Goal: Task Accomplishment & Management: Use online tool/utility

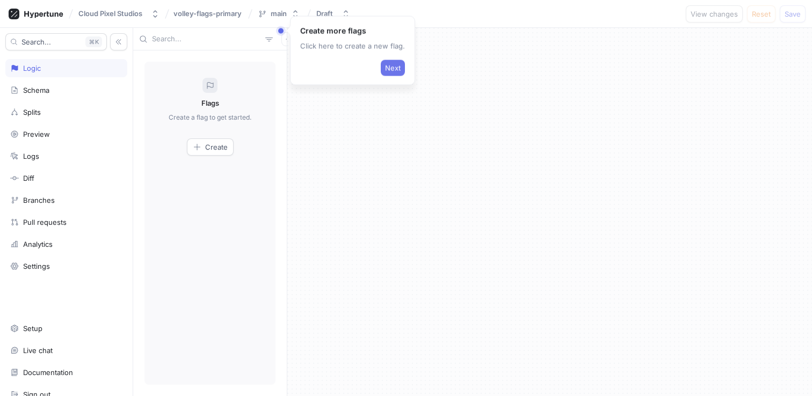
click at [387, 65] on span "Next" at bounding box center [393, 68] width 16 height 6
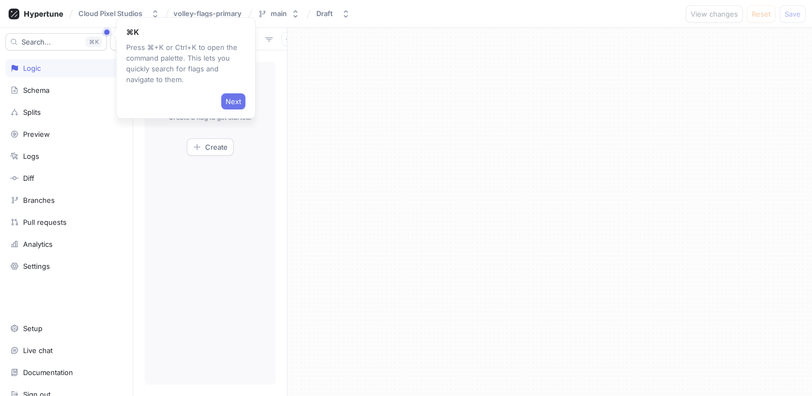
click at [242, 95] on button "Next" at bounding box center [233, 101] width 24 height 16
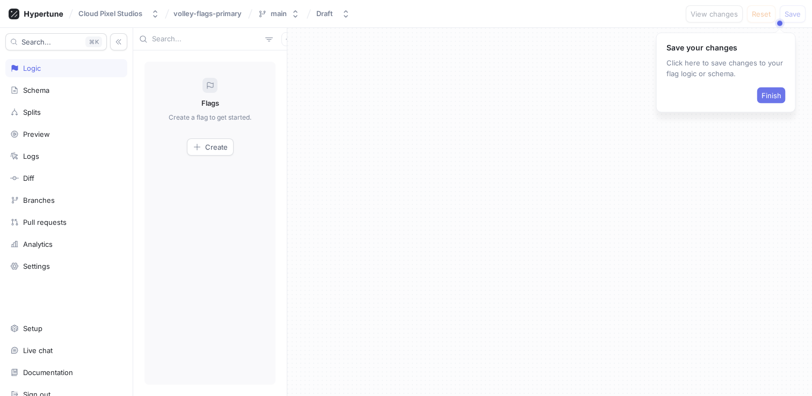
click at [778, 97] on span "Finish" at bounding box center [772, 95] width 20 height 6
click at [215, 142] on button "Create" at bounding box center [210, 147] width 47 height 17
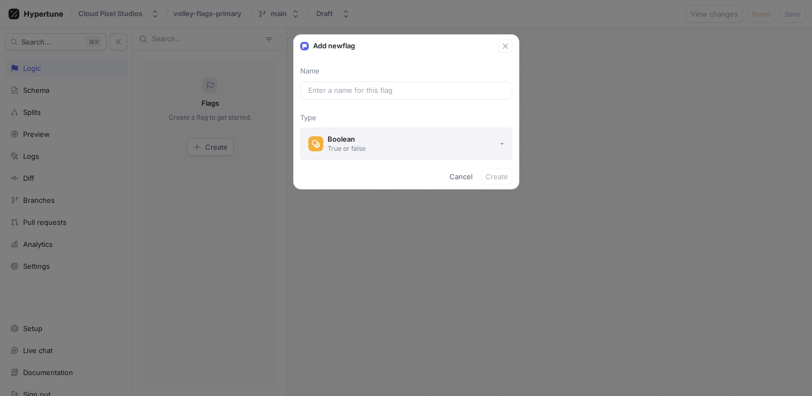
click at [404, 138] on button "Boolean True or false" at bounding box center [406, 144] width 212 height 32
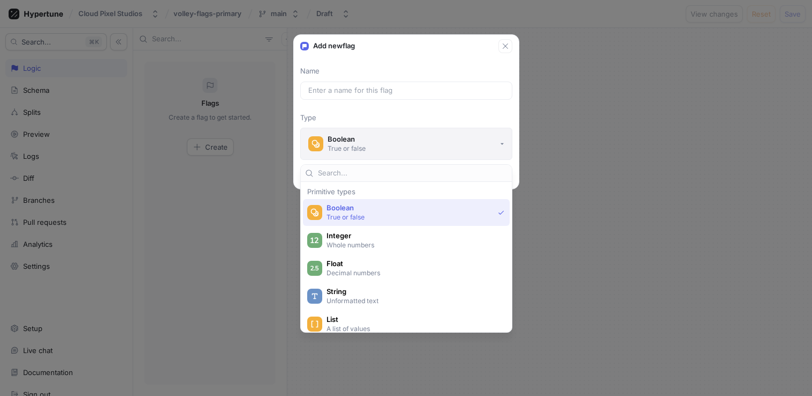
click at [404, 138] on button "Boolean True or false" at bounding box center [406, 144] width 212 height 32
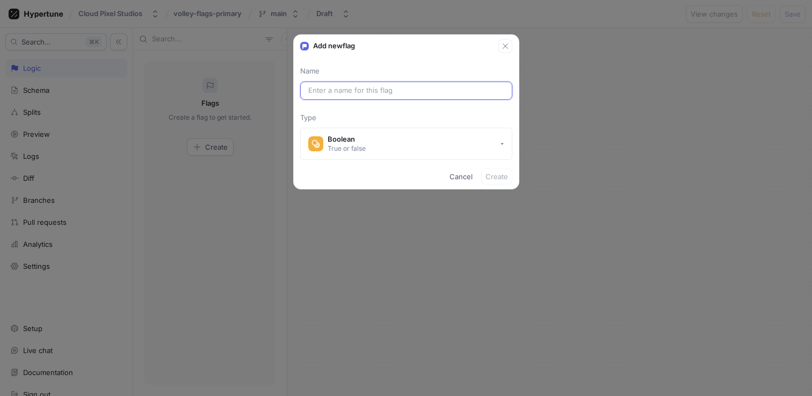
click at [385, 90] on input "text" at bounding box center [406, 90] width 196 height 11
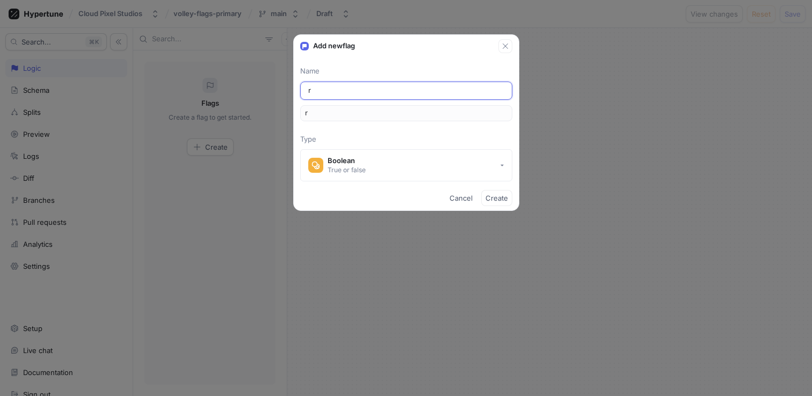
type input "re"
type input "rem"
type input "remo"
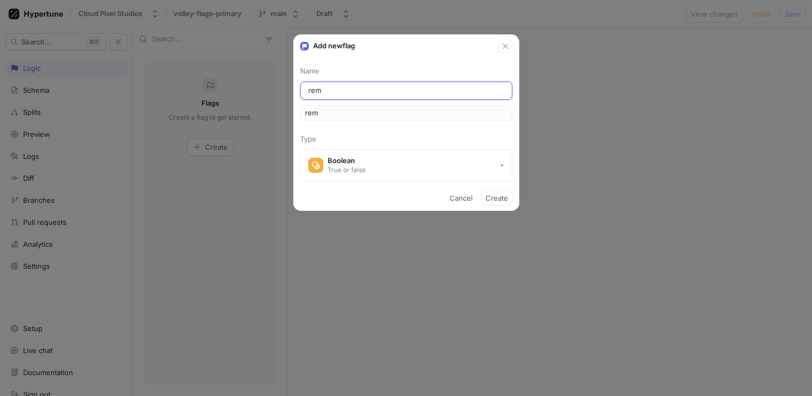
type input "remo"
type input "remot"
type input "remote"
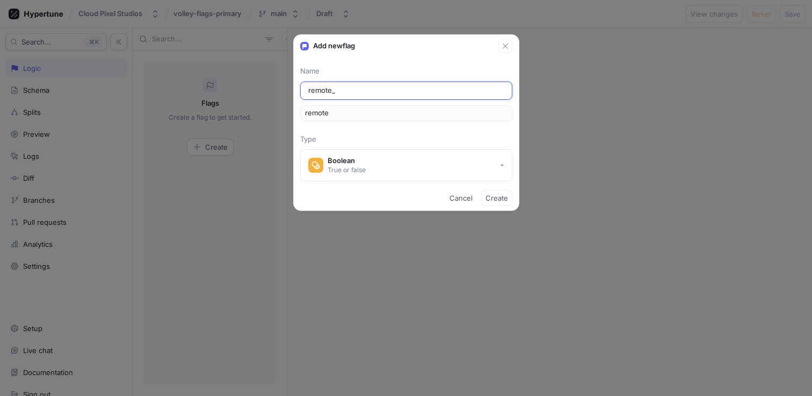
type input "remote_s"
type input "remoteS"
type input "remote_sc"
type input "remoteSc"
type input "remote_sco"
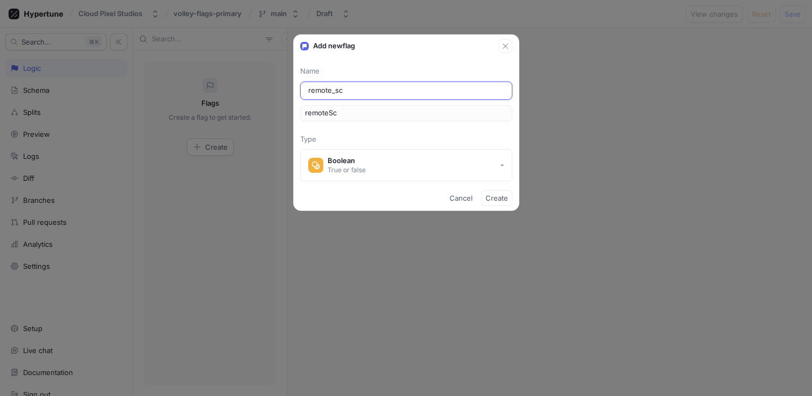
type input "remoteSco"
type input "remote_scor"
type input "remoteScor"
type input "remote_scori"
type input "remoteScori"
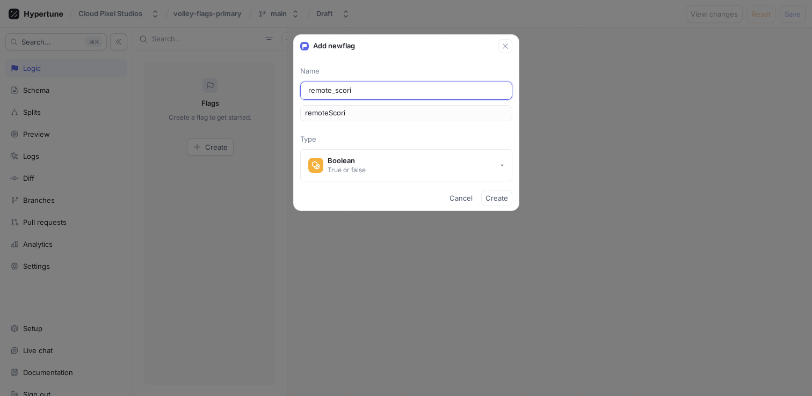
type input "remote_scorin"
type input "remoteScorin"
type input "remote_scoring"
type input "remoteScoring"
click at [373, 121] on div "remoteScoring" at bounding box center [406, 113] width 212 height 16
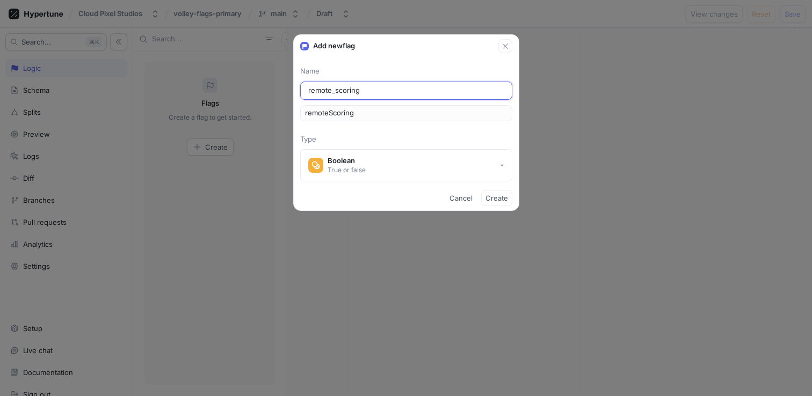
click at [359, 92] on input "remote_scoring" at bounding box center [406, 90] width 196 height 11
click at [335, 91] on input "remote_scoring" at bounding box center [406, 90] width 196 height 11
drag, startPoint x: 355, startPoint y: 88, endPoint x: 306, endPoint y: 88, distance: 48.9
click at [306, 88] on div "remote_scoring" at bounding box center [406, 91] width 212 height 18
type input "R"
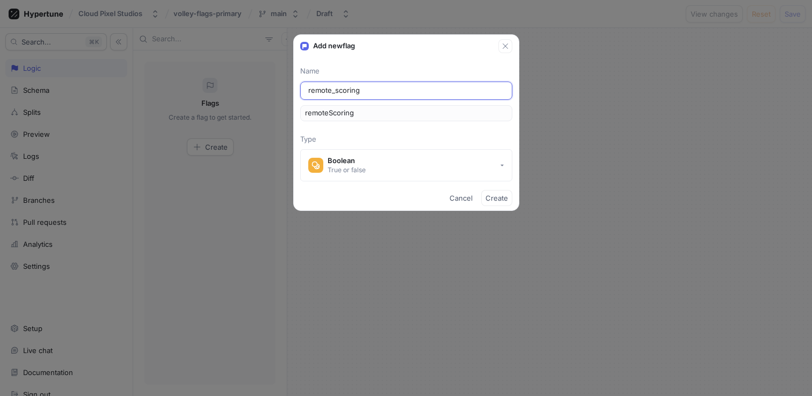
type input "r"
type input "Re"
type input "re"
type input "Rem"
type input "rem"
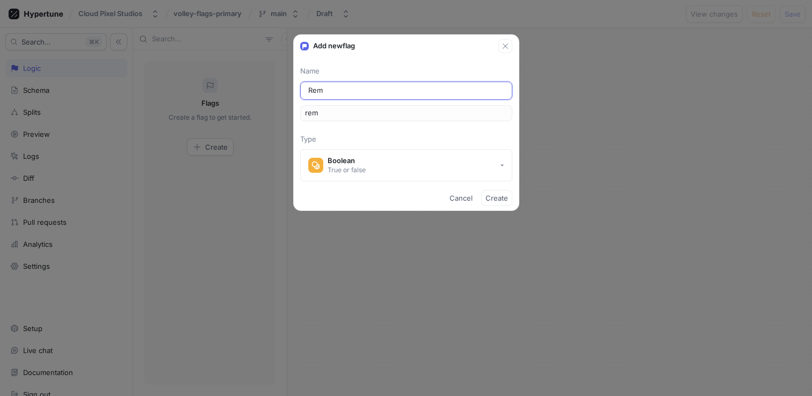
type input "Remo"
type input "remo"
type input "Remot"
type input "remot"
type input "Remote"
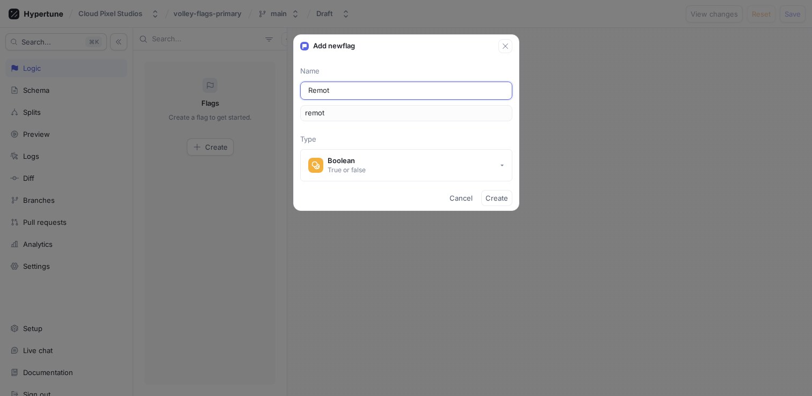
type input "remote"
type input "Remote S"
type input "remoteS"
type input "Remote Sc"
type input "remoteSc"
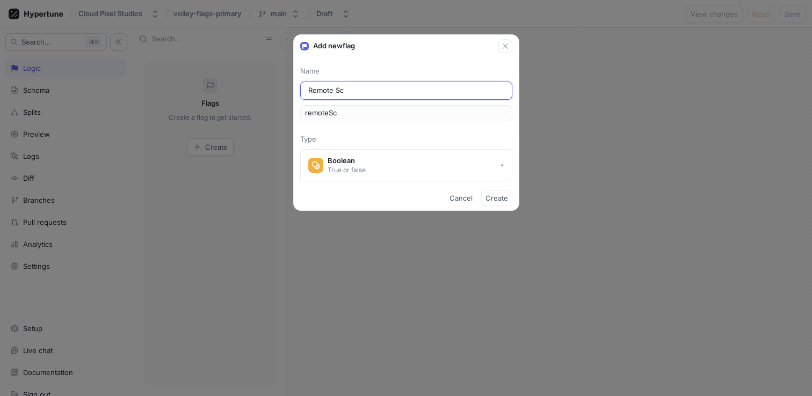
type input "Remote Sco"
type input "remoteSco"
type input "Remote Scor"
type input "remoteScor"
type input "Remote Scori"
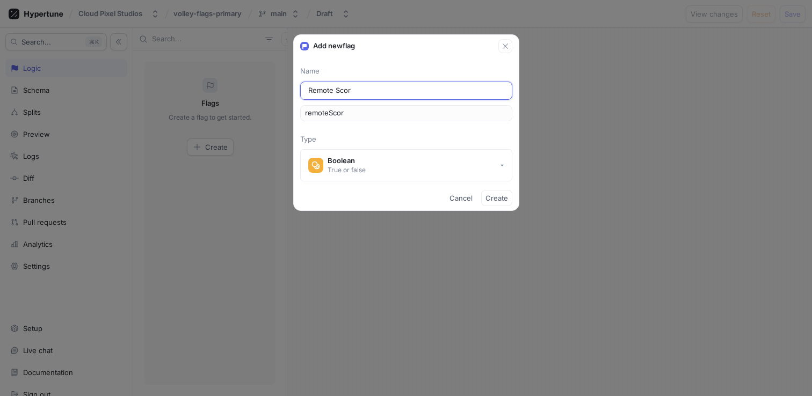
type input "remoteScori"
type input "Remote Scorin"
type input "remoteScorin"
type input "Remote Scoring"
type input "remoteScoring"
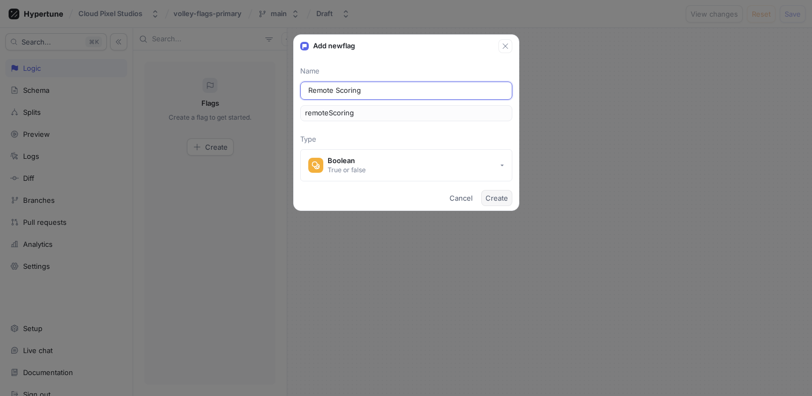
type input "Remote Scoring E"
type input "remoteScoringE"
type input "Remote Scoring En"
type input "remoteScoringEn"
type input "Remote Scoring Ena"
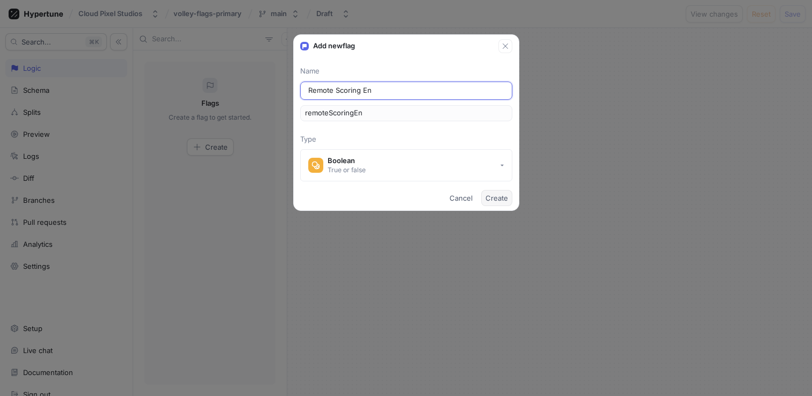
type input "remoteScoringEna"
type input "Remote Scoring Enab"
type input "remoteScoringEnab"
type input "Remote Scoring Enabl"
type input "remoteScoringEnabl"
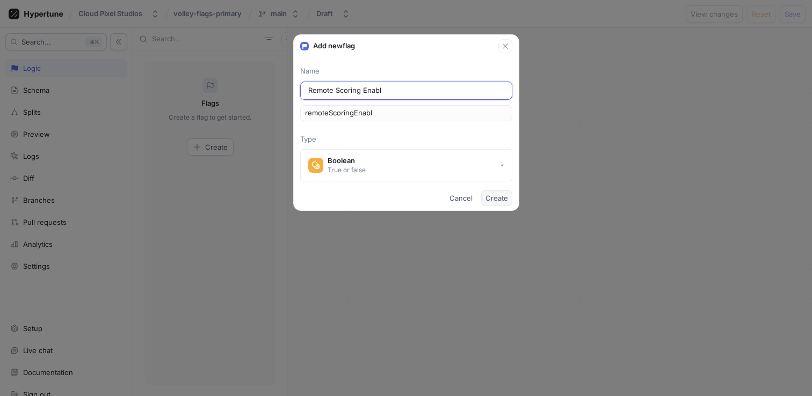
type input "Remote Scoring Enable"
type input "remoteScoringEnable"
type input "Remote Scoring Enabled"
type input "remoteScoringEnabled"
type input "Remote Scoring Enable"
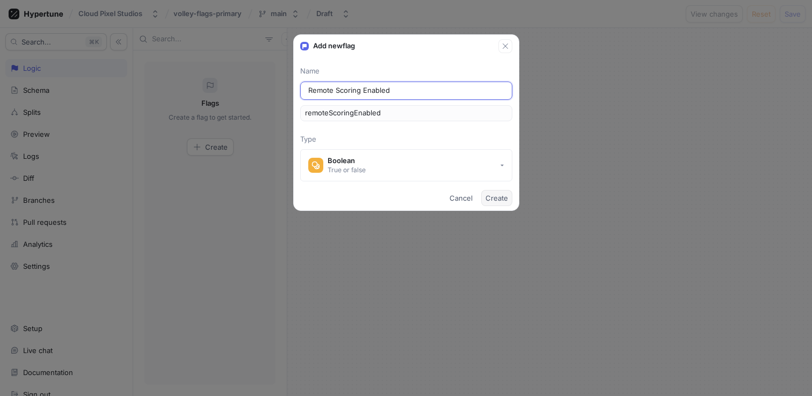
type input "remoteScoringEnable"
type input "Remote Scoring Enabl"
type input "remoteScoringEnabl"
type input "Remote Scoring Enab"
type input "remoteScoringEnab"
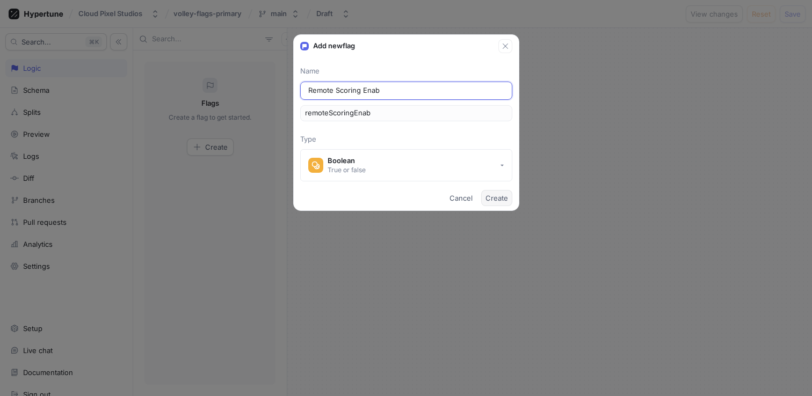
type input "Remote Scoring Ena"
type input "remoteScoringEna"
type input "Remote Scoring En"
type input "remoteScoringEn"
type input "Remote Scoring E"
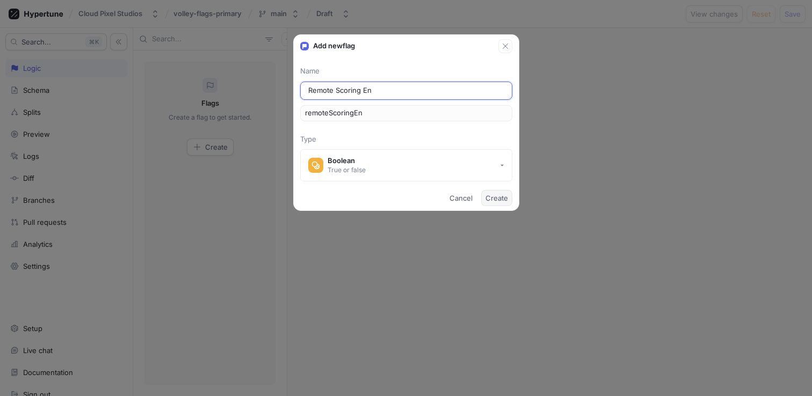
type input "remoteScoringE"
type input "Remote Scoring"
type input "remoteScoring"
type input "Remote Scoring E"
type input "remoteScoringE"
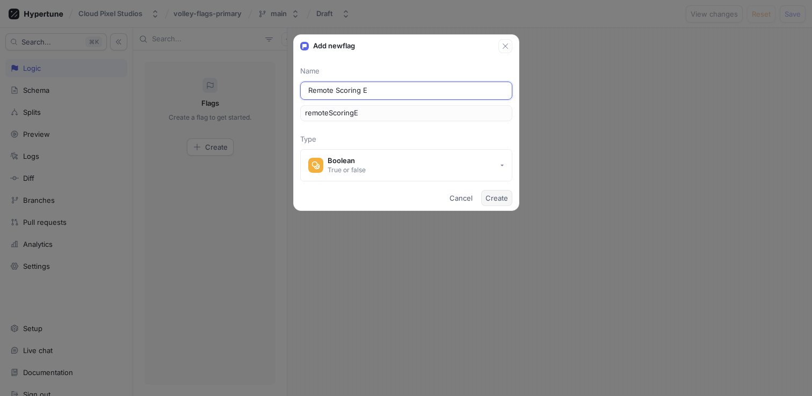
type input "Remote Scoring En"
type input "remoteScoringEn"
type input "Remote Scoring Ena"
type input "remoteScoringEna"
type input "Remote Scoring Enab"
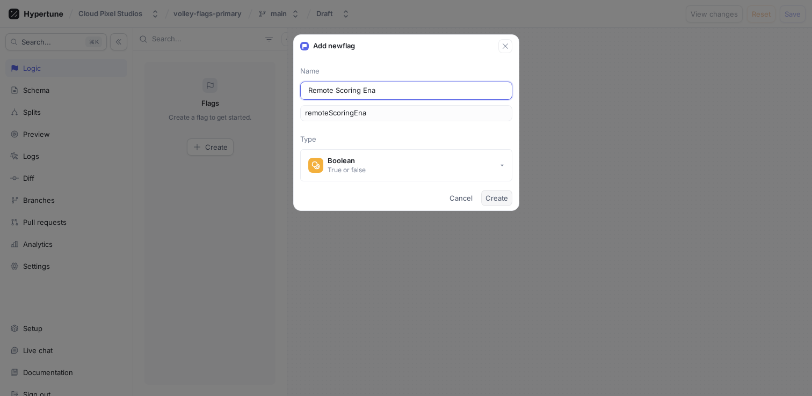
type input "remoteScoringEnab"
type input "Remote Scoring Enabl"
type input "remoteScoringEnabl"
type input "Remote Scoring Enable"
type input "remoteScoringEnable"
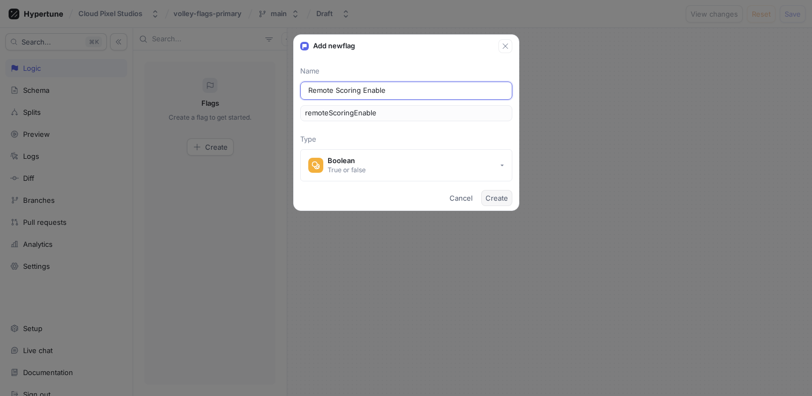
type input "Remote Scoring Enabled"
type input "remoteScoringEnabled"
click at [430, 94] on input "Remote Scoring Enabled" at bounding box center [406, 90] width 196 height 11
type input "Remote Scoring Enabled"
click at [499, 200] on span "Create" at bounding box center [497, 198] width 23 height 6
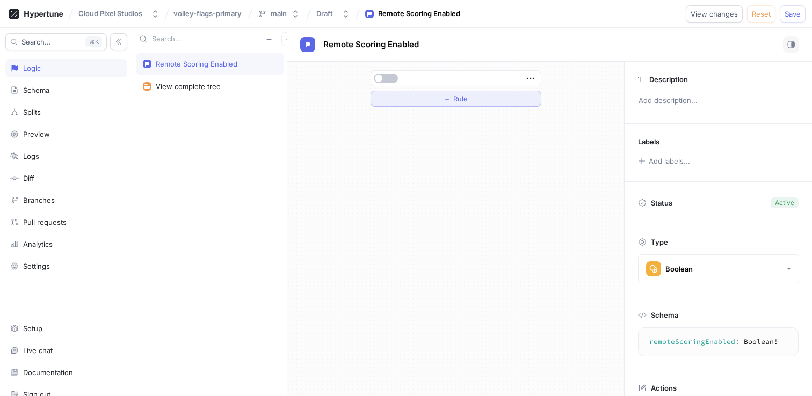
click at [487, 106] on button "＋ Rule" at bounding box center [456, 99] width 171 height 16
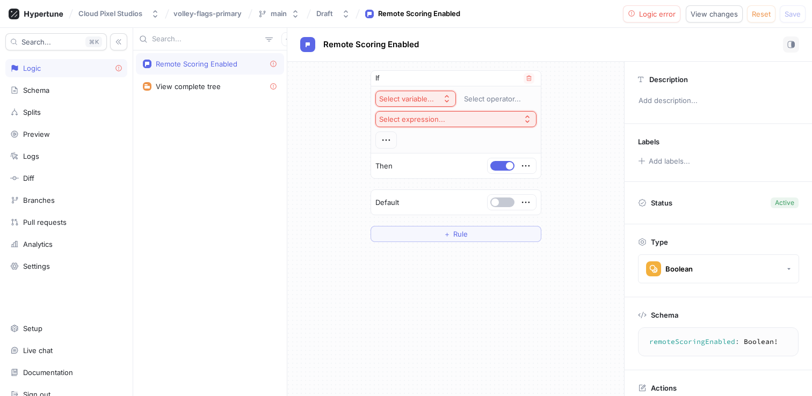
click at [438, 96] on button "Select variable..." at bounding box center [415, 99] width 81 height 16
type input "o"
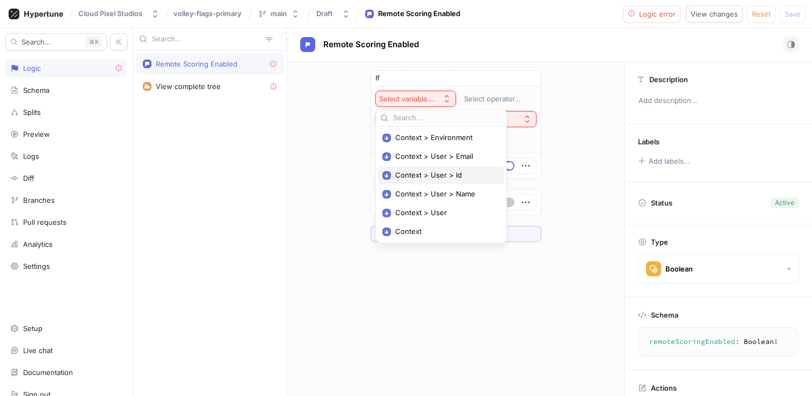
click at [456, 170] on div "Context > User > Id" at bounding box center [441, 176] width 126 height 18
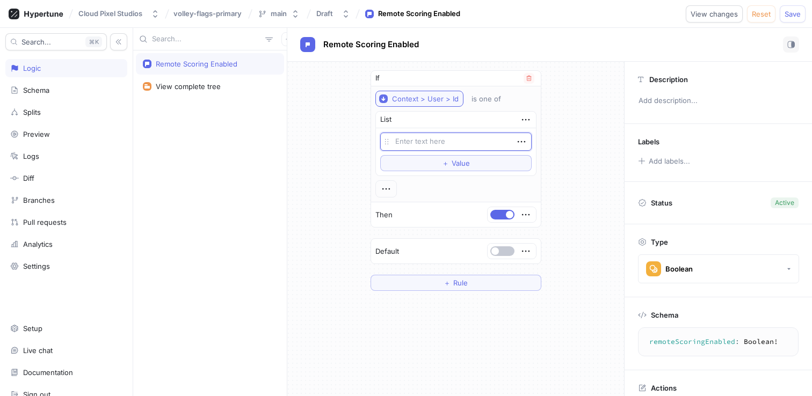
click at [451, 100] on div "Context > User > Id" at bounding box center [425, 99] width 67 height 9
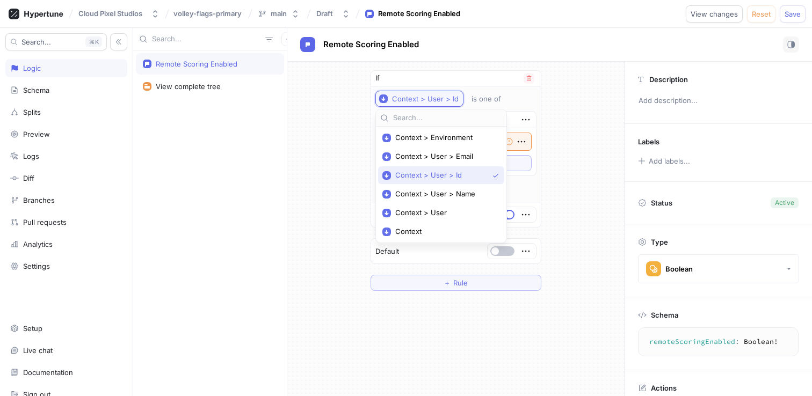
click at [451, 100] on div "Context > User > Id" at bounding box center [425, 99] width 67 height 9
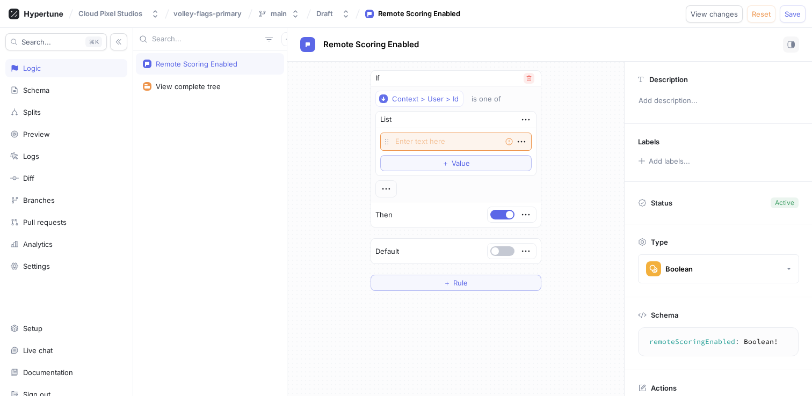
click at [525, 80] on button "button" at bounding box center [529, 78] width 11 height 11
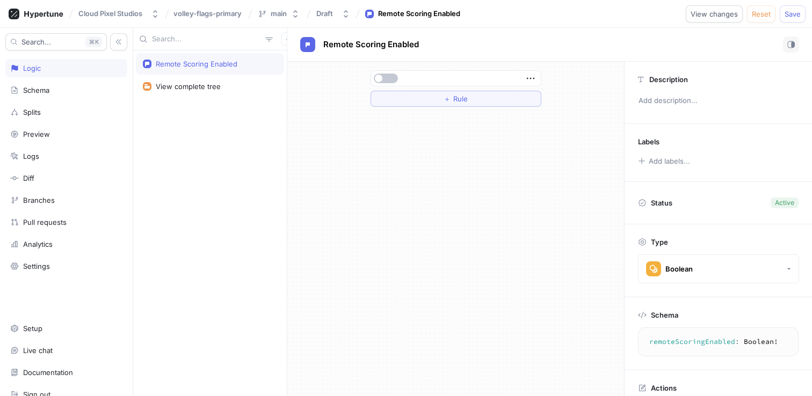
click at [225, 112] on div "Remote Scoring Enabled View complete tree" at bounding box center [210, 223] width 154 height 346
click at [221, 74] on div "Remote Scoring Enabled" at bounding box center [210, 63] width 148 height 21
click at [671, 96] on p "Add description..." at bounding box center [718, 101] width 169 height 18
click at [531, 81] on icon "button" at bounding box center [531, 79] width 12 height 12
click at [454, 123] on div "＋ Rule" at bounding box center [455, 229] width 337 height 335
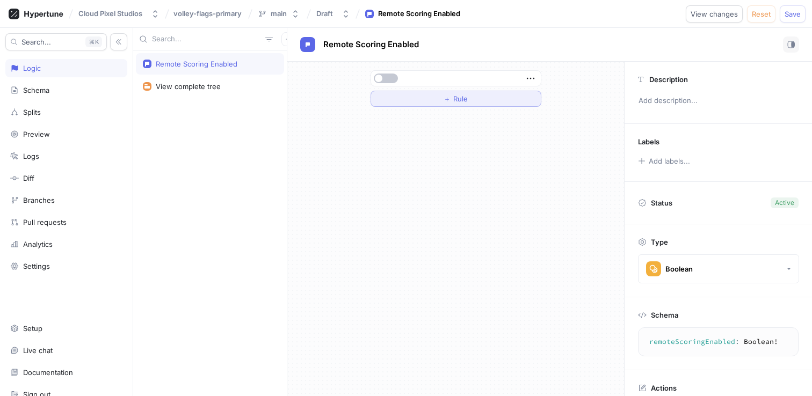
click at [460, 100] on span "Rule" at bounding box center [460, 99] width 15 height 6
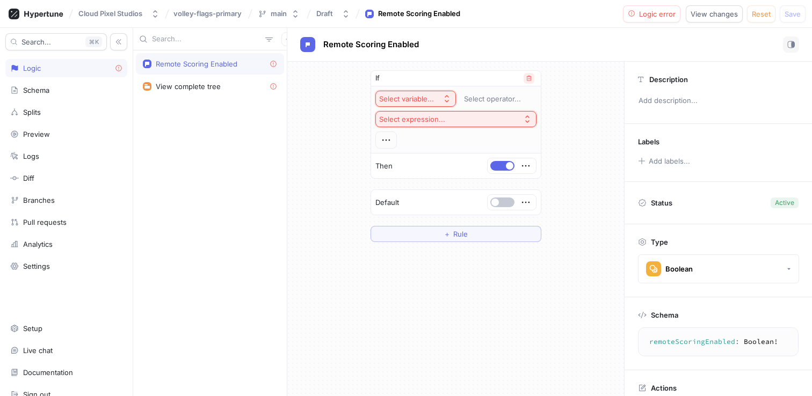
click at [530, 83] on button "button" at bounding box center [529, 78] width 11 height 11
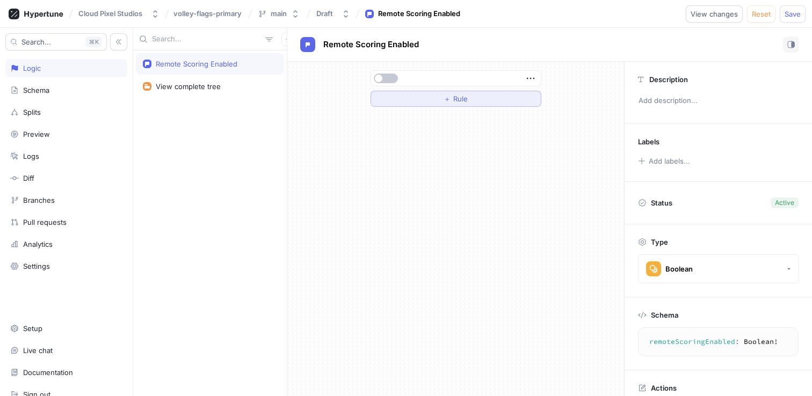
click at [472, 100] on button "＋ Rule" at bounding box center [456, 99] width 171 height 16
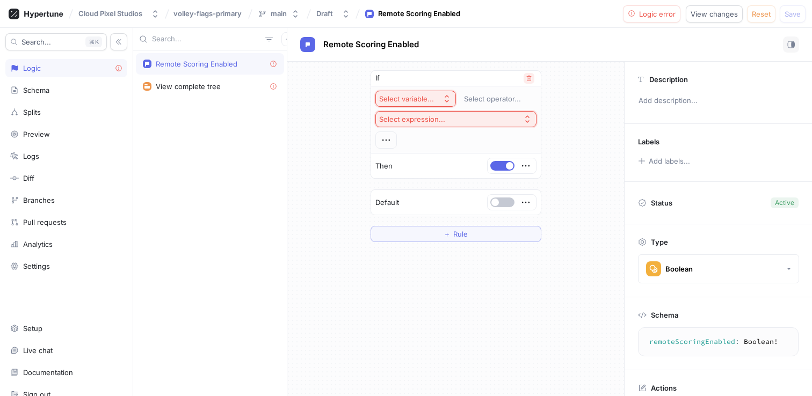
click at [526, 77] on icon "button" at bounding box center [529, 78] width 6 height 6
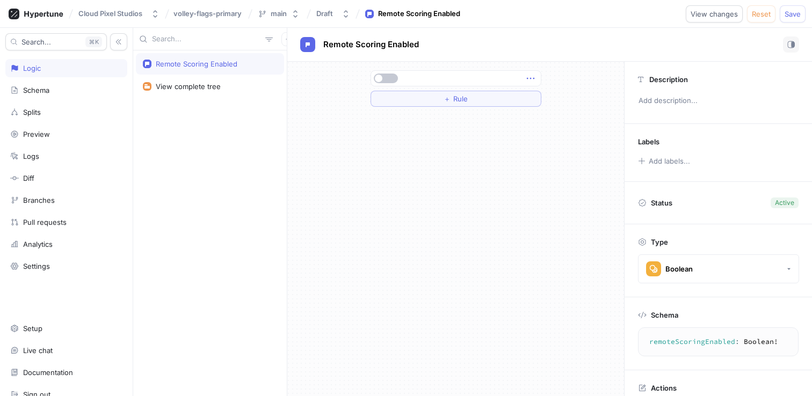
click at [531, 79] on icon "button" at bounding box center [531, 79] width 12 height 12
click at [558, 154] on p "Convert to variable" at bounding box center [572, 152] width 63 height 11
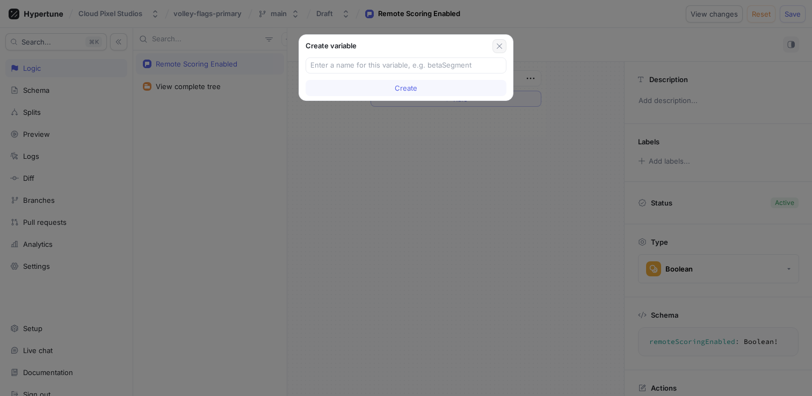
click at [499, 46] on icon "button" at bounding box center [499, 46] width 5 height 5
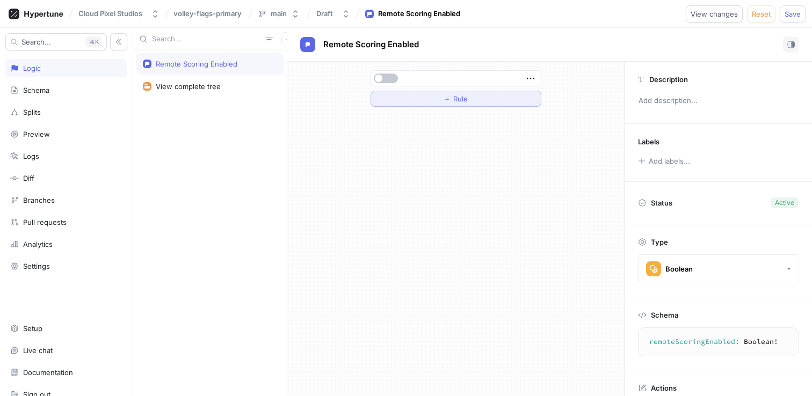
click at [502, 102] on button "＋ Rule" at bounding box center [456, 99] width 171 height 16
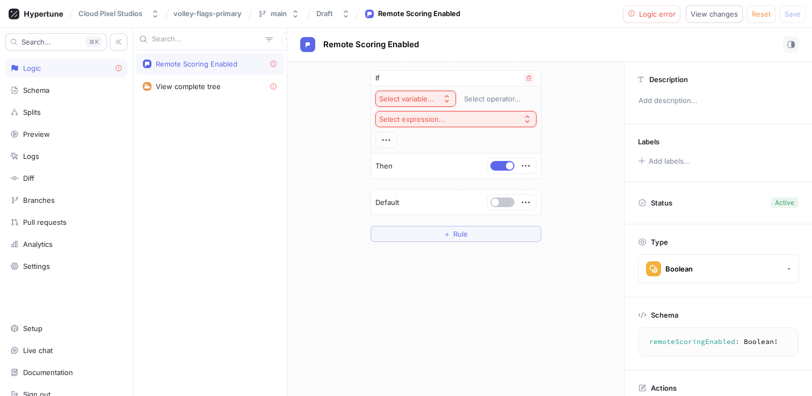
click at [430, 92] on button "Select variable..." at bounding box center [415, 99] width 81 height 16
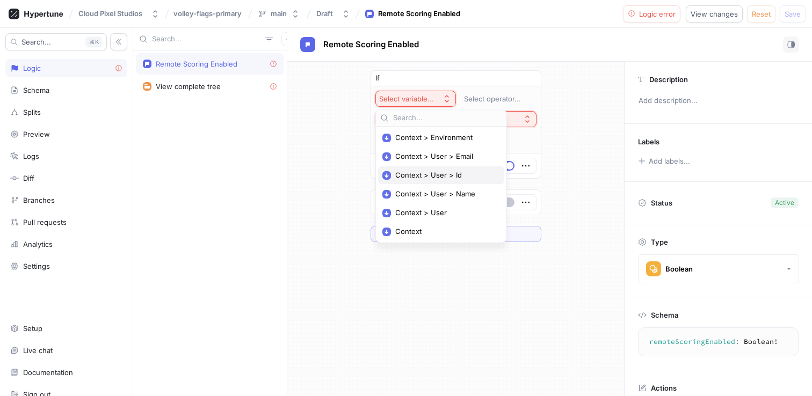
click at [454, 178] on span "Context > User > Id" at bounding box center [444, 175] width 99 height 9
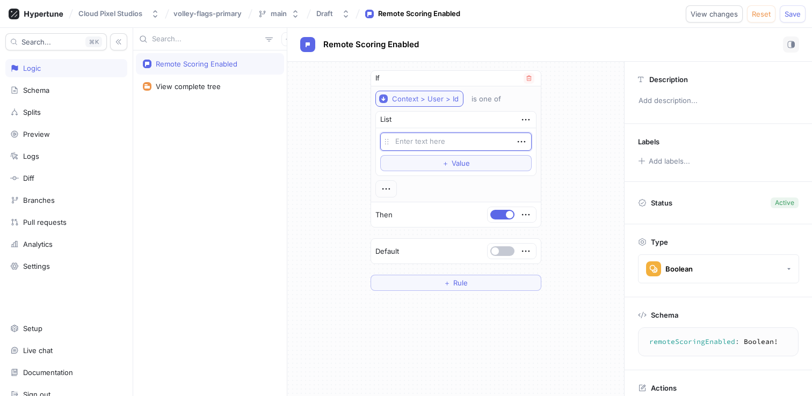
click at [443, 98] on div "Context > User > Id" at bounding box center [425, 99] width 67 height 9
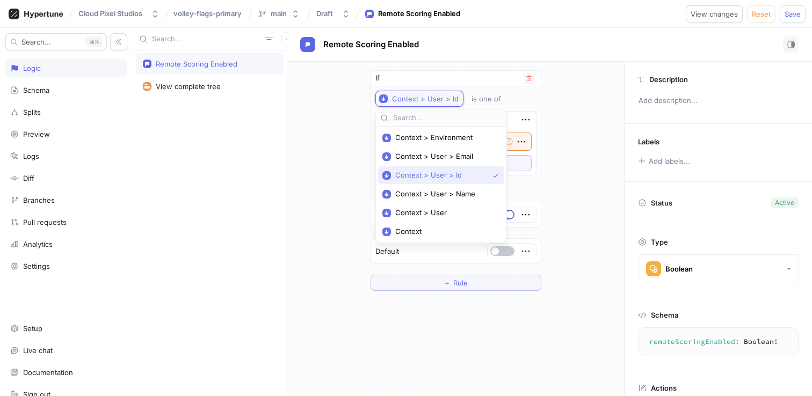
click at [443, 98] on div "Context > User > Id" at bounding box center [425, 99] width 67 height 9
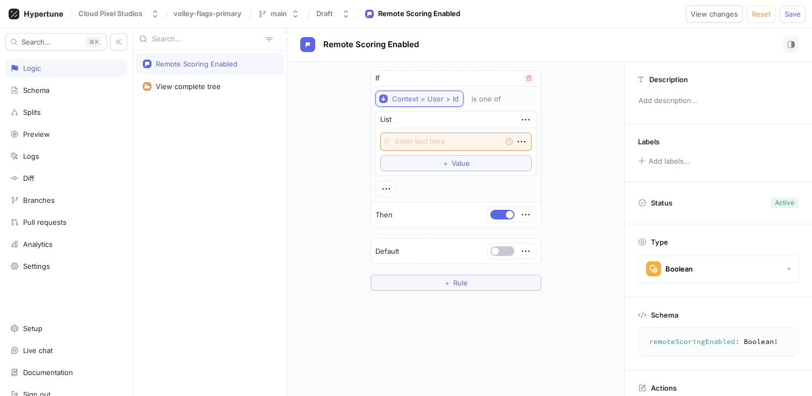
click at [451, 98] on div "Context > User > Id" at bounding box center [425, 99] width 67 height 9
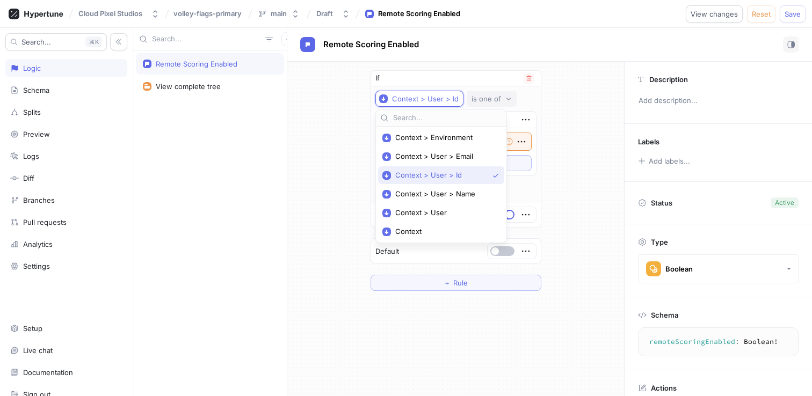
click at [484, 95] on div "is one of" at bounding box center [487, 99] width 30 height 9
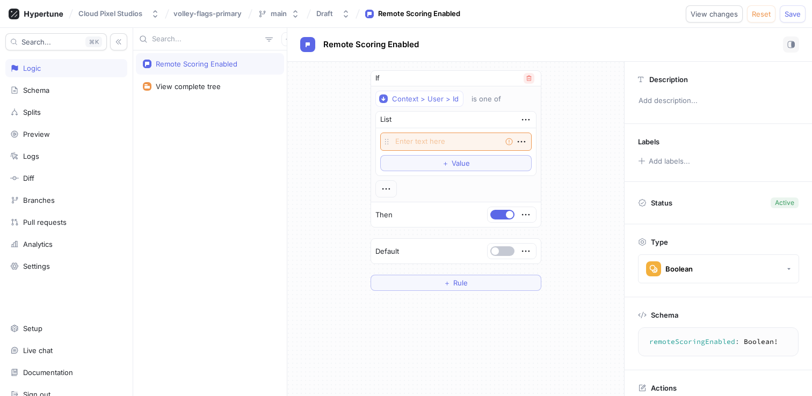
click at [530, 79] on icon "button" at bounding box center [529, 78] width 6 height 6
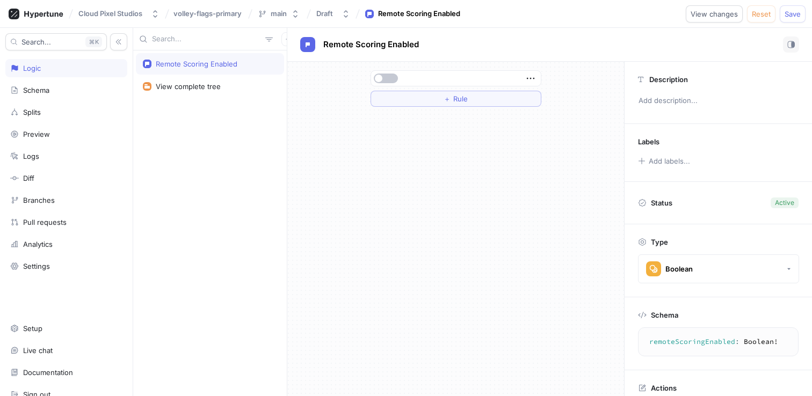
scroll to position [13, 0]
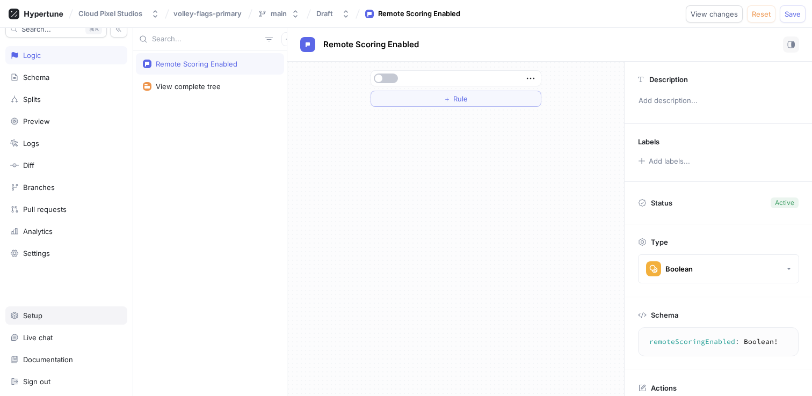
click at [30, 316] on div "Setup" at bounding box center [32, 316] width 19 height 9
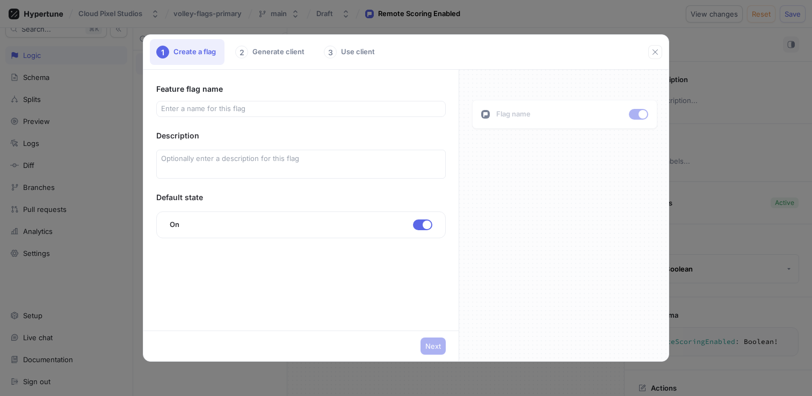
click at [261, 48] on div "2 Generate client" at bounding box center [271, 52] width 84 height 26
click at [661, 47] on button "button" at bounding box center [655, 52] width 14 height 14
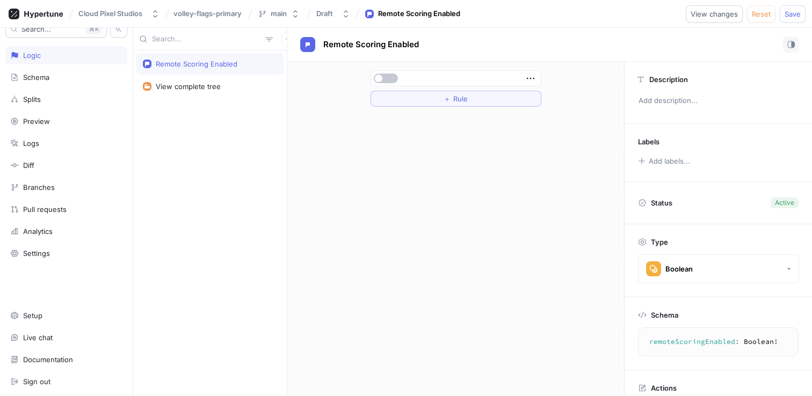
click at [227, 61] on div "Remote Scoring Enabled" at bounding box center [197, 64] width 82 height 9
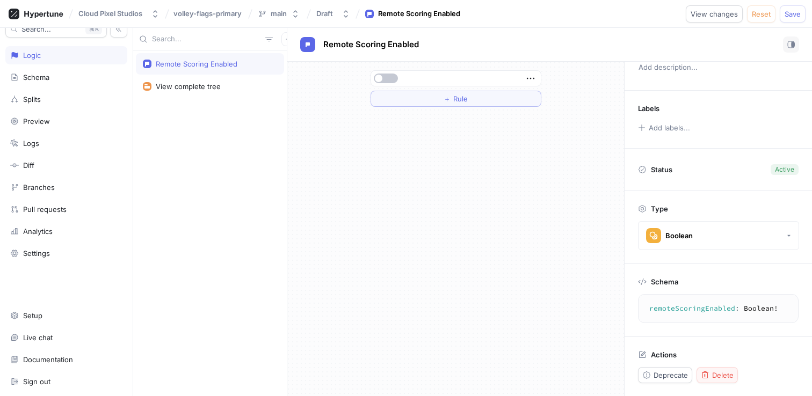
click at [712, 378] on span "Delete" at bounding box center [722, 375] width 21 height 6
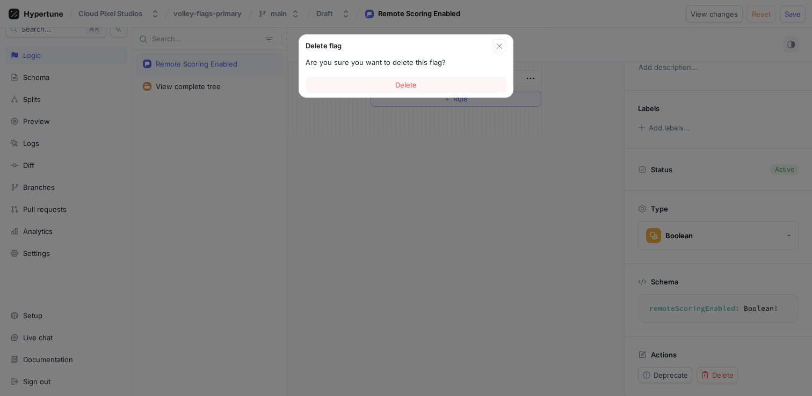
click at [453, 75] on div "Delete" at bounding box center [406, 85] width 214 height 25
click at [432, 83] on button "Delete" at bounding box center [406, 85] width 201 height 16
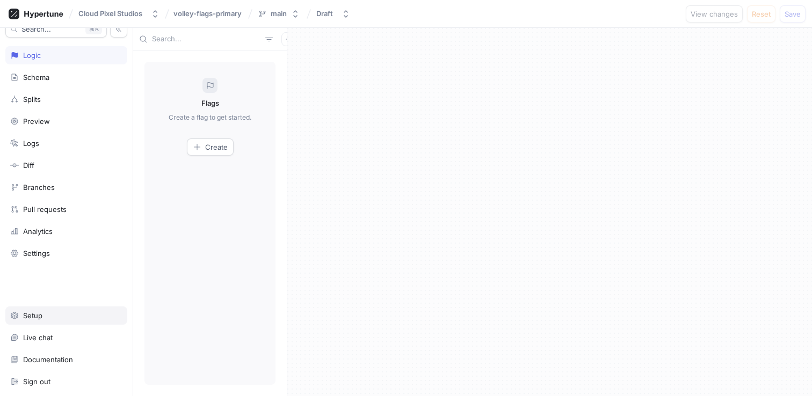
click at [56, 314] on div "Setup" at bounding box center [66, 316] width 112 height 9
type textarea "x"
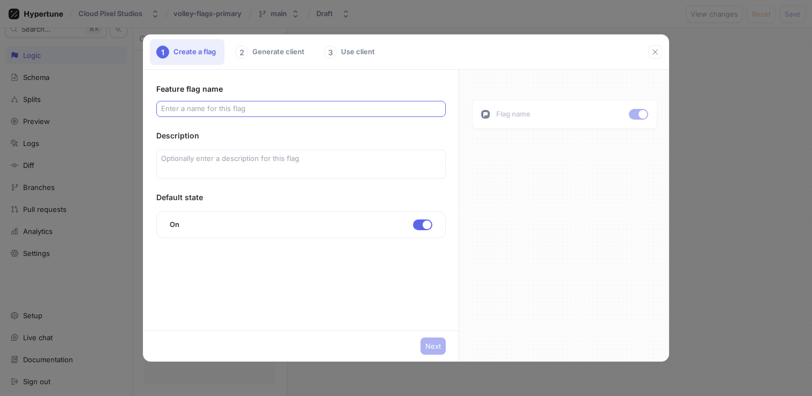
click at [272, 106] on input "text" at bounding box center [301, 109] width 280 height 11
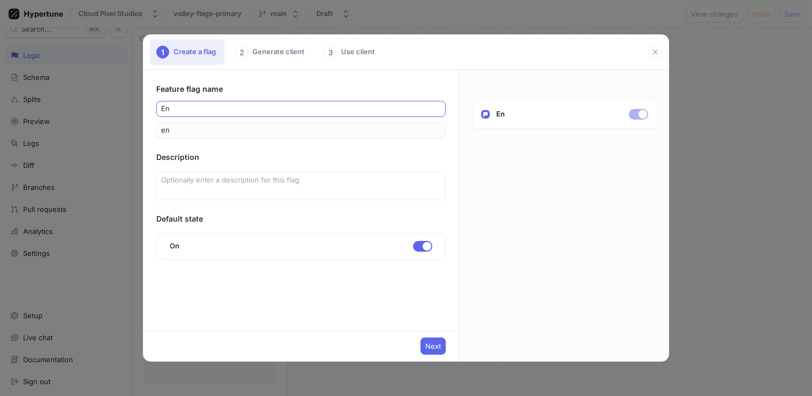
type input "Ena"
type input "ena"
type input "Enab"
type input "enab"
type input "Enabl"
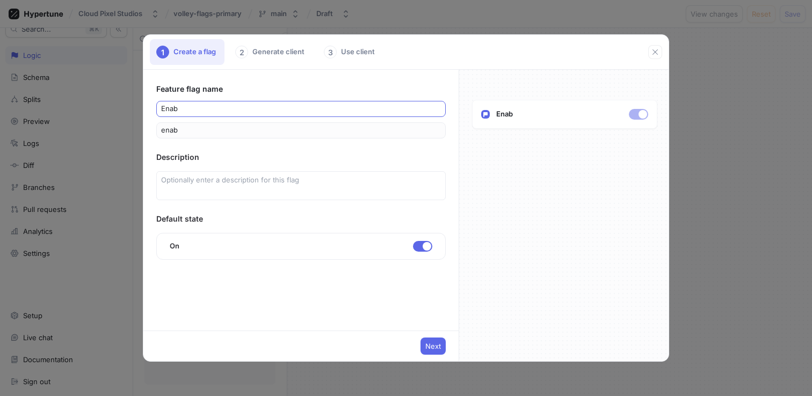
type input "enabl"
type input "Enable"
type input "enable"
type input "Enable R"
type input "enableR"
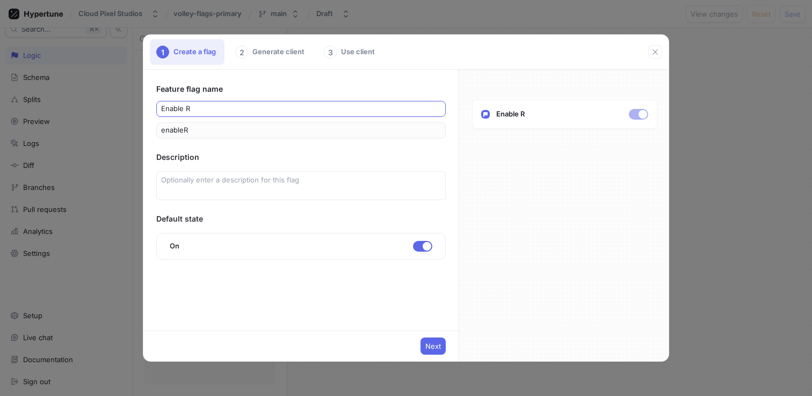
type input "Enable Re"
type input "enableRe"
type input "Enable Rem"
type input "enableRem"
type input "Enable Remo"
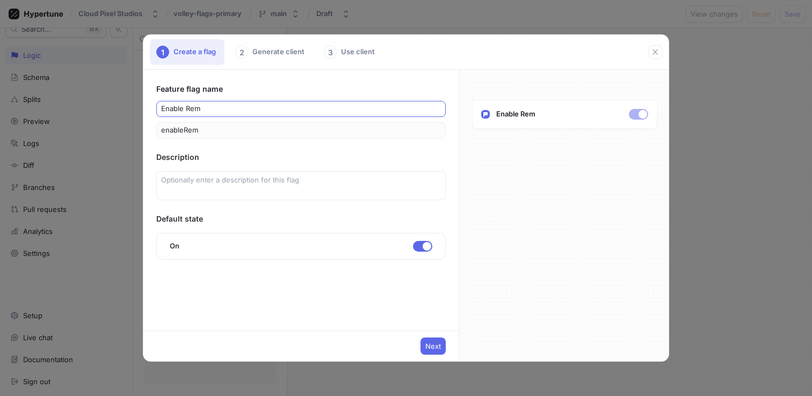
type input "enableRemo"
type input "Enable Remot"
type input "enableRemot"
type input "Enable Remote"
type input "enableRemote"
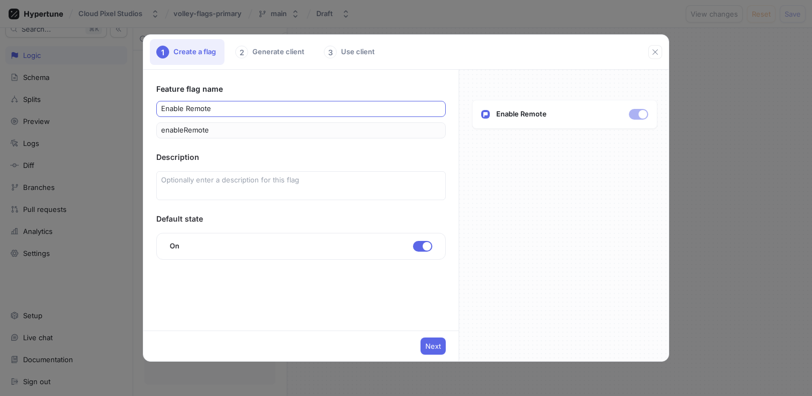
type input "Enable Remote C"
type input "enableRemoteC"
type input "Enable Remote"
type input "enableRemote"
type input "Enable Remote S"
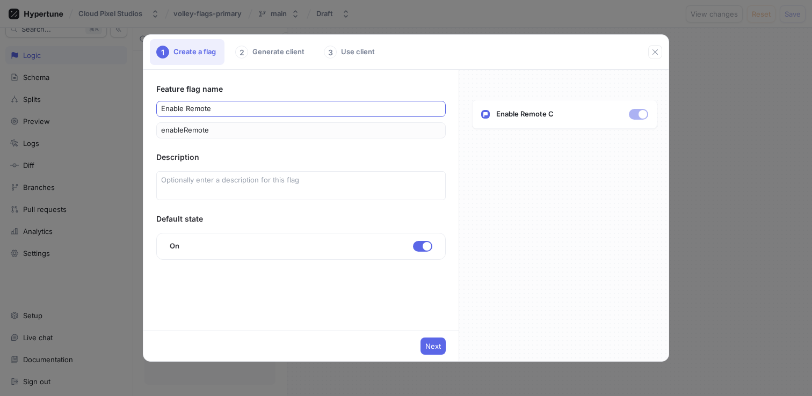
type input "enableRemoteS"
type input "Enable Remote Sc"
type input "enableRemoteSc"
type input "Enable Remote Sco"
type input "enableRemoteSco"
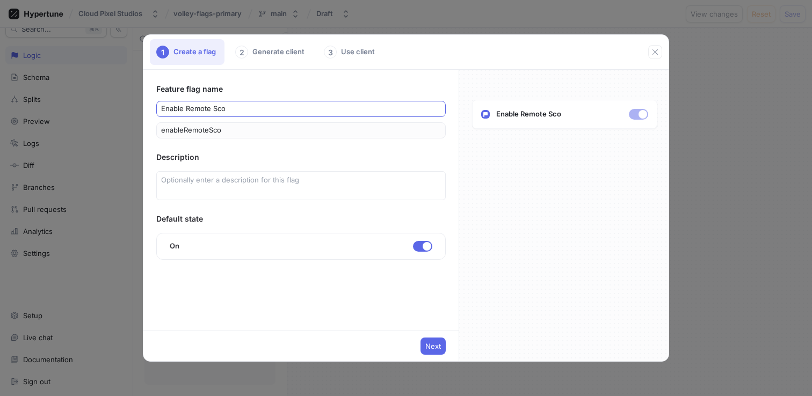
type input "Enable Remote Scor"
type input "enableRemoteScor"
type input "Enable Remote Scori"
type input "enableRemoteScori"
type input "Enable Remote Scorin"
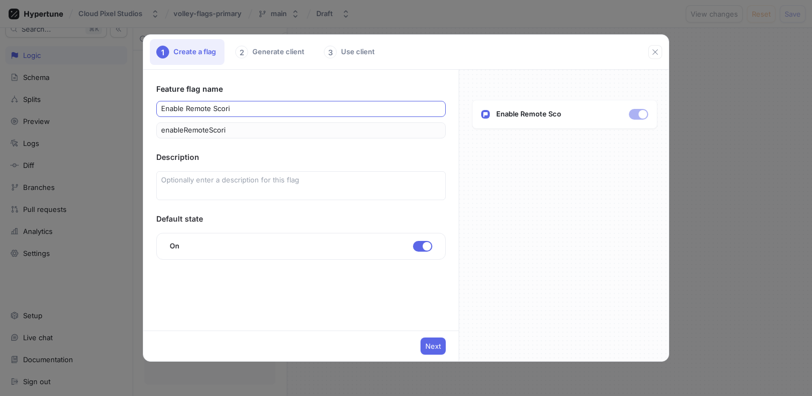
type input "enableRemoteScorin"
type input "Enable Remote Scoring"
type input "enableRemoteScoring"
type input "Enable Remote Scoring"
click at [434, 350] on span "Next" at bounding box center [433, 346] width 16 height 6
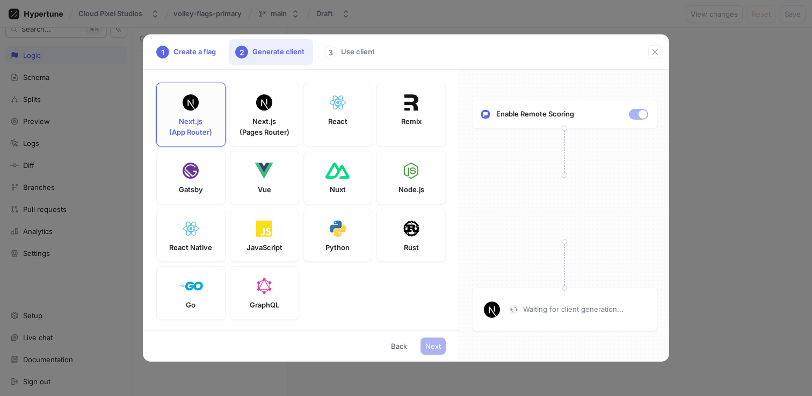
click at [208, 112] on div "Next.js (App Router)" at bounding box center [190, 115] width 69 height 64
click at [541, 267] on div "Enable Remote Scoring Waiting for client generation..." at bounding box center [564, 216] width 211 height 292
click at [551, 207] on div "Enable Remote Scoring Waiting for client generation..." at bounding box center [564, 216] width 211 height 292
click at [522, 286] on div "Enable Remote Scoring Waiting for client generation..." at bounding box center [564, 216] width 211 height 292
click at [397, 346] on span "Back" at bounding box center [399, 346] width 16 height 6
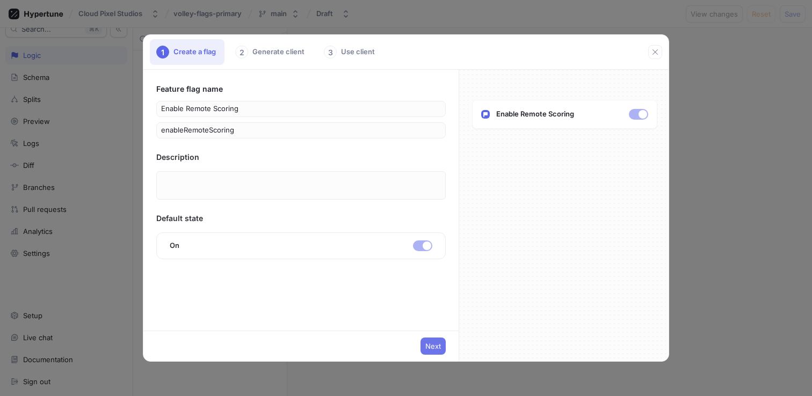
click at [437, 349] on span "Next" at bounding box center [433, 346] width 16 height 6
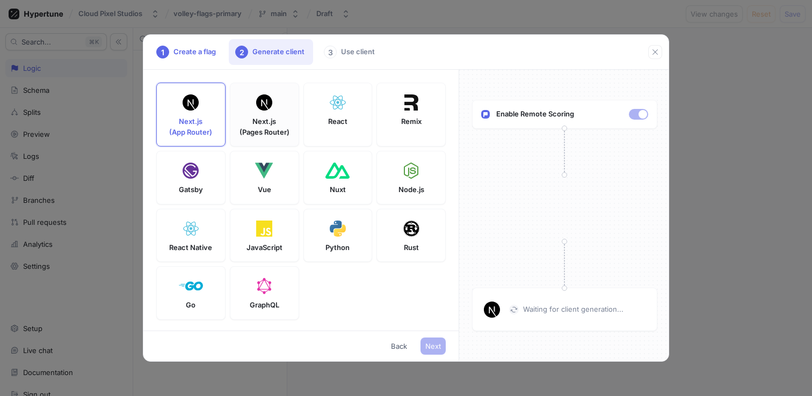
click at [275, 118] on p "Next.js (Pages Router)" at bounding box center [265, 127] width 50 height 21
type textarea "npm install hypertune"
click at [348, 110] on div at bounding box center [337, 102] width 23 height 21
type textarea "VITE_HYPERTUNE_TOKEN=U2FsdGVkX1+5yOVCZpx989/jRbDAC+EvSS7UY7l/Nrg= HYPERTUNE_FRA…"
click at [196, 116] on div "Next.js (App Router)" at bounding box center [190, 115] width 69 height 64
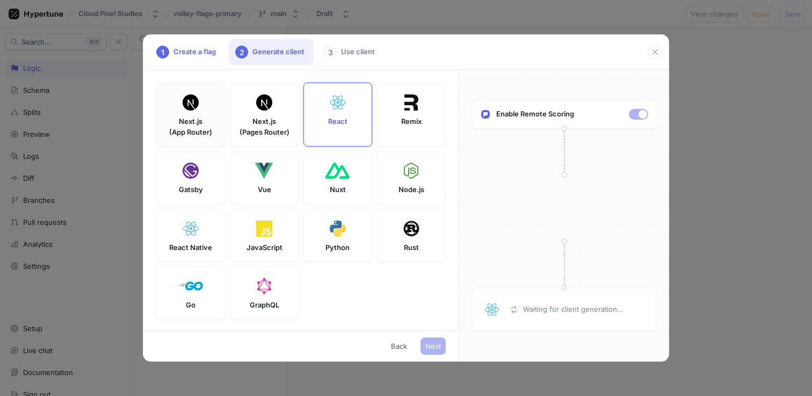
type textarea "npm install hypertune server-only"
type textarea "NEXT_PUBLIC_HYPERTUNE_TOKEN=U2FsdGVkX1+5yOVCZpx989/jRbDAC+EvSS7UY7l/Nrg= HYPERT…"
click at [350, 118] on div "React" at bounding box center [338, 115] width 69 height 64
type textarea "npm install hypertune"
type textarea "VITE_HYPERTUNE_TOKEN=U2FsdGVkX1+5yOVCZpx989/jRbDAC+EvSS7UY7l/Nrg= HYPERTUNE_FRA…"
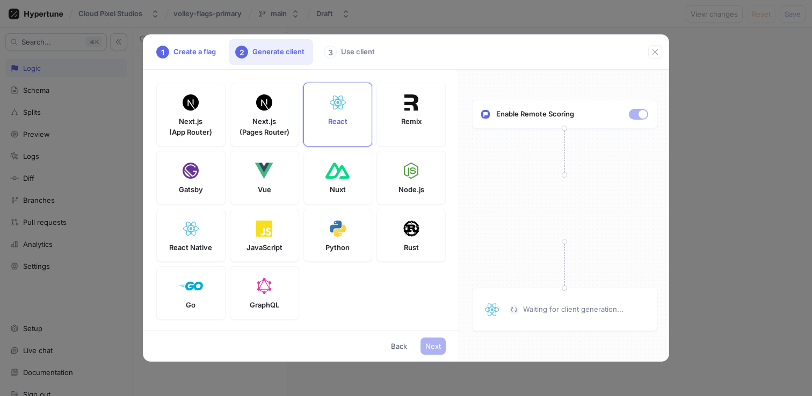
click at [374, 48] on div "3 Use client" at bounding box center [350, 52] width 66 height 26
click at [189, 45] on div "1 Create a flag" at bounding box center [187, 52] width 75 height 26
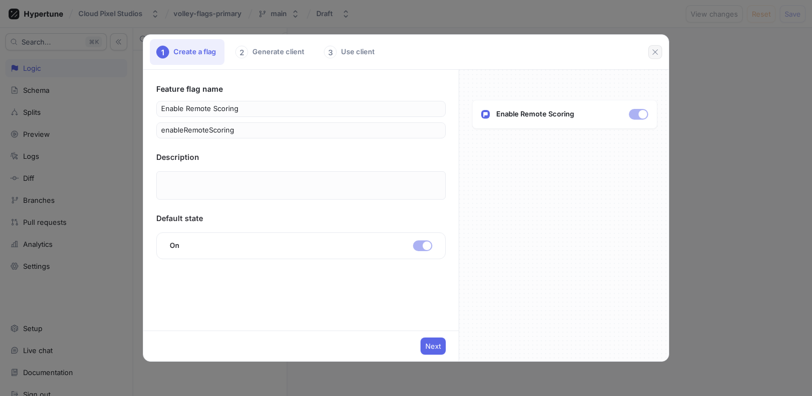
click at [660, 52] on button "button" at bounding box center [655, 52] width 14 height 14
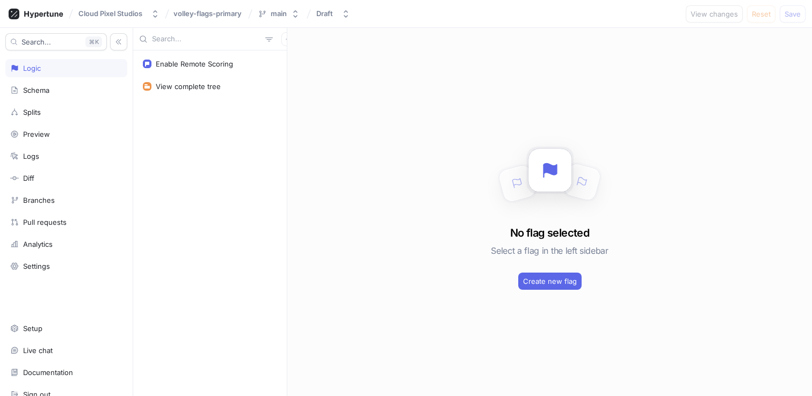
click at [360, 90] on div "No flag selected Select a flag in the left sidebar Create new flag" at bounding box center [549, 212] width 525 height 369
click at [178, 64] on div "Enable Remote Scoring" at bounding box center [194, 64] width 77 height 9
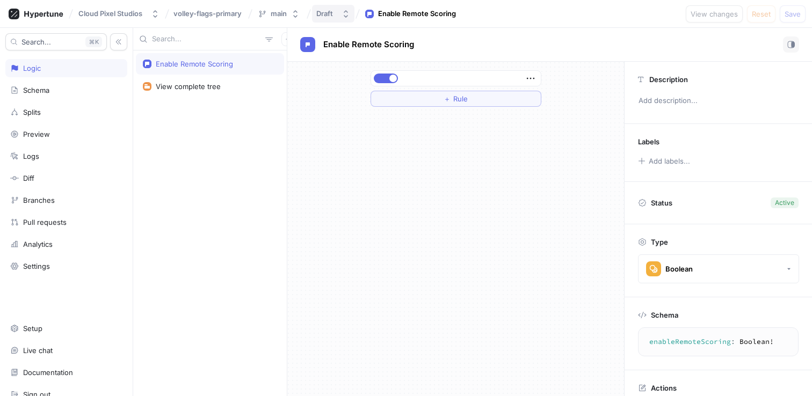
click at [344, 8] on button "Draft" at bounding box center [333, 14] width 42 height 18
click at [217, 110] on div "Enable Remote Scoring View complete tree" at bounding box center [210, 223] width 154 height 346
click at [60, 326] on div "Setup" at bounding box center [66, 328] width 112 height 9
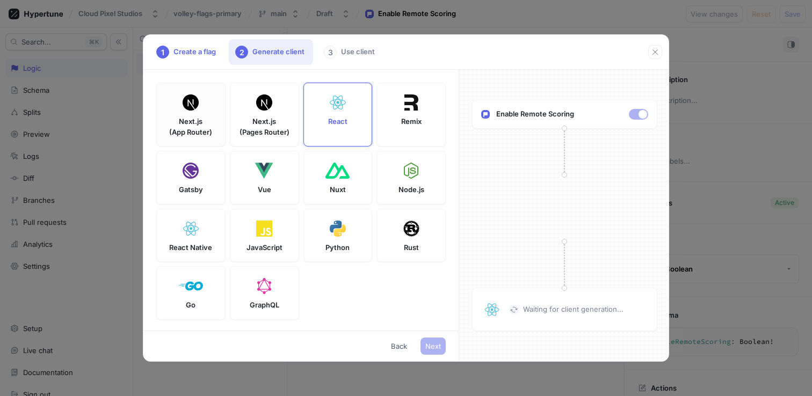
click at [192, 114] on div "Next.js (App Router)" at bounding box center [190, 115] width 69 height 64
type textarea "npm install hypertune server-only"
type textarea "NEXT_PUBLIC_HYPERTUNE_TOKEN=U2FsdGVkX1+5yOVCZpx989/jRbDAC+EvSS7UY7l/Nrg= HYPERT…"
click at [98, 262] on div "1 Create a flag 2 Generate client 3 Use client Next.js (App Router) Next.js (Pa…" at bounding box center [406, 198] width 812 height 396
click at [81, 263] on div "1 Create a flag 2 Generate client 3 Use client Next.js (App Router) Next.js (Pa…" at bounding box center [406, 198] width 812 height 396
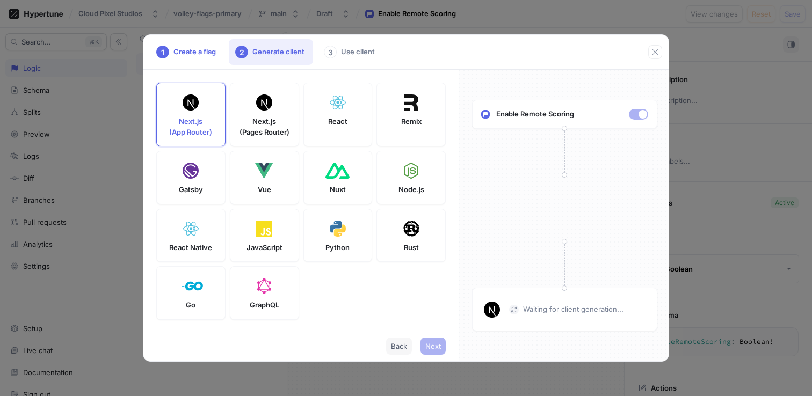
click at [396, 341] on button "Back" at bounding box center [399, 346] width 26 height 17
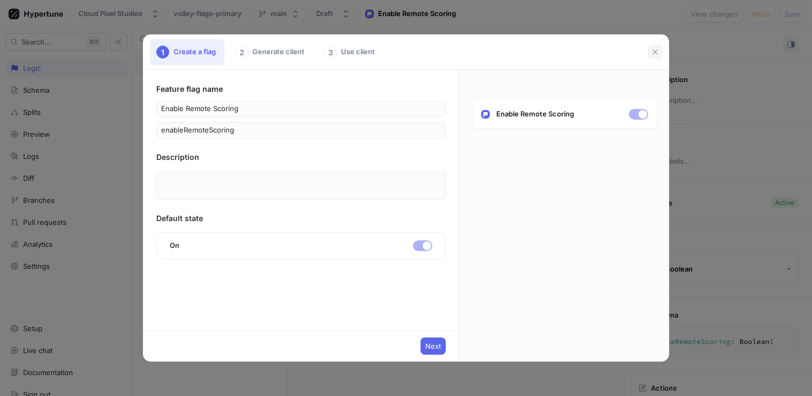
click at [658, 47] on button "button" at bounding box center [655, 52] width 14 height 14
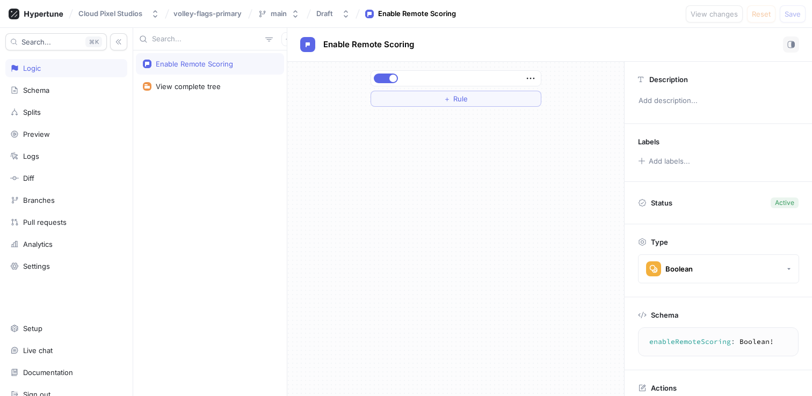
click at [219, 21] on div "volley-flags-primary" at bounding box center [209, 13] width 74 height 17
click at [289, 17] on button "main" at bounding box center [279, 14] width 50 height 18
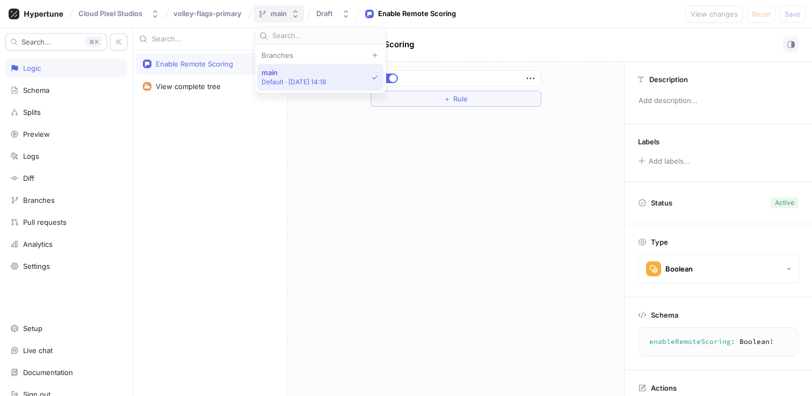
click at [289, 17] on button "main" at bounding box center [279, 14] width 50 height 18
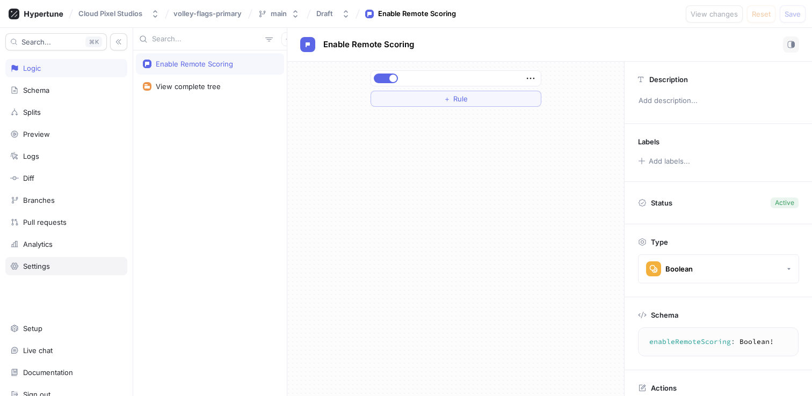
click at [34, 273] on div "Settings" at bounding box center [66, 266] width 122 height 18
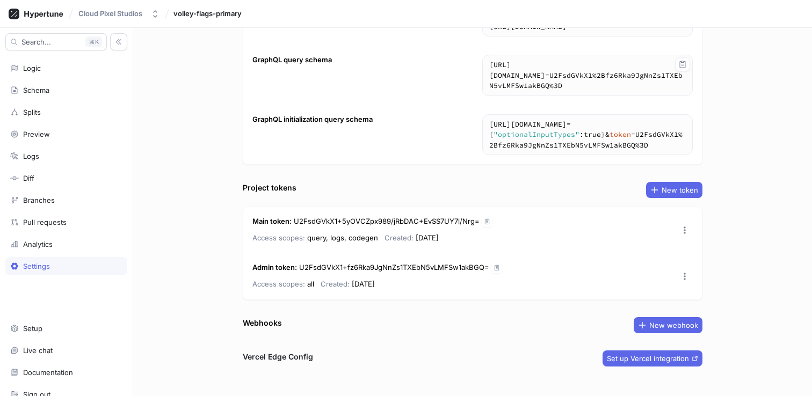
scroll to position [110, 0]
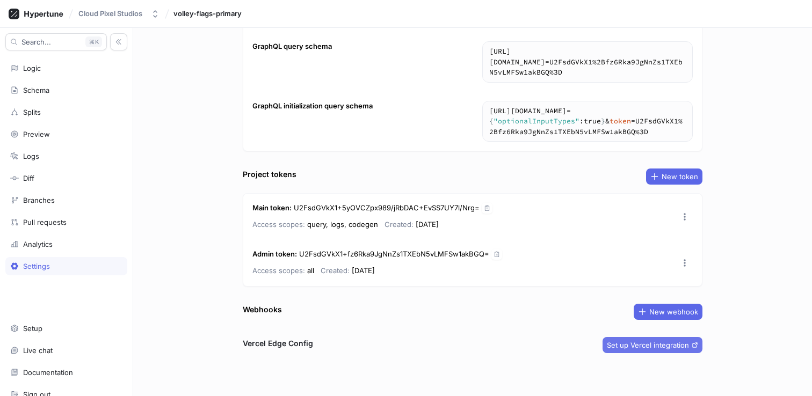
click at [664, 339] on button "Set up Vercel integration" at bounding box center [653, 345] width 100 height 16
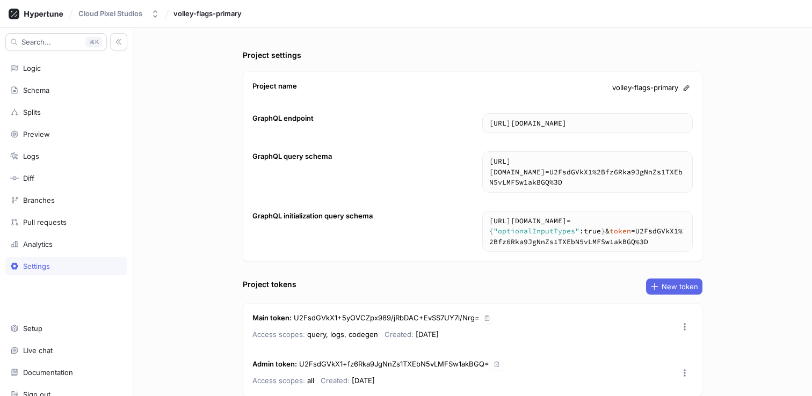
click at [45, 59] on div "Search... K Logic Schema Splits Preview Logs Diff Branches Pull requests Analyt…" at bounding box center [66, 212] width 133 height 369
click at [34, 66] on div "Logic" at bounding box center [32, 68] width 18 height 9
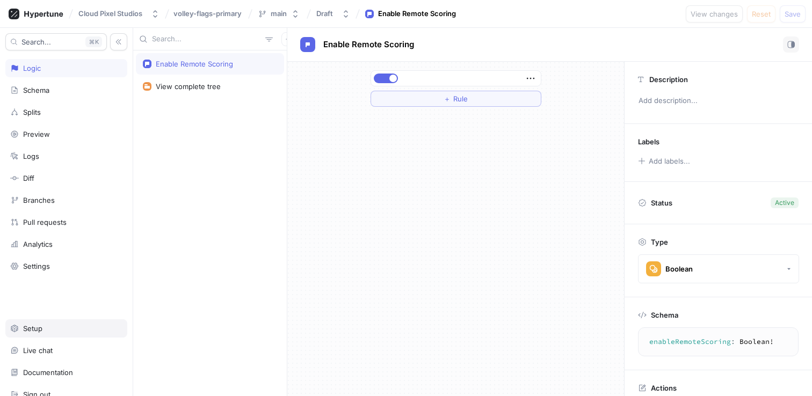
click at [64, 330] on div "Setup" at bounding box center [66, 328] width 112 height 9
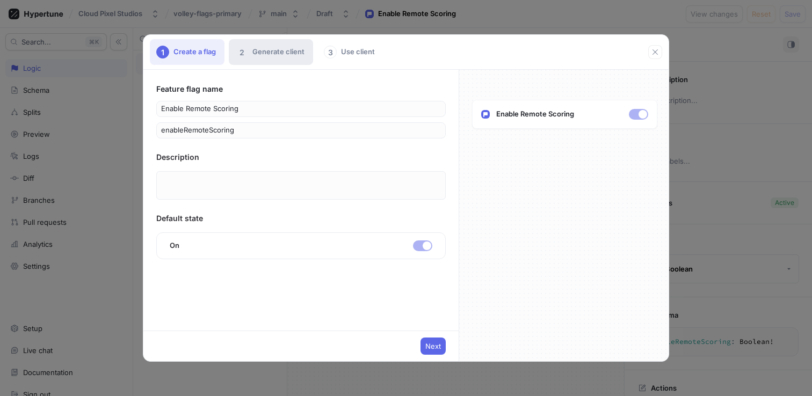
click at [278, 49] on div "2 Generate client" at bounding box center [271, 52] width 84 height 26
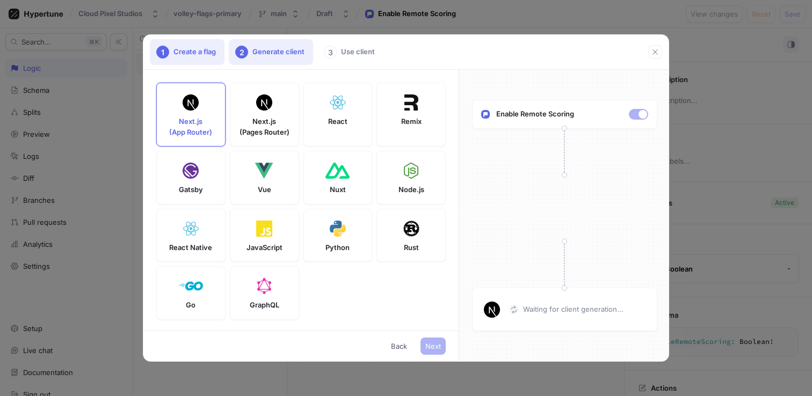
click at [218, 49] on div "1 Create a flag" at bounding box center [187, 52] width 75 height 26
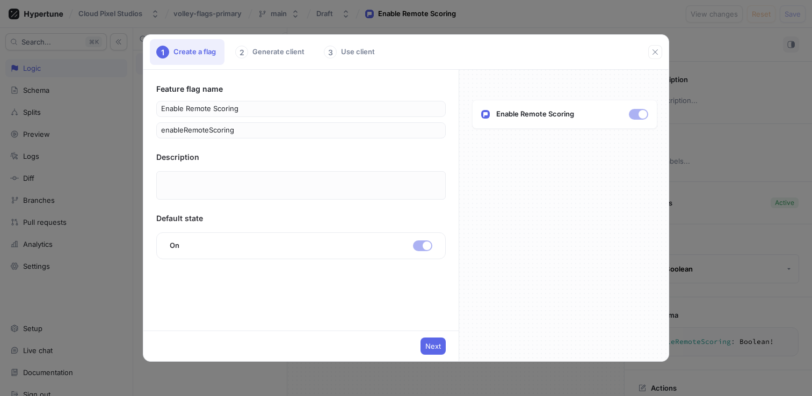
click at [235, 199] on p at bounding box center [301, 185] width 290 height 28
click at [250, 185] on p at bounding box center [301, 185] width 290 height 28
click at [435, 353] on button "Next" at bounding box center [433, 346] width 25 height 17
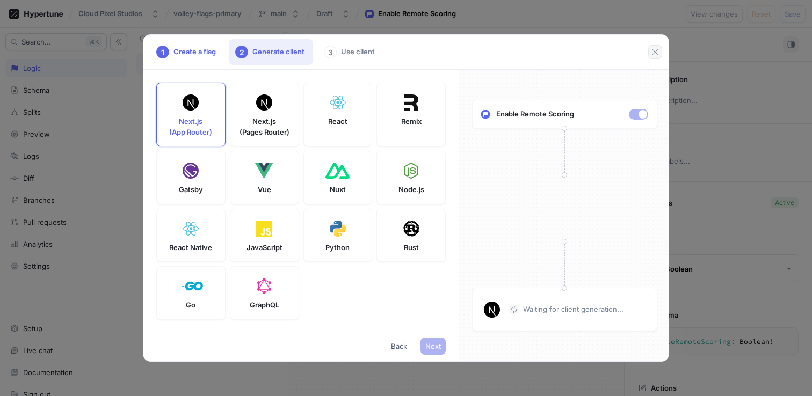
click at [658, 57] on button "button" at bounding box center [655, 52] width 14 height 14
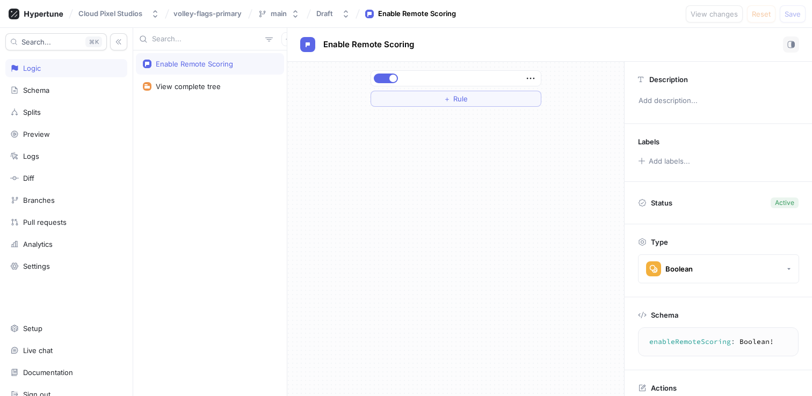
click at [201, 70] on div "Enable Remote Scoring" at bounding box center [210, 63] width 148 height 21
click at [199, 90] on div "View complete tree" at bounding box center [188, 86] width 65 height 9
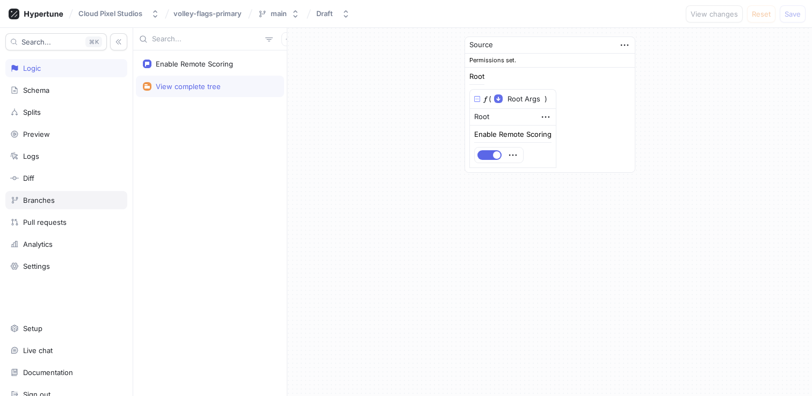
click at [73, 192] on div "Branches" at bounding box center [66, 200] width 122 height 18
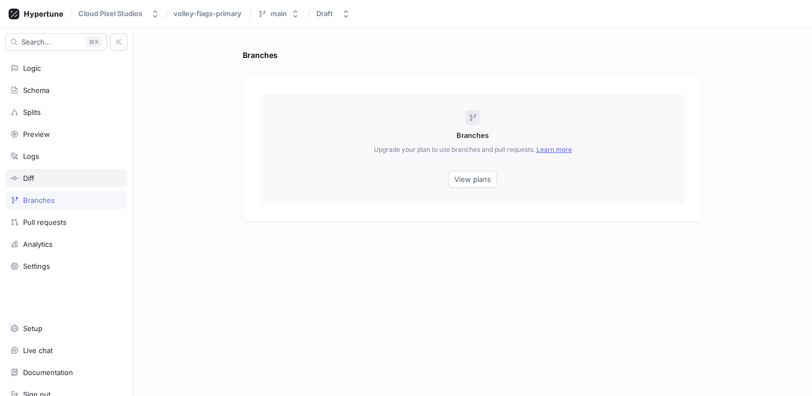
click at [70, 180] on div "Diff" at bounding box center [66, 178] width 112 height 9
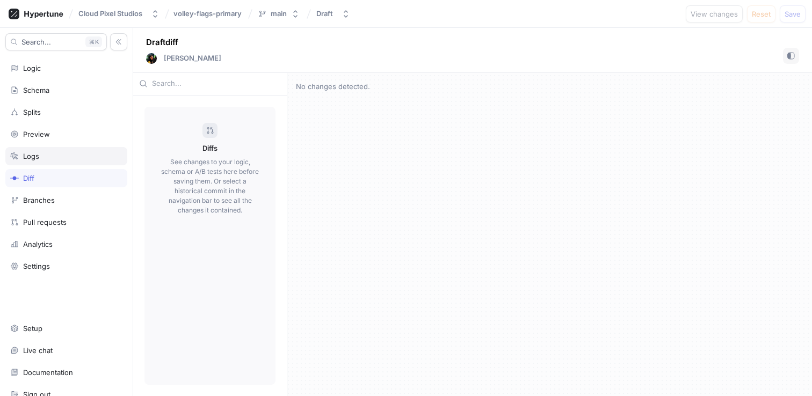
click at [67, 164] on div "Logs" at bounding box center [66, 156] width 122 height 18
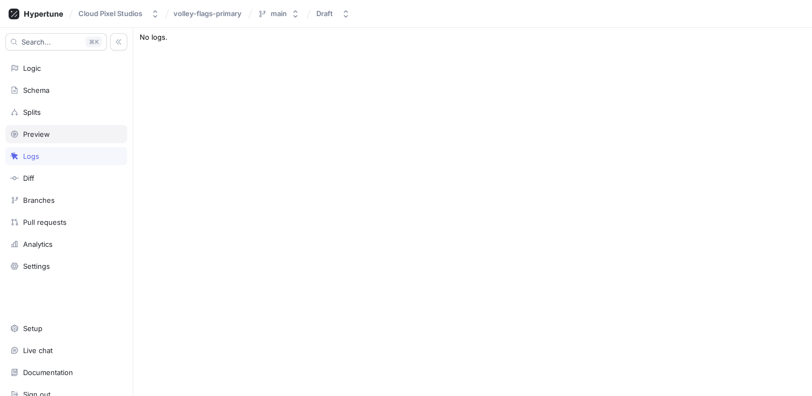
click at [75, 136] on div "Preview" at bounding box center [66, 134] width 112 height 9
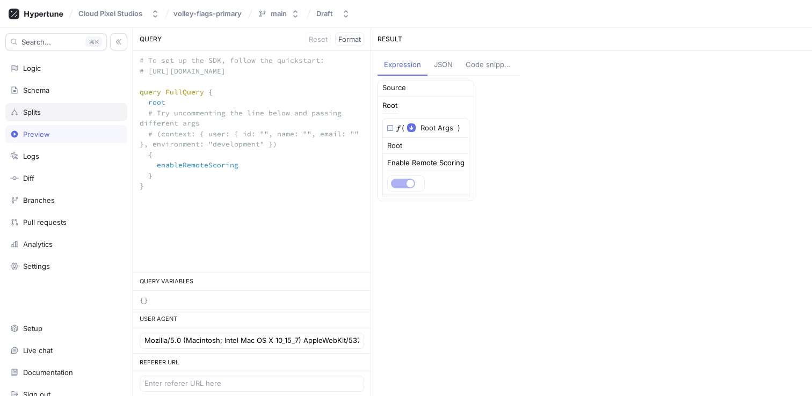
click at [80, 110] on div "Splits" at bounding box center [66, 112] width 112 height 9
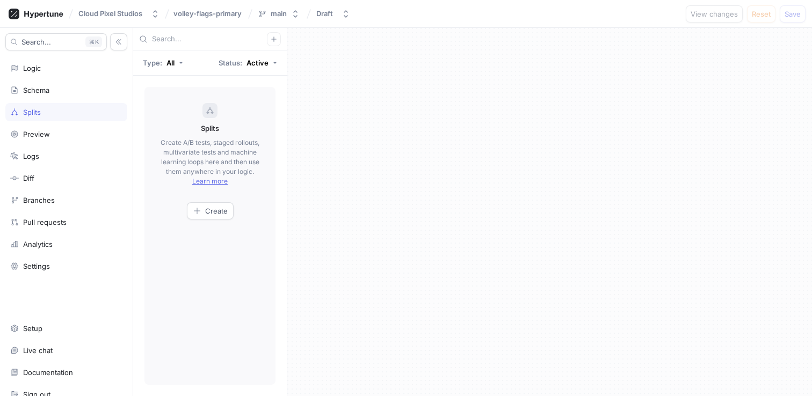
scroll to position [13, 0]
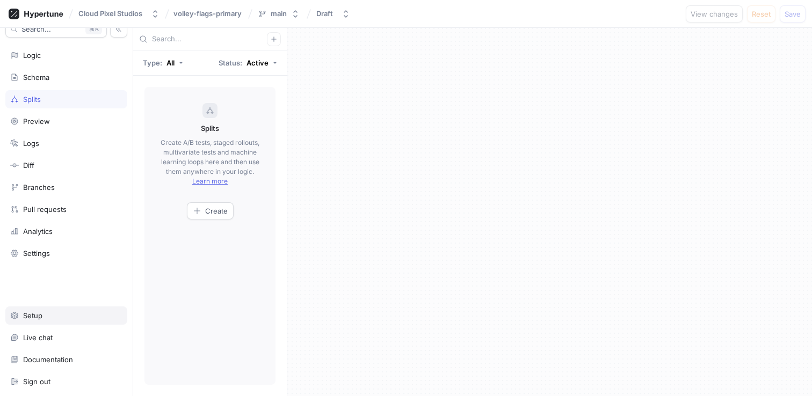
click at [50, 313] on div "Setup" at bounding box center [66, 316] width 112 height 9
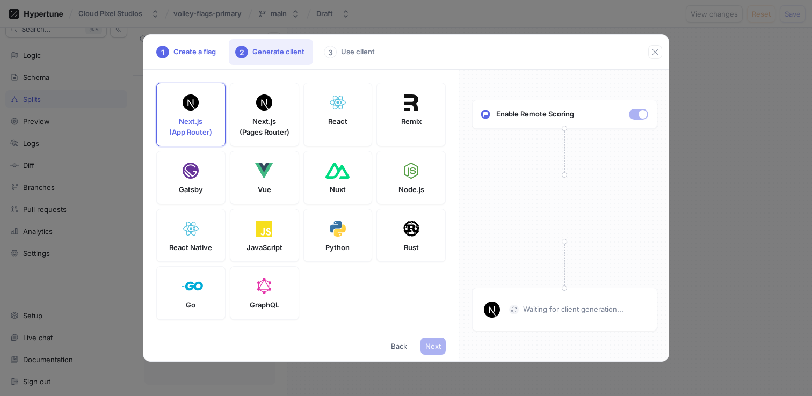
click at [663, 57] on div "1 Create a flag 2 Generate client 3 Use client" at bounding box center [405, 52] width 525 height 35
click at [161, 117] on div "Next.js (App Router)" at bounding box center [190, 115] width 69 height 64
click at [76, 69] on div "1 Create a flag 2 Generate client 3 Use client Next.js (App Router) Next.js (Pa…" at bounding box center [406, 198] width 812 height 396
click at [67, 77] on div "1 Create a flag 2 Generate client 3 Use client Next.js (App Router) Next.js (Pa…" at bounding box center [406, 198] width 812 height 396
click at [650, 52] on button "button" at bounding box center [655, 52] width 14 height 14
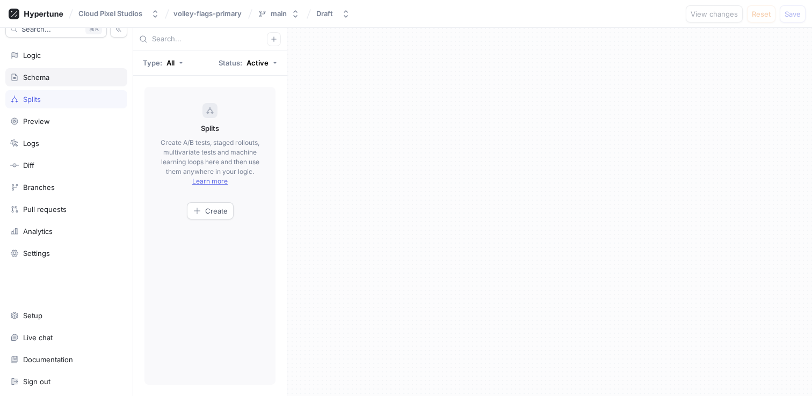
click at [60, 74] on div "Schema" at bounding box center [66, 77] width 112 height 9
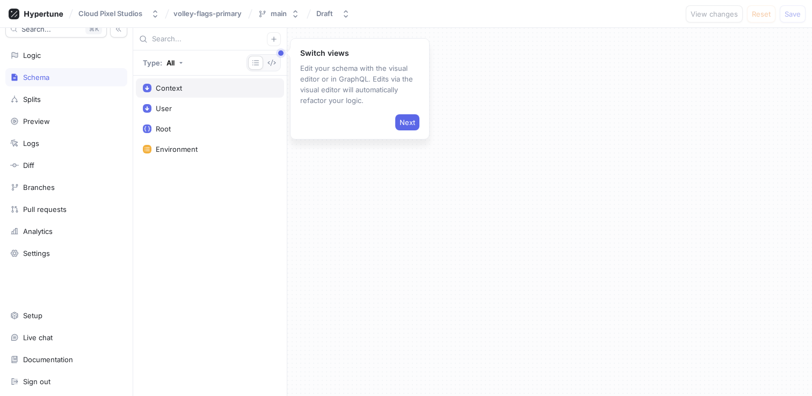
click at [238, 91] on div "Context" at bounding box center [210, 88] width 134 height 9
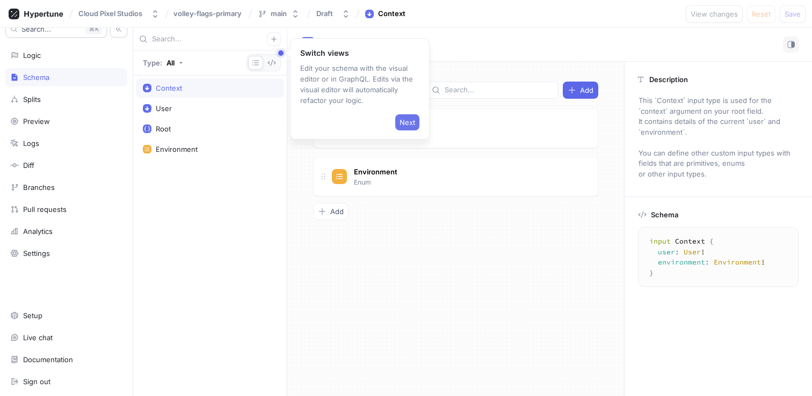
click at [413, 124] on span "Next" at bounding box center [408, 122] width 16 height 6
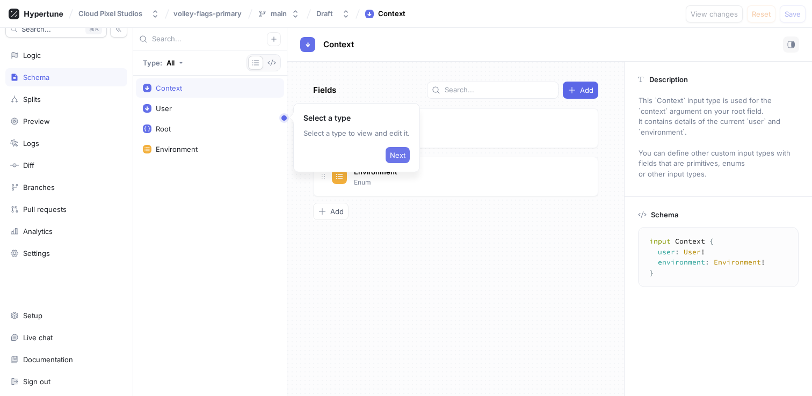
click at [403, 156] on span "Next" at bounding box center [398, 155] width 16 height 6
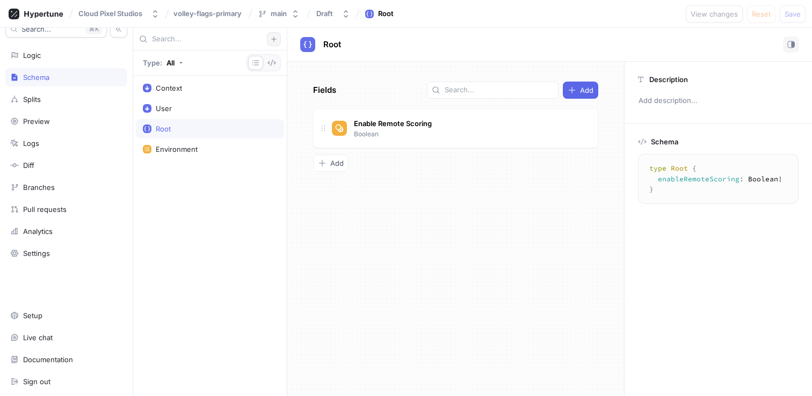
click at [273, 41] on icon "button" at bounding box center [273, 39] width 5 height 5
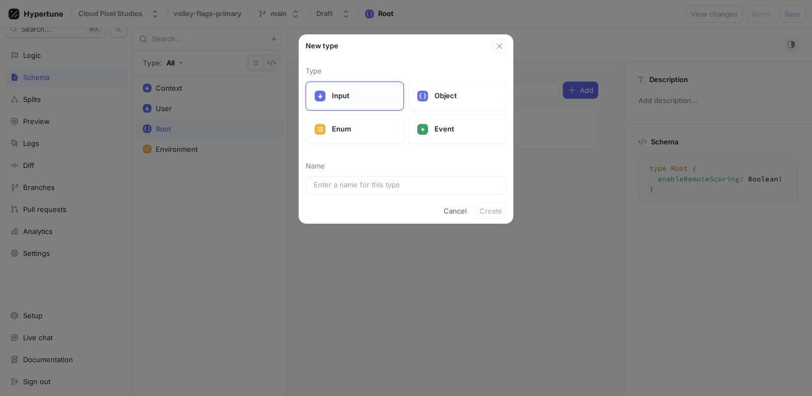
click at [359, 102] on div "Input" at bounding box center [355, 96] width 98 height 29
click at [454, 211] on span "Cancel" at bounding box center [455, 211] width 23 height 6
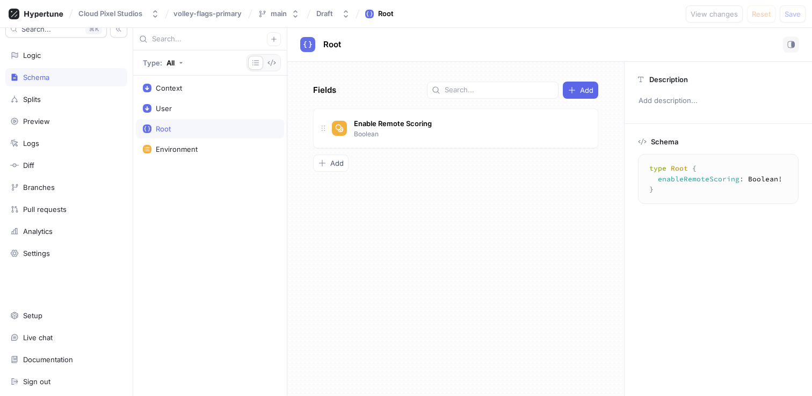
click at [203, 126] on div "Root" at bounding box center [210, 129] width 134 height 9
click at [204, 112] on div "User" at bounding box center [210, 108] width 134 height 9
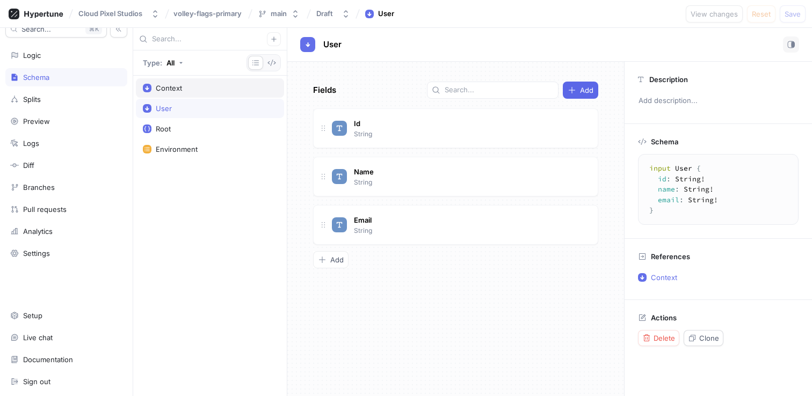
click at [208, 94] on div "Context" at bounding box center [210, 87] width 148 height 19
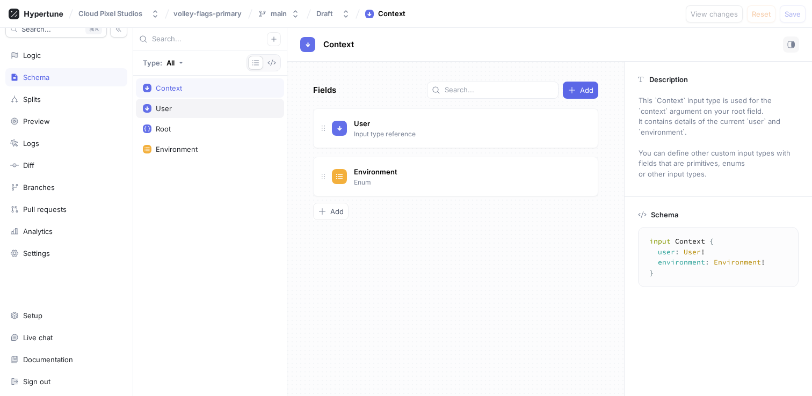
click at [200, 107] on div "User" at bounding box center [210, 108] width 134 height 9
type textarea "input User { id: String! name: String! email: String! }"
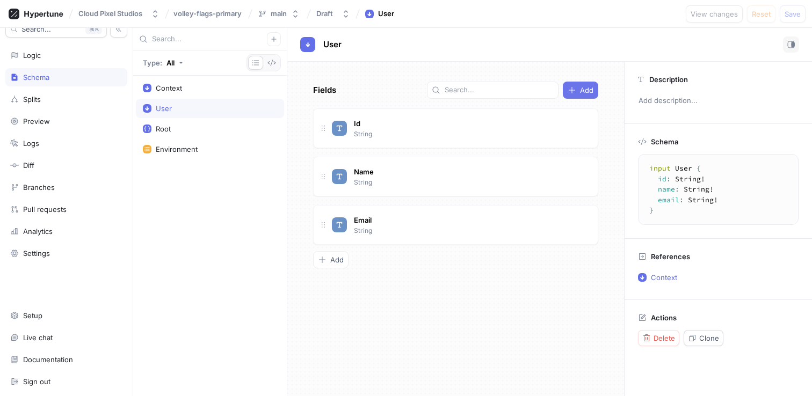
click at [593, 87] on span "Add" at bounding box center [586, 90] width 13 height 6
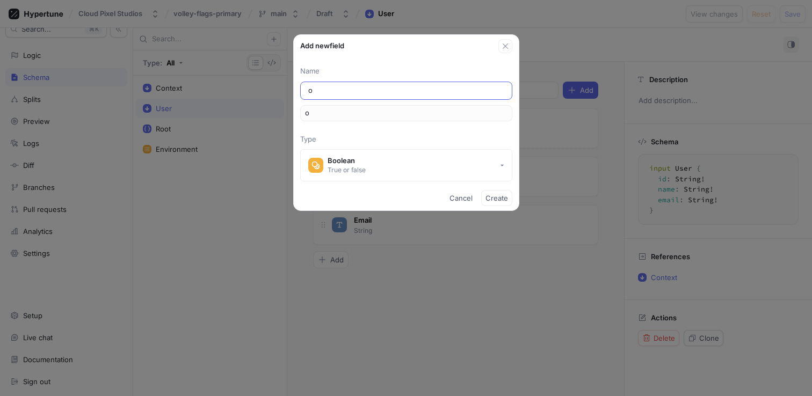
type input "or"
type input "org"
type input "orgn"
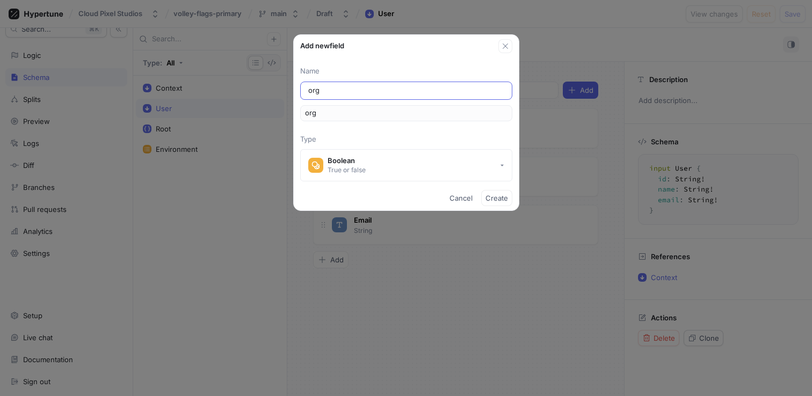
type input "orgn"
type input "org"
type input "or"
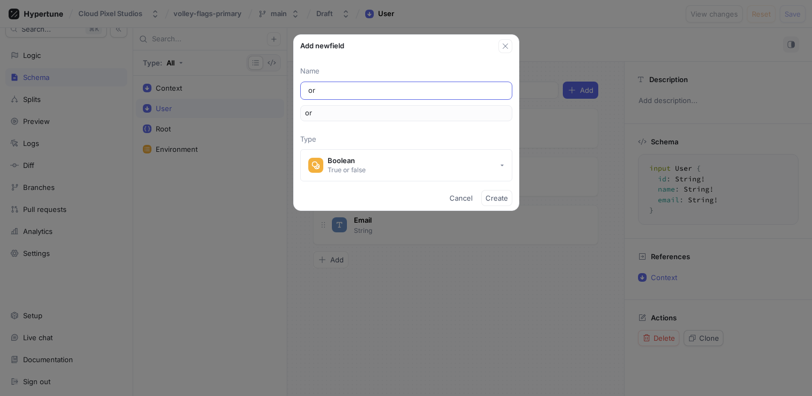
type input "o"
type input "Or"
type input "or"
type input "Org"
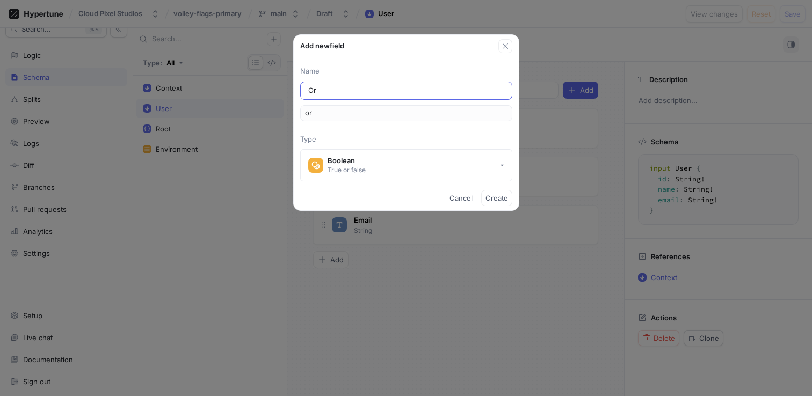
type input "org"
type input "Orgn"
type input "orgn"
type input "Org"
type input "org"
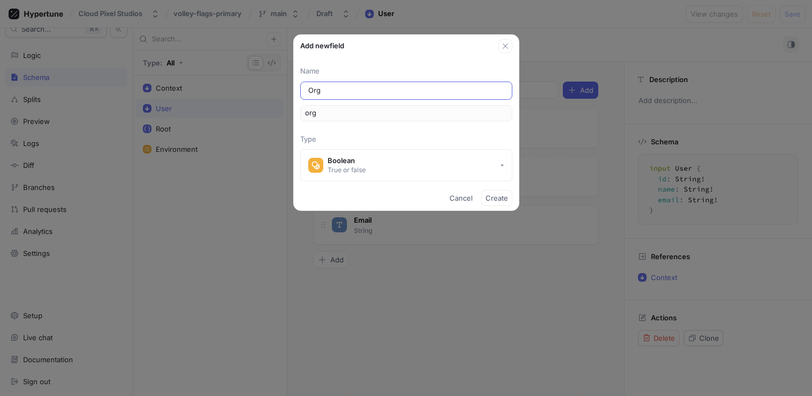
type input "Orga"
type input "orga"
type input "Organ"
type input "organ"
type input "Organi"
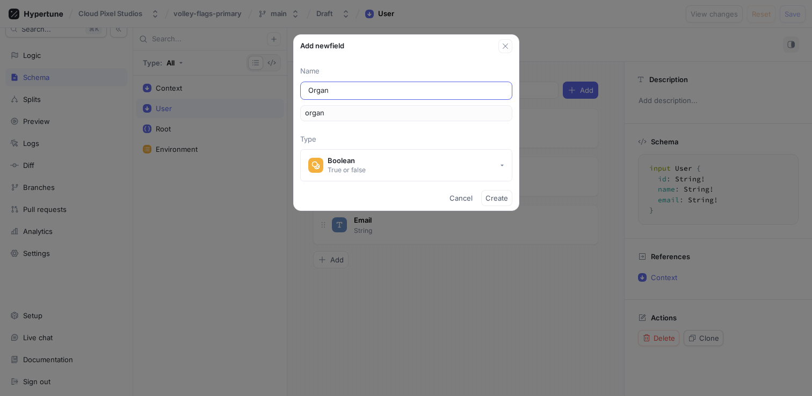
type input "organi"
type input "Organis"
type input "organis"
type input "Organisa"
type input "organisa"
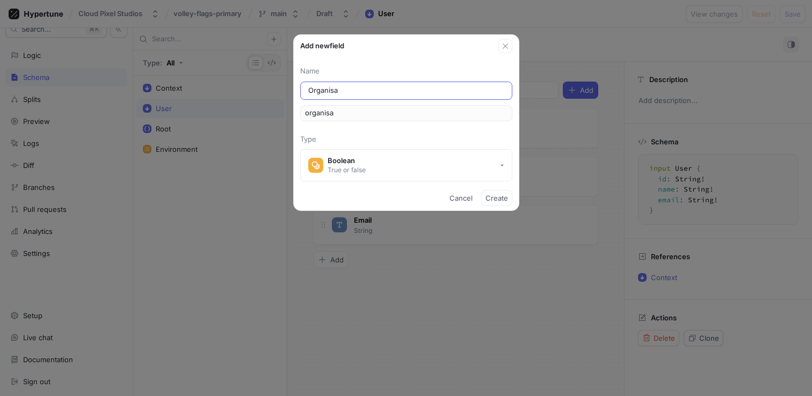
type input "Organisat"
type input "organisat"
type input "Organisati"
type input "organisati"
type input "Organisatio"
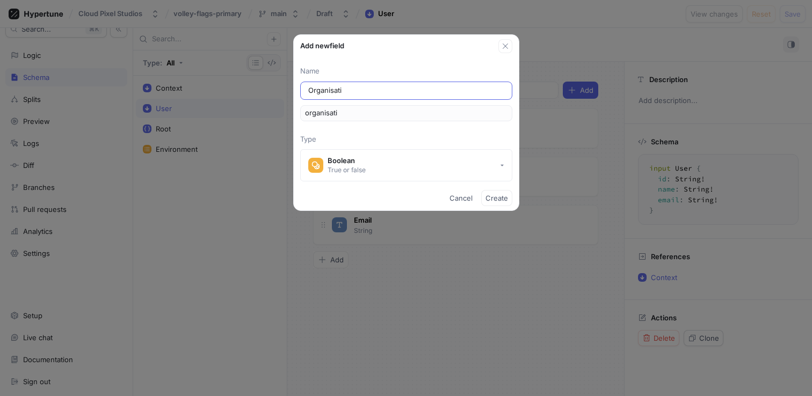
type input "organisatio"
type input "Organisation"
type input "organisation"
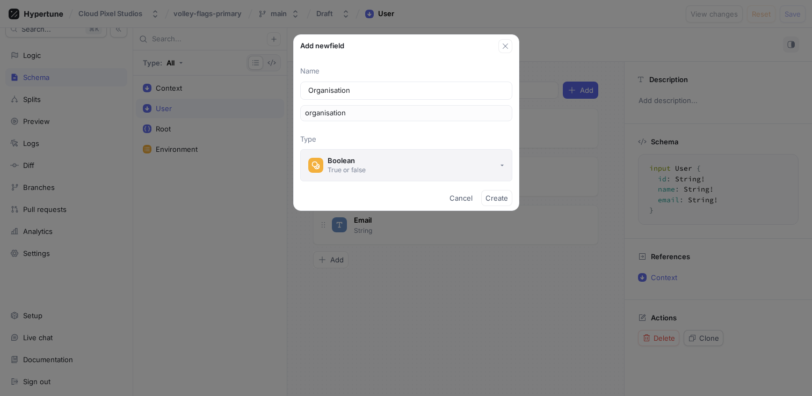
click at [479, 161] on button "Boolean True or false" at bounding box center [406, 165] width 212 height 32
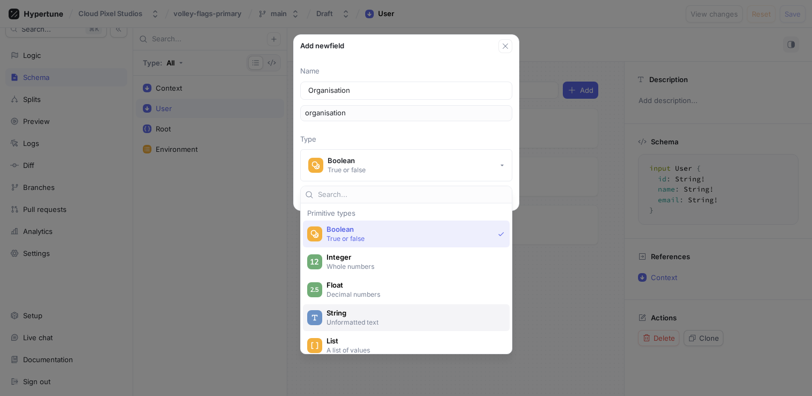
click at [405, 322] on p "Unformatted text" at bounding box center [413, 322] width 172 height 9
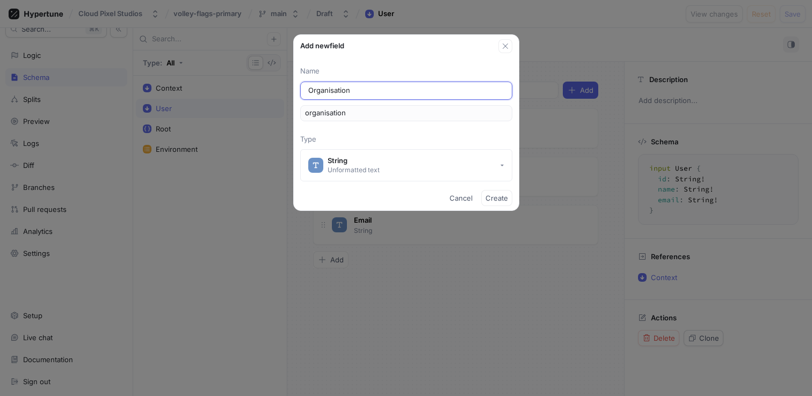
click at [403, 95] on input "Organisation" at bounding box center [406, 90] width 196 height 11
type input "OrganisationI"
type input "organisationI"
type input "OrganisationId"
type input "organisationId"
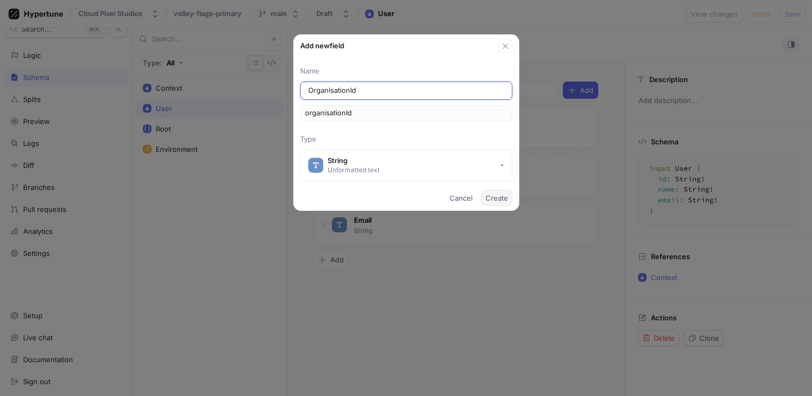
type input "OrganisationId"
click at [502, 199] on span "Create" at bounding box center [497, 198] width 23 height 6
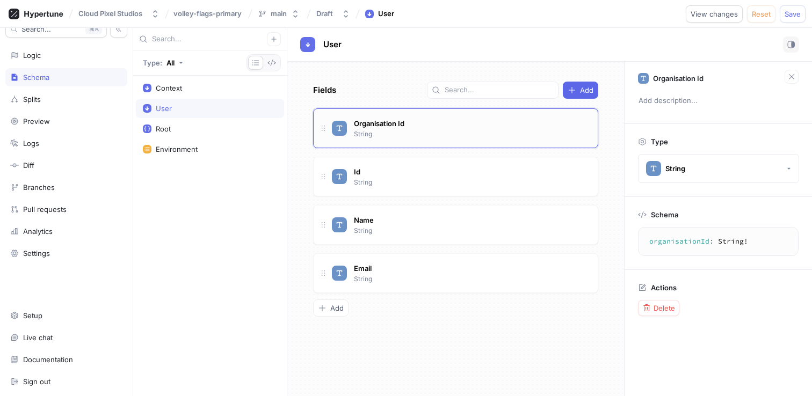
click at [455, 128] on div "Organisation Id String" at bounding box center [460, 128] width 257 height 21
click at [222, 85] on div "Context" at bounding box center [210, 88] width 134 height 9
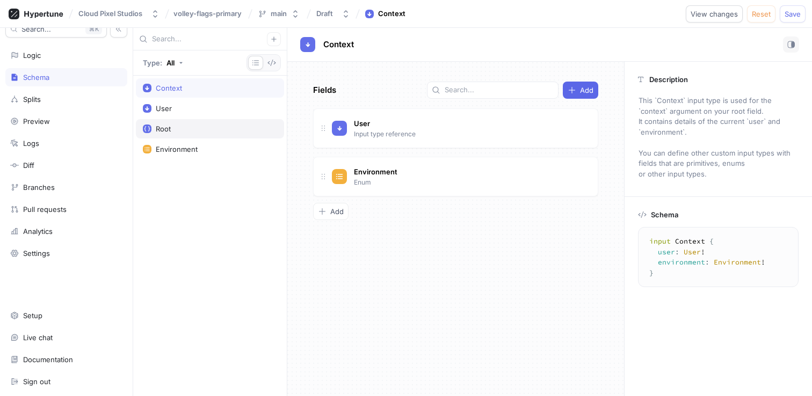
click at [190, 133] on div "Root" at bounding box center [210, 128] width 148 height 19
type textarea "type Root { enableRemoteScoring: Boolean! }"
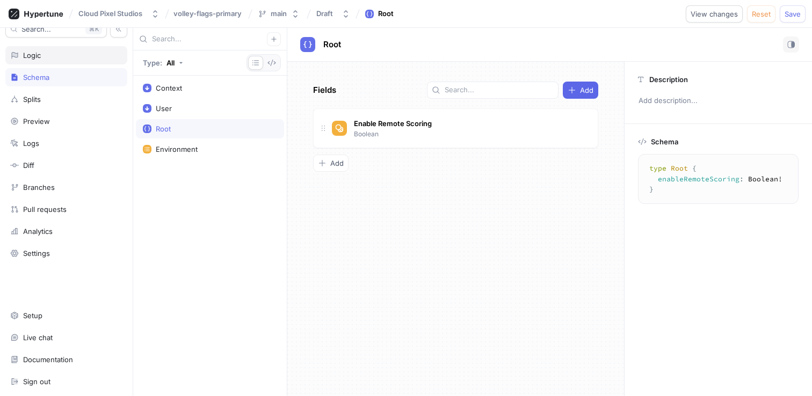
click at [52, 57] on div "Logic" at bounding box center [66, 55] width 112 height 9
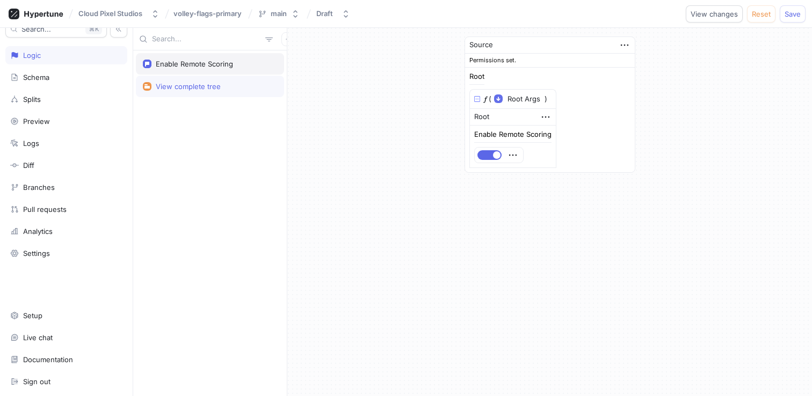
click at [201, 56] on div "Enable Remote Scoring" at bounding box center [210, 63] width 148 height 21
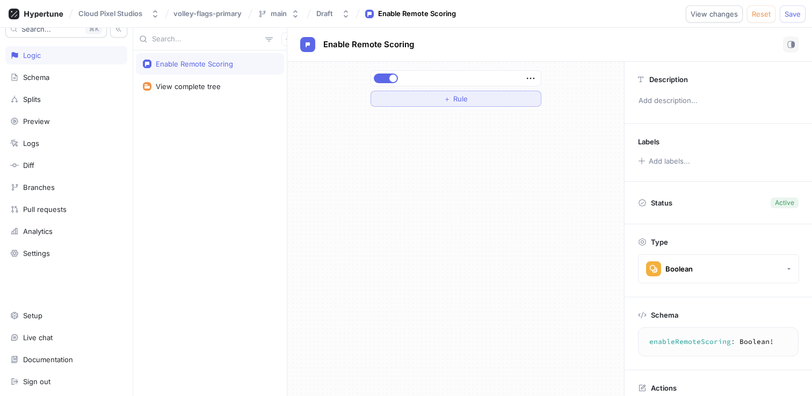
click at [444, 92] on button "＋ Rule" at bounding box center [456, 99] width 171 height 16
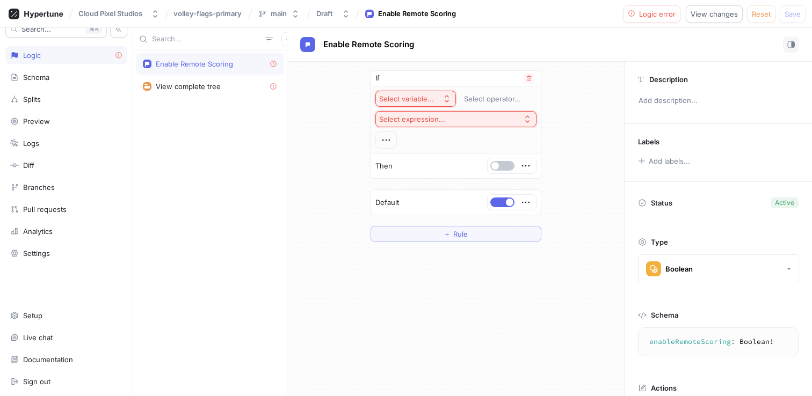
click at [423, 95] on div "Select variable..." at bounding box center [406, 99] width 55 height 9
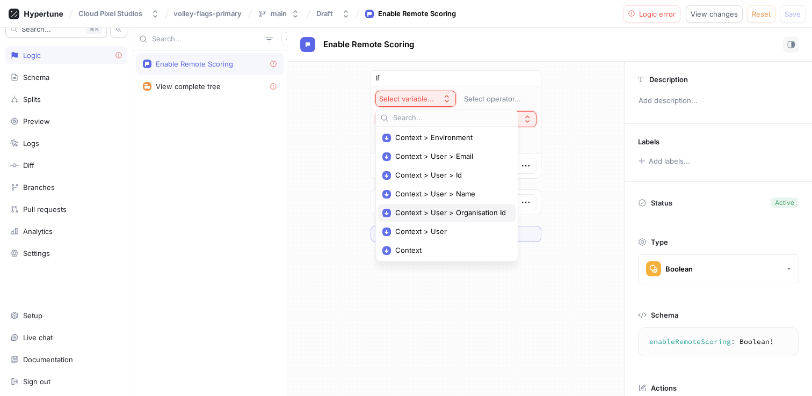
click at [464, 208] on span "Context > User > Organisation Id" at bounding box center [450, 212] width 111 height 9
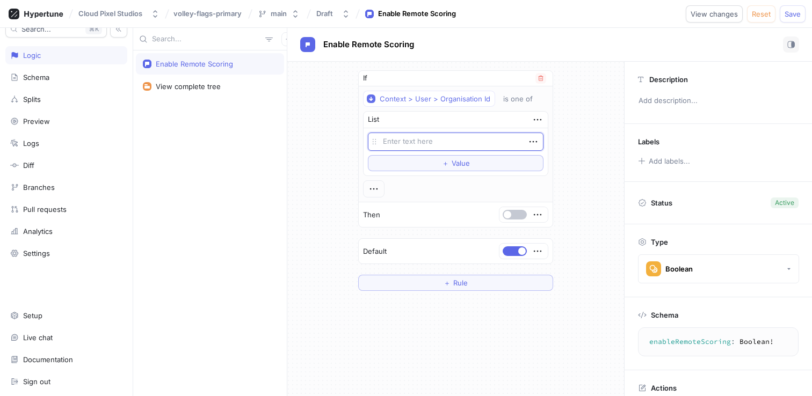
click at [453, 143] on textarea at bounding box center [456, 142] width 176 height 18
type textarea "x"
type textarea "t"
type textarea "x"
type textarea "te"
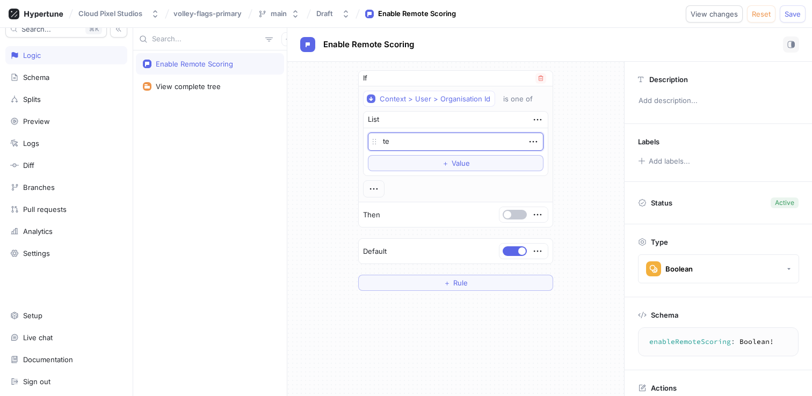
type textarea "x"
type textarea "tes"
type textarea "x"
type textarea "test"
type textarea "x"
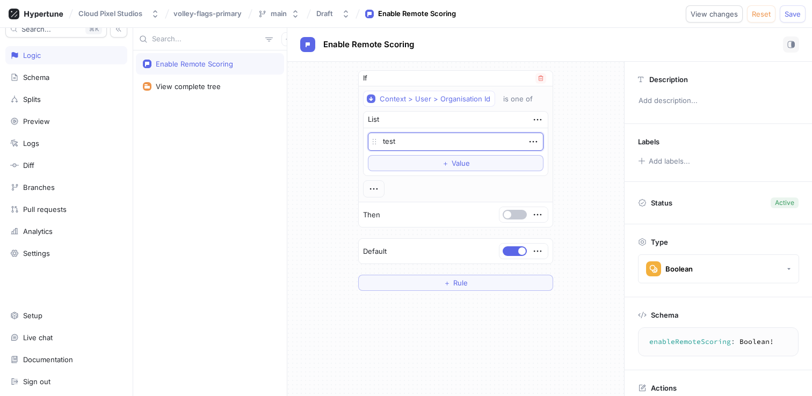
type textarea "test_"
type textarea "x"
type textarea "test_!"
click at [520, 217] on button "button" at bounding box center [515, 215] width 24 height 10
click at [520, 248] on span "button" at bounding box center [522, 252] width 8 height 8
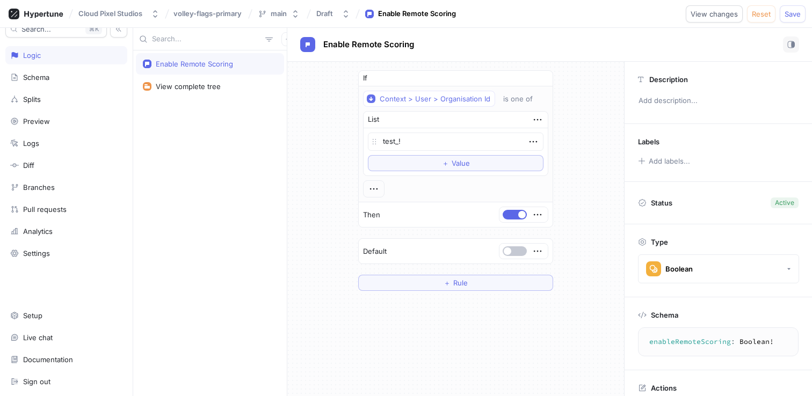
click at [564, 234] on div "If Context > User > Organisation Id is one of List test_! To pick up a draggabl…" at bounding box center [455, 181] width 337 height 238
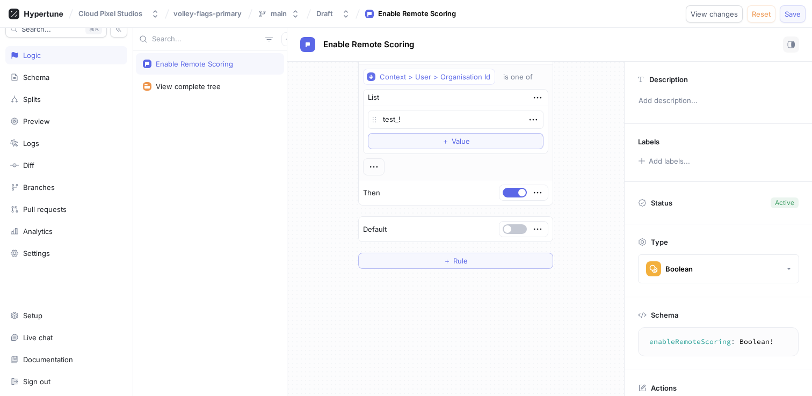
click at [803, 15] on button "Save" at bounding box center [793, 13] width 26 height 17
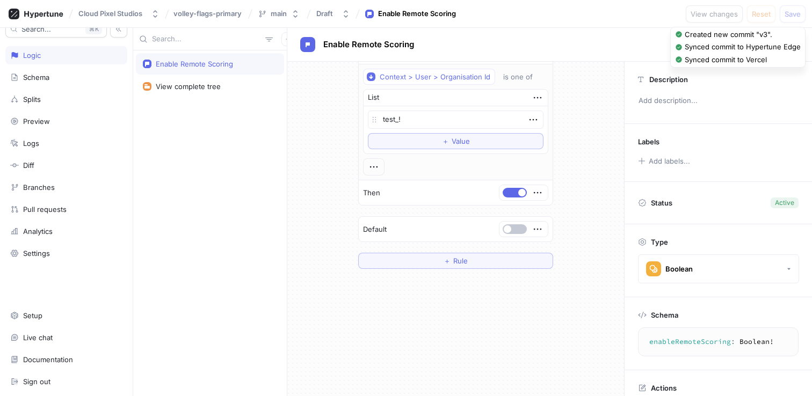
click at [309, 81] on div "If Context > User > Organisation Id is one of List test_! To pick up a draggabl…" at bounding box center [455, 159] width 337 height 238
click at [333, 14] on div "Draft" at bounding box center [324, 13] width 17 height 9
click at [221, 103] on div "Enable Remote Scoring View complete tree" at bounding box center [210, 223] width 154 height 346
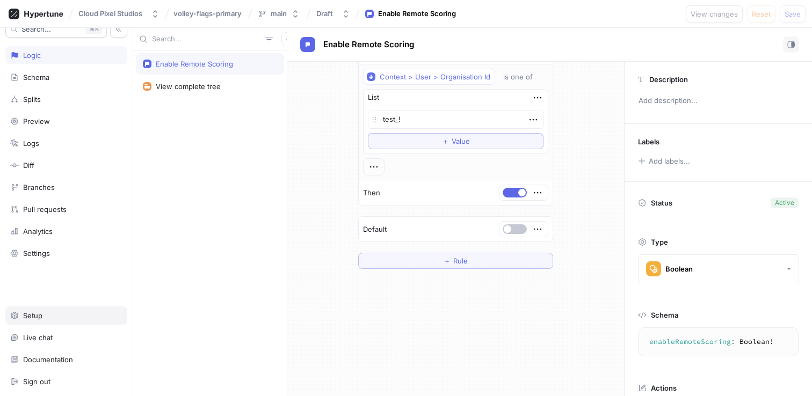
click at [32, 324] on div "Setup" at bounding box center [66, 316] width 122 height 18
type textarea "x"
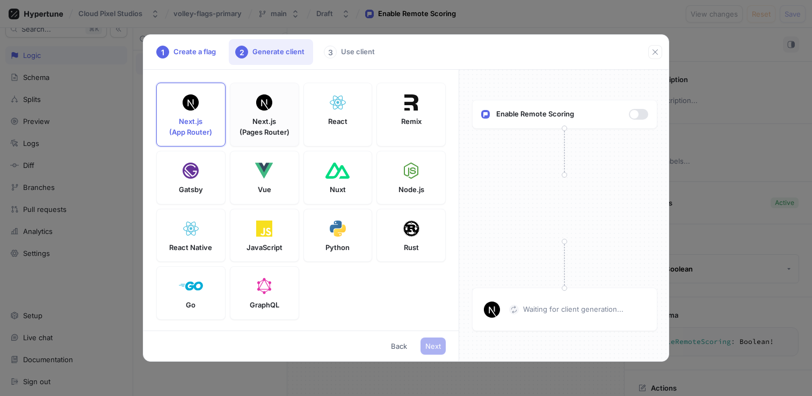
click at [248, 117] on p "Next.js (Pages Router)" at bounding box center [265, 127] width 50 height 21
type textarea "npm install hypertune"
type textarea "NEXT_PUBLIC_HYPERTUNE_TOKEN=U2FsdGVkX1+5yOVCZpx989/jRbDAC+EvSS7UY7l/Nrg= HYPERT…"
click at [184, 117] on p "Next.js (App Router)" at bounding box center [190, 127] width 43 height 21
type textarea "npm install hypertune server-only"
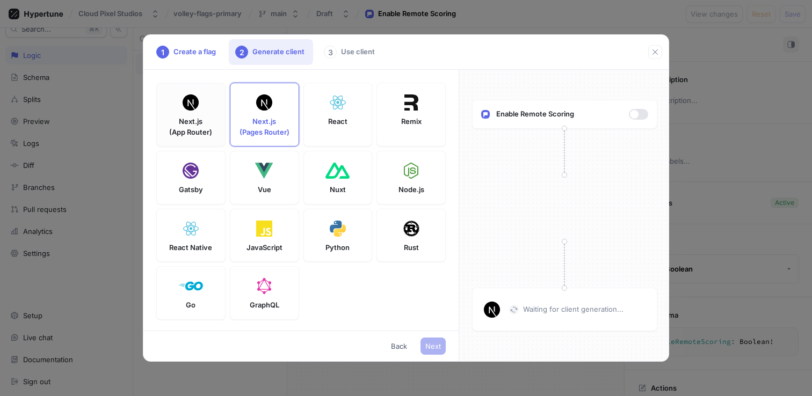
type textarea "NEXT_PUBLIC_HYPERTUNE_TOKEN=U2FsdGVkX1+5yOVCZpx989/jRbDAC+EvSS7UY7l/Nrg= HYPERT…"
click at [568, 241] on div "Enable Remote Scoring Waiting for client generation..." at bounding box center [564, 216] width 211 height 292
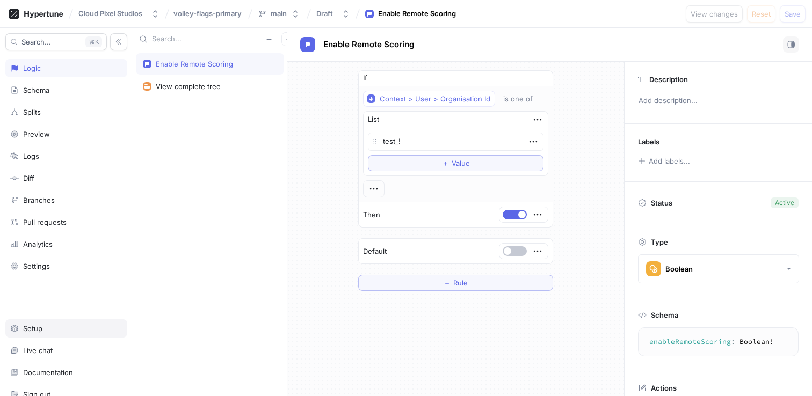
click at [42, 326] on div "Setup" at bounding box center [66, 328] width 112 height 9
type textarea "x"
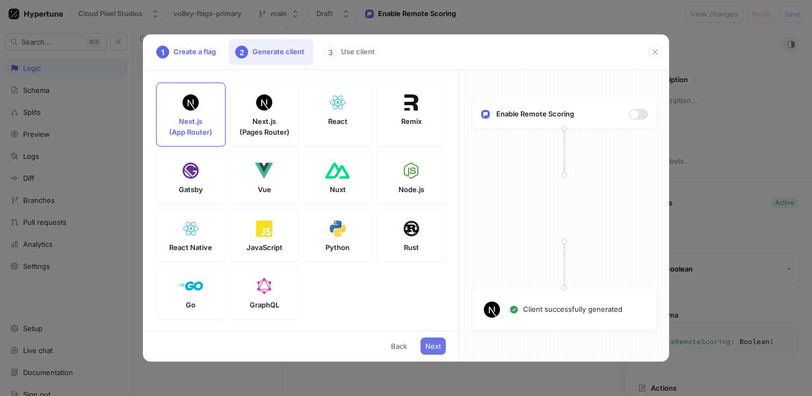
click at [435, 346] on span "Next" at bounding box center [433, 346] width 16 height 6
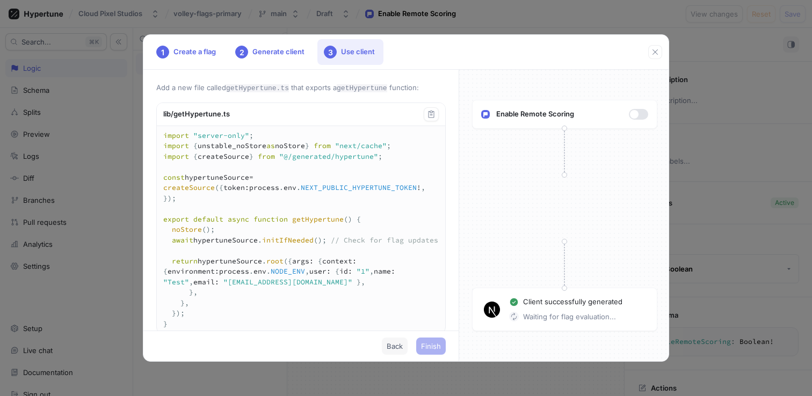
click at [396, 351] on button "Back" at bounding box center [395, 346] width 26 height 17
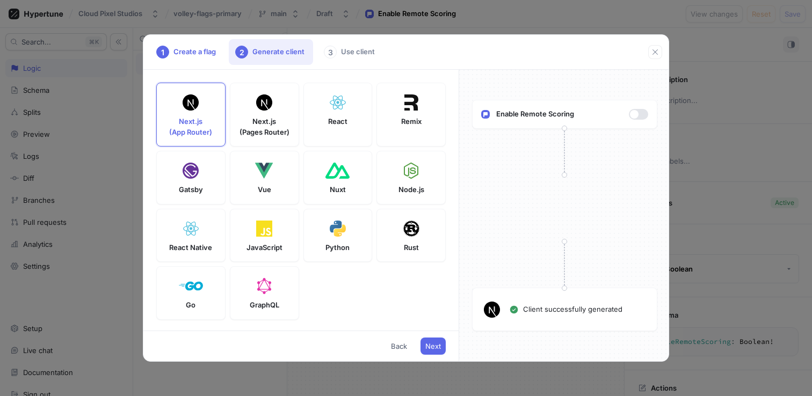
click at [419, 346] on div "Next Back" at bounding box center [300, 346] width 315 height 31
click at [429, 348] on span "Next" at bounding box center [433, 346] width 16 height 6
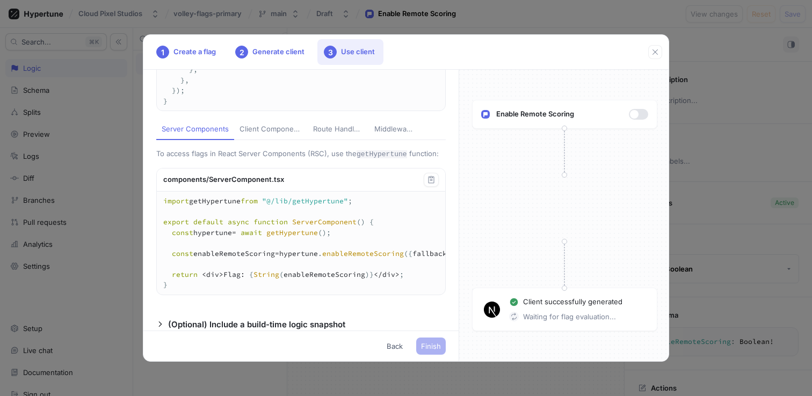
scroll to position [223, 0]
click at [532, 310] on div "Client successfully generated Waiting for flag evaluation..." at bounding box center [578, 309] width 139 height 25
click at [280, 57] on div "2 Generate client" at bounding box center [271, 52] width 84 height 26
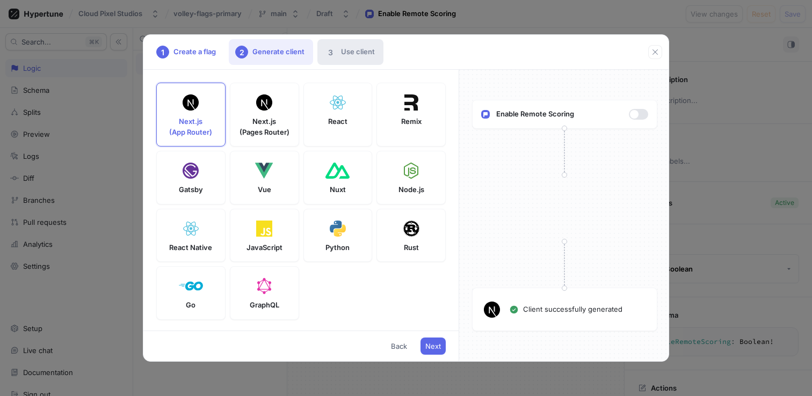
click at [345, 59] on div "3 Use client" at bounding box center [350, 52] width 66 height 26
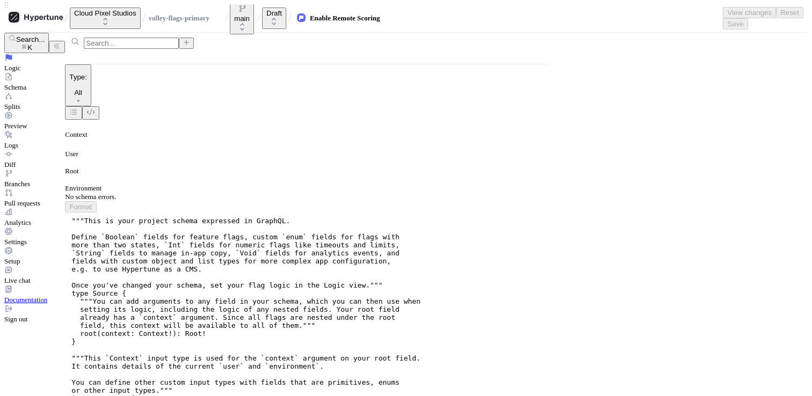
type textarea "x"
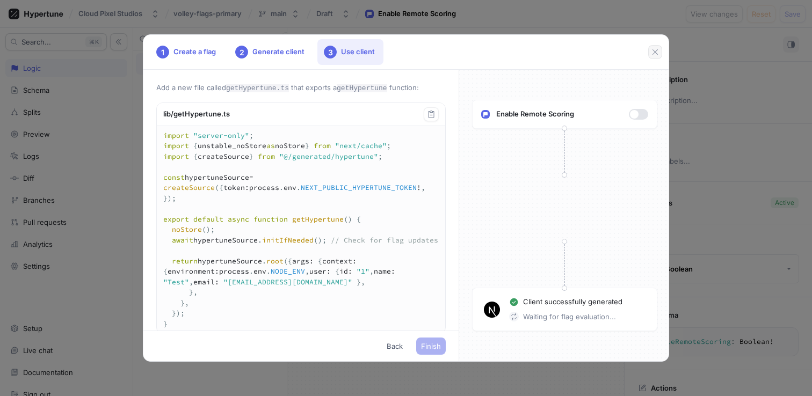
click at [651, 57] on button "button" at bounding box center [655, 52] width 14 height 14
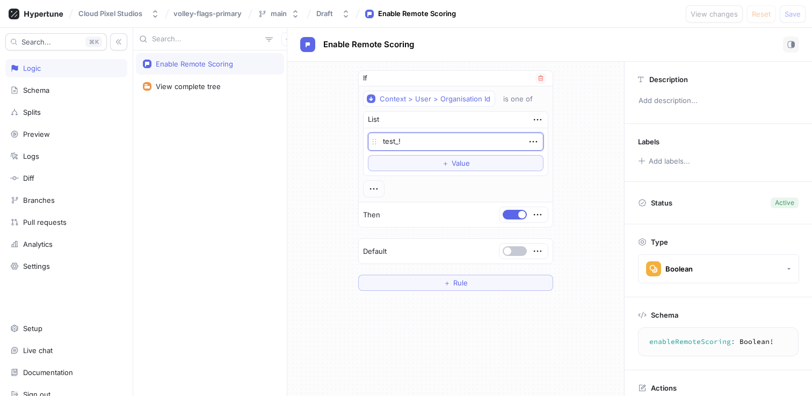
click at [436, 140] on textarea "test_!" at bounding box center [456, 142] width 176 height 18
drag, startPoint x: 412, startPoint y: 140, endPoint x: 353, endPoint y: 139, distance: 59.1
click at [353, 139] on div "If Context > User > Organisation Id is one of List test_! To pick up a draggabl…" at bounding box center [456, 181] width 212 height 238
paste textarea "f346af38-aff3-4cd3-9079-65fd0847bbe3"
type textarea "x"
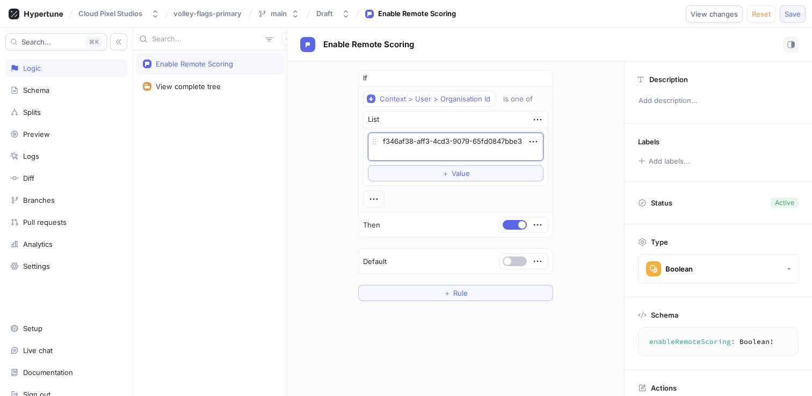
type textarea "f346af38-aff3-4cd3-9079-65fd0847bbe3"
click at [800, 16] on span "Save" at bounding box center [793, 14] width 16 height 6
type textarea "x"
click at [52, 135] on div "Preview" at bounding box center [66, 134] width 112 height 9
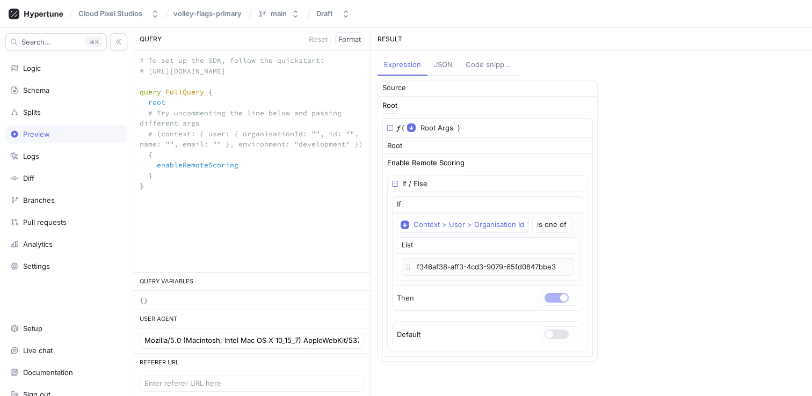
click at [250, 161] on textarea "# To set up the SDK, follow the quickstart: # [URL][DOMAIN_NAME] query FullQuer…" at bounding box center [251, 128] width 237 height 155
click at [279, 162] on textarea "# To set up the SDK, follow the quickstart: # [URL][DOMAIN_NAME] query FullQuer…" at bounding box center [251, 128] width 237 height 155
click at [248, 134] on textarea "# To set up the SDK, follow the quickstart: # [URL][DOMAIN_NAME] query FullQuer…" at bounding box center [251, 128] width 237 height 155
click at [504, 266] on p "f346af38-aff3-4cd3-9079-65fd0847bbe3" at bounding box center [488, 267] width 172 height 18
click at [632, 235] on div "Source Root 𝑓 ( Root Args ▾ {} ▸ context: Context ) Root Enable Remote Scoring …" at bounding box center [592, 236] width 428 height 313
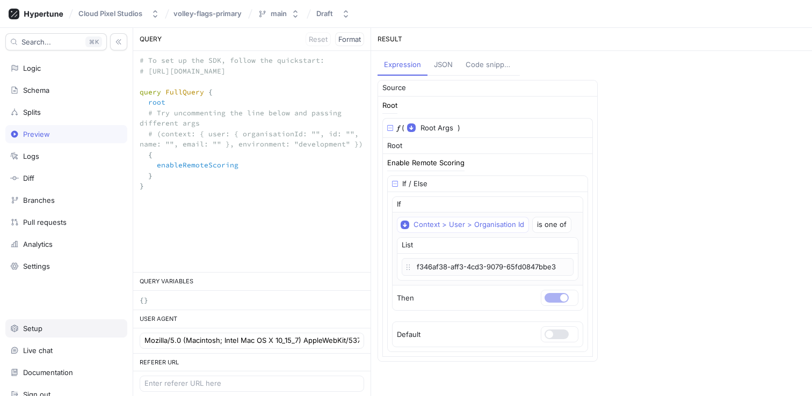
click at [57, 334] on div "Setup" at bounding box center [66, 329] width 122 height 18
type textarea "x"
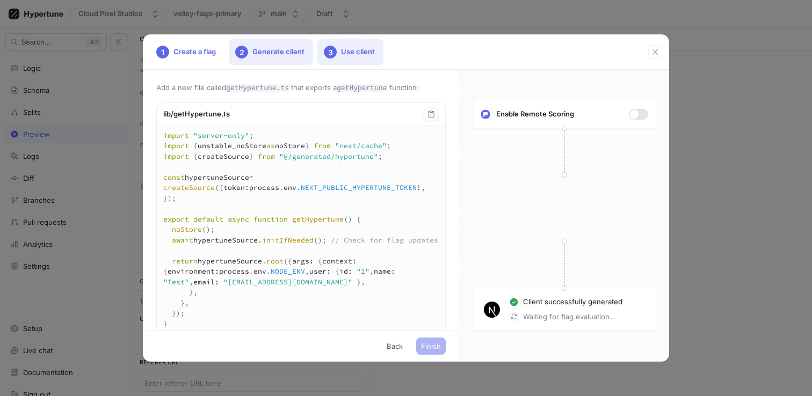
click at [291, 50] on div "2 Generate client" at bounding box center [271, 52] width 84 height 26
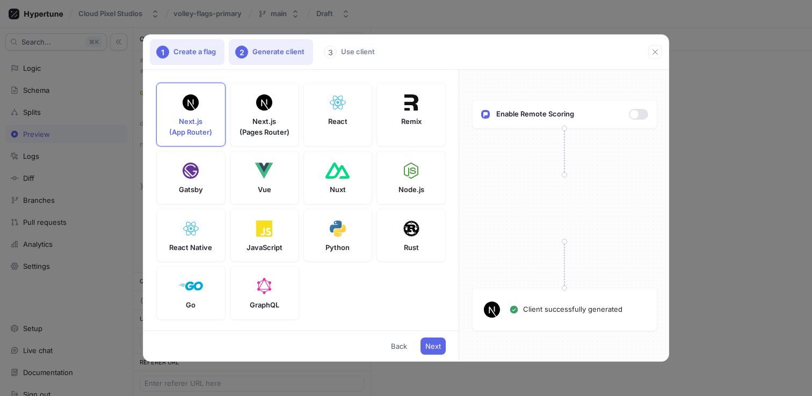
click at [204, 50] on div "1 Create a flag" at bounding box center [187, 52] width 75 height 26
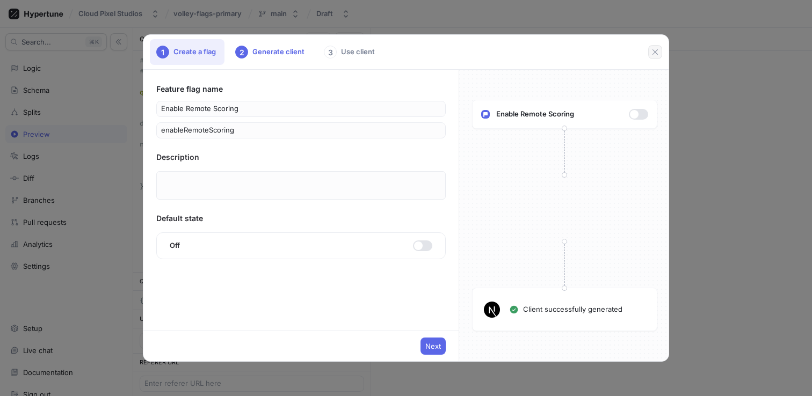
click at [654, 56] on button "button" at bounding box center [655, 52] width 14 height 14
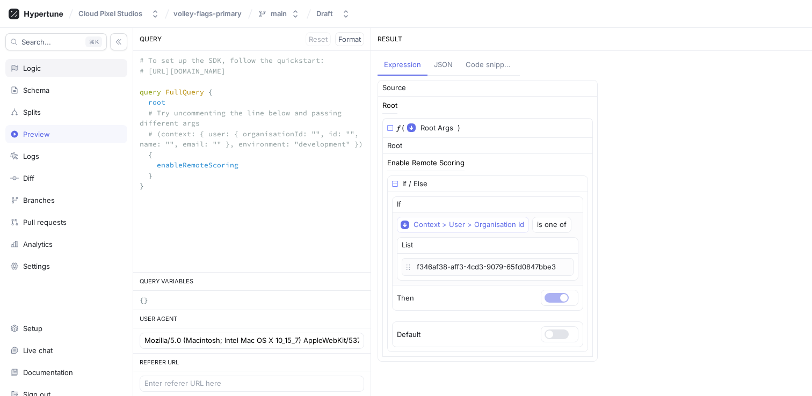
click at [46, 75] on div "Logic" at bounding box center [66, 68] width 122 height 18
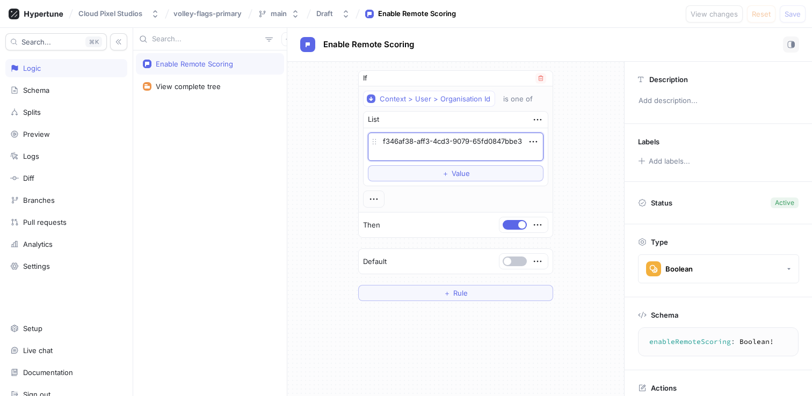
click at [463, 146] on textarea "f346af38-aff3-4cd3-9079-65fd0847bbe3" at bounding box center [456, 147] width 176 height 28
click at [464, 151] on textarea "f346af38-aff3-4cd3-9079-65fd0847bbe3" at bounding box center [456, 147] width 176 height 28
click at [472, 124] on div "List" at bounding box center [456, 120] width 184 height 17
click at [529, 102] on div "is one of" at bounding box center [518, 99] width 30 height 9
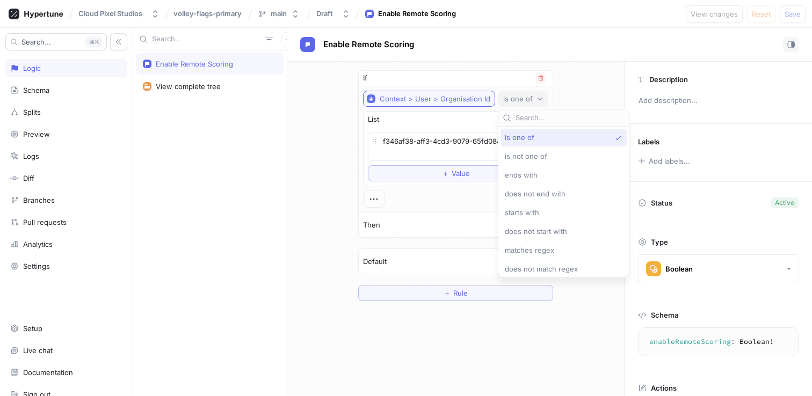
click at [462, 103] on div "Context > User > Organisation Id" at bounding box center [435, 99] width 111 height 9
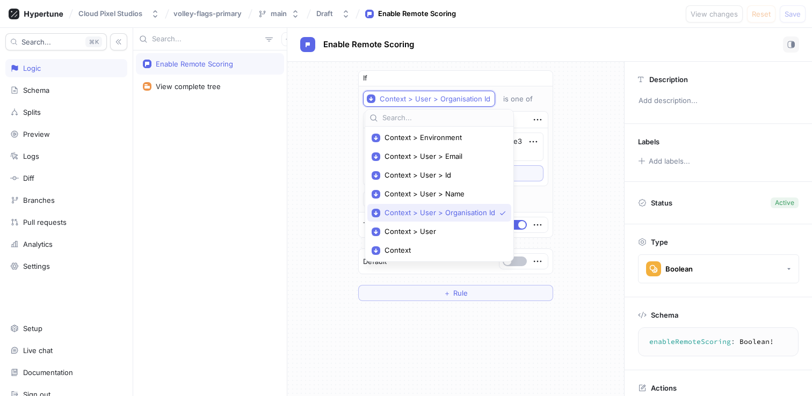
click at [593, 153] on div "If Context > User > Organisation Id is one of List f346af38-aff3-4cd3-9079-65fd…" at bounding box center [455, 186] width 337 height 248
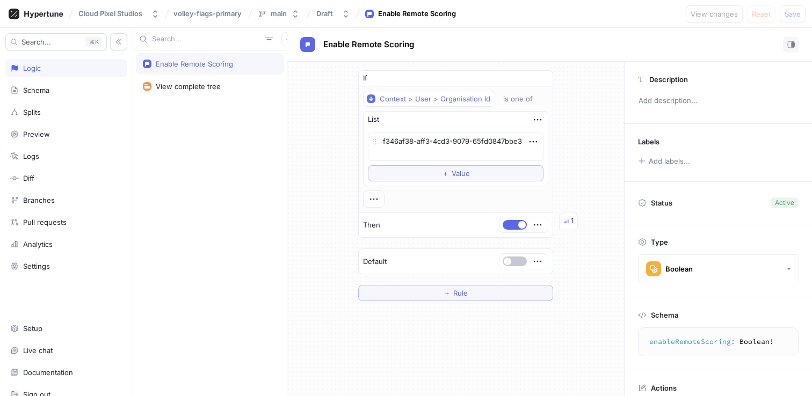
scroll to position [33, 0]
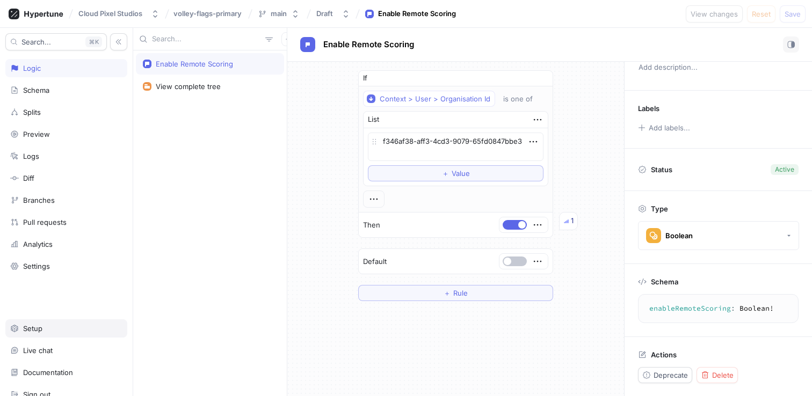
click at [44, 328] on div "Setup" at bounding box center [66, 328] width 112 height 9
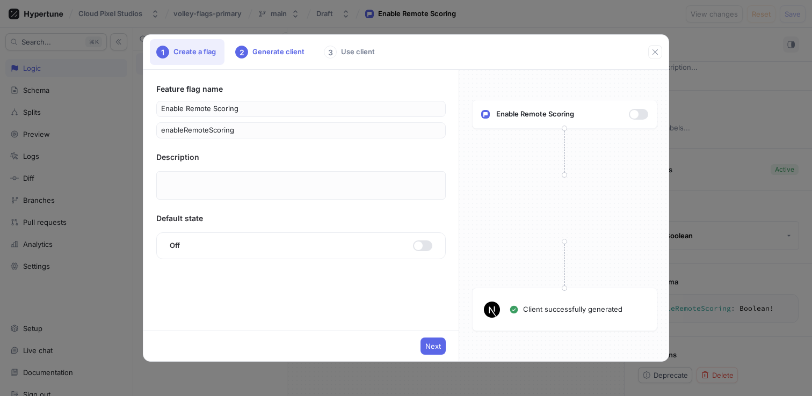
click at [429, 336] on div "Next" at bounding box center [300, 346] width 315 height 31
click at [430, 347] on span "Next" at bounding box center [433, 346] width 16 height 6
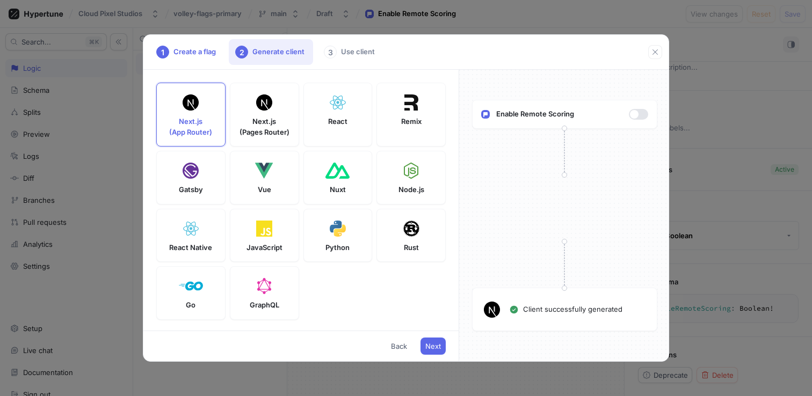
click at [430, 347] on span "Next" at bounding box center [433, 346] width 16 height 6
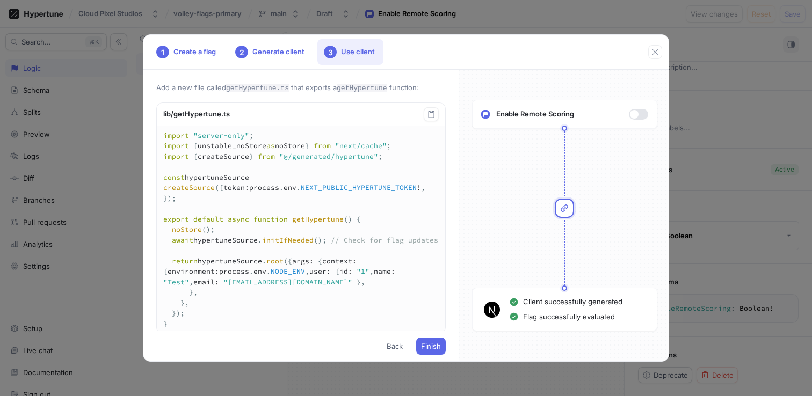
click at [430, 347] on span "Finish" at bounding box center [431, 346] width 20 height 6
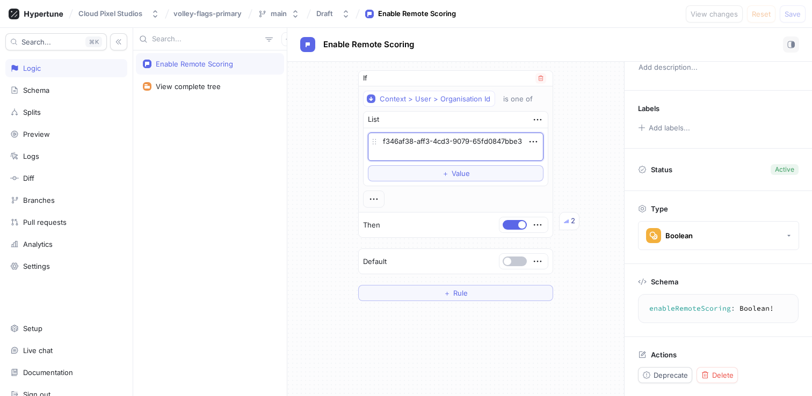
click at [493, 153] on textarea "f346af38-aff3-4cd3-9079-65fd0847bbe3" at bounding box center [456, 147] width 176 height 28
type textarea "x"
type textarea "f346af38-aff3-4cd3-9079-65fd0847bbe"
type textarea "x"
type textarea "f346af38-aff3-4cd3-9079-65fd0847bbe4"
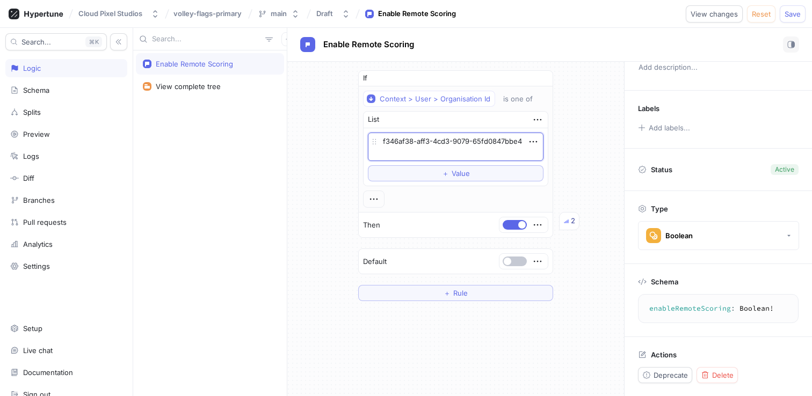
click at [595, 161] on div "If Context > User > Organisation Id is one of List f346af38-aff3-4cd3-9079-65fd…" at bounding box center [455, 186] width 337 height 248
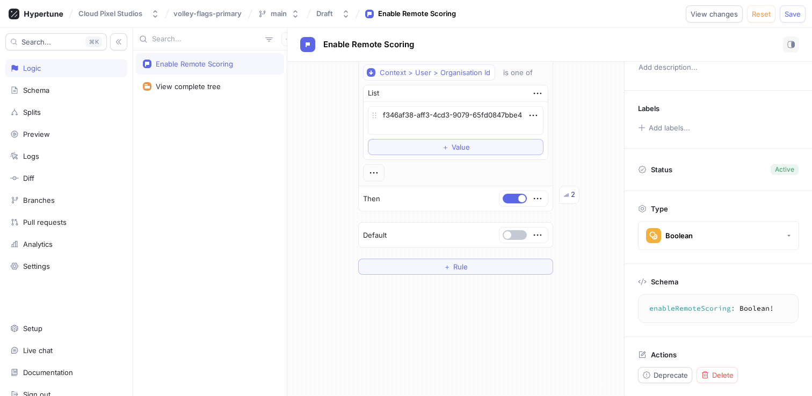
scroll to position [32, 0]
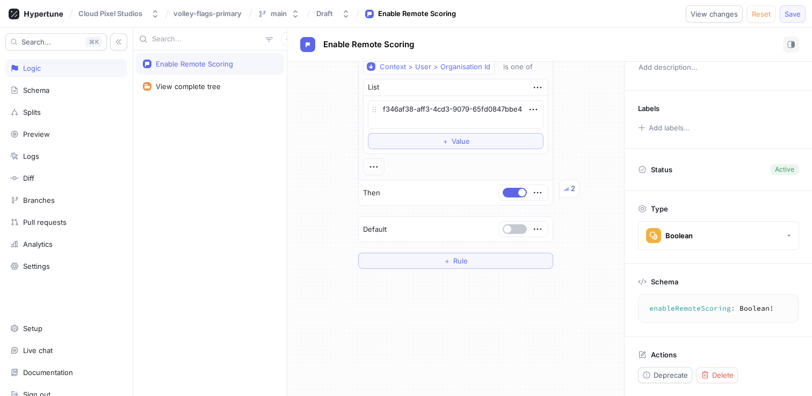
click at [791, 22] on button "Save" at bounding box center [793, 13] width 26 height 17
click at [285, 5] on button "main" at bounding box center [279, 14] width 50 height 18
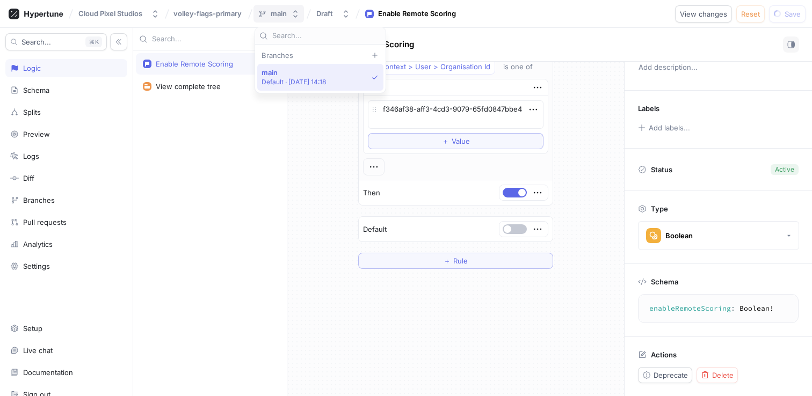
type textarea "x"
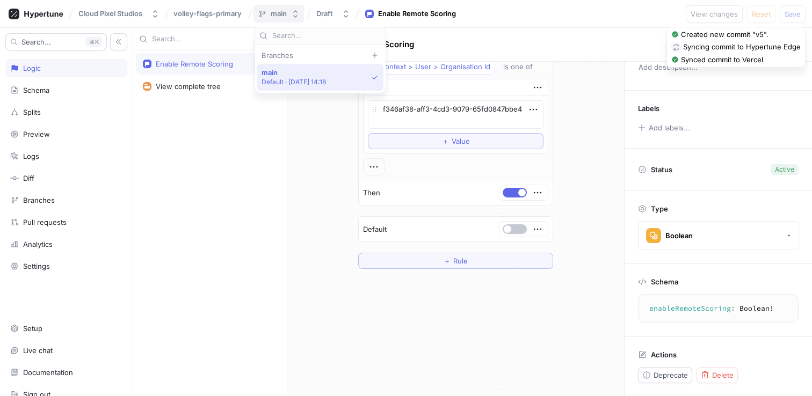
click at [285, 5] on button "main" at bounding box center [279, 14] width 50 height 18
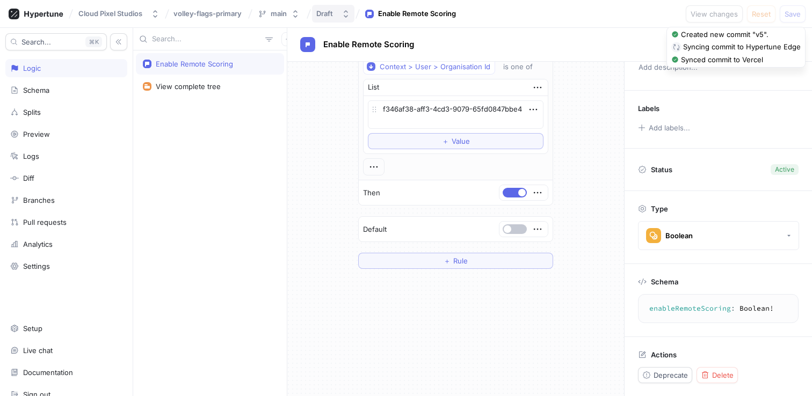
click at [326, 9] on div "Draft" at bounding box center [324, 13] width 17 height 9
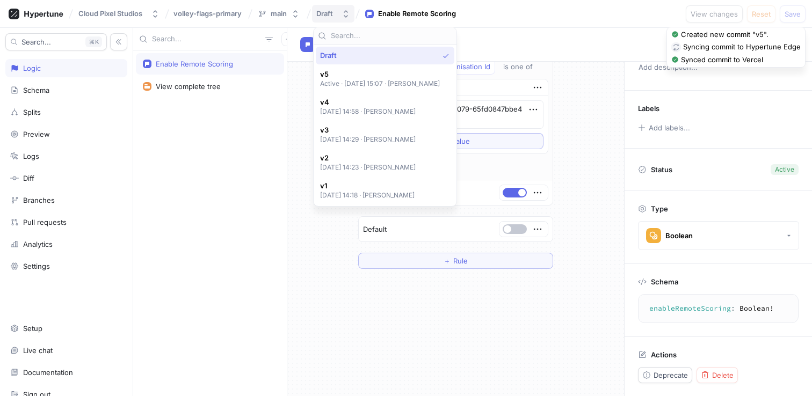
click at [326, 9] on div "Draft" at bounding box center [324, 13] width 17 height 9
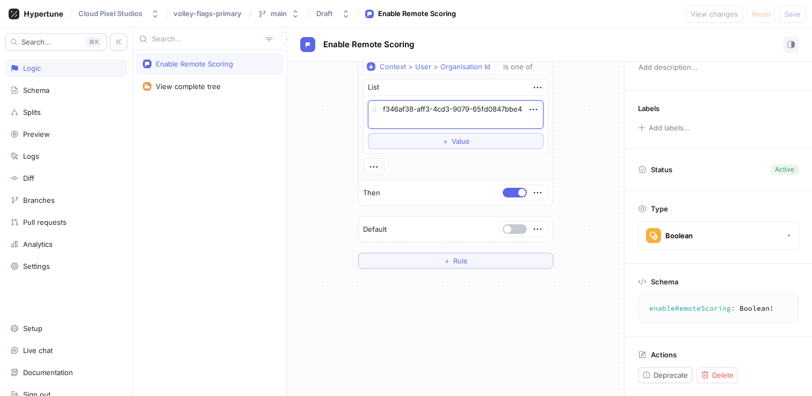
click at [454, 120] on textarea "f346af38-aff3-4cd3-9079-65fd0847bbe4" at bounding box center [456, 114] width 176 height 28
type textarea "x"
type textarea "f346af38-aff3-4cd3-9079-65fd0847bbe"
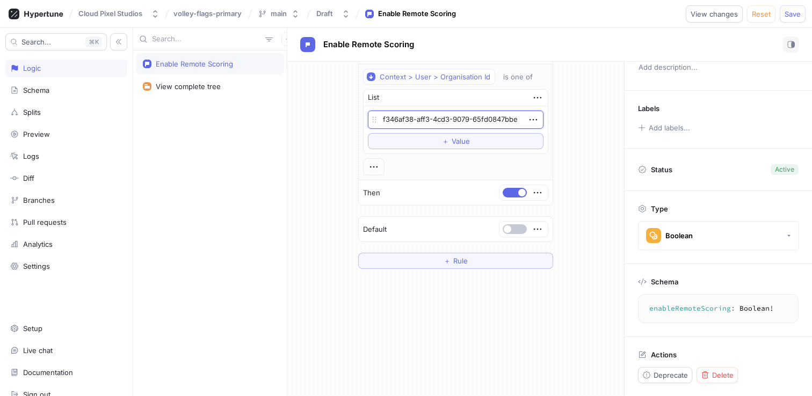
type textarea "x"
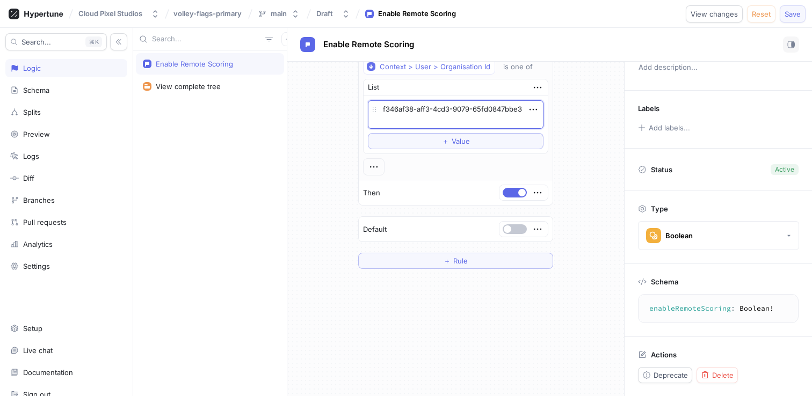
type textarea "f346af38-aff3-4cd3-9079-65fd0847bbe3"
click at [785, 11] on span "Save" at bounding box center [793, 14] width 16 height 6
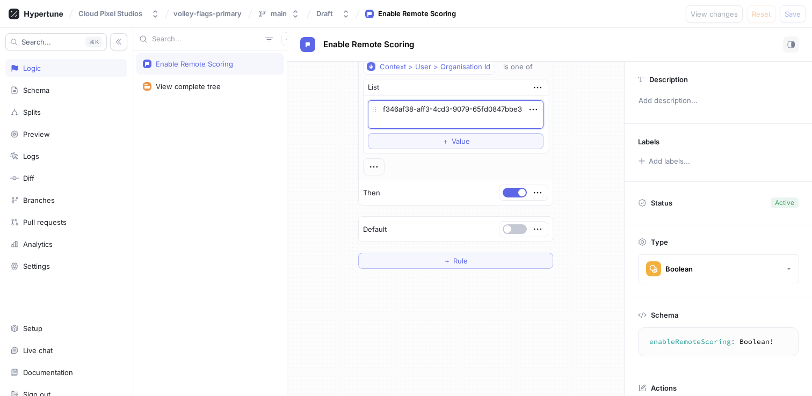
click at [488, 122] on textarea "f346af38-aff3-4cd3-9079-65fd0847bbe3" at bounding box center [456, 114] width 176 height 28
click at [70, 77] on div "Logic" at bounding box center [66, 68] width 122 height 18
click at [482, 125] on textarea "f346af38-aff3-4cd3-9079-65fd0847bbe3" at bounding box center [456, 114] width 176 height 28
type textarea "x"
type textarea "f346af38-aff3-4cd3-9079-65fd0847bbe"
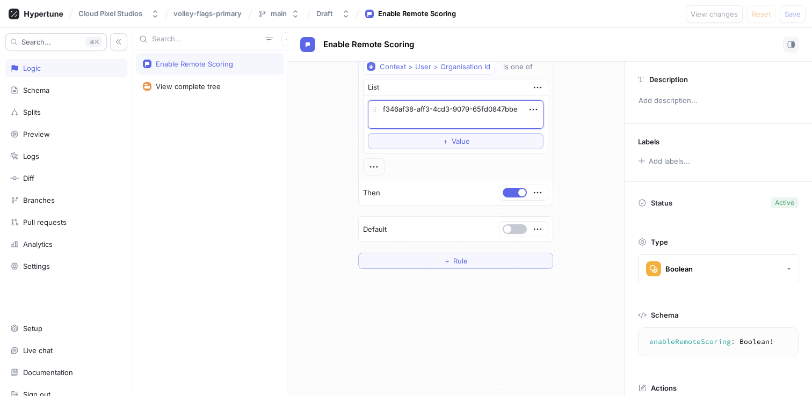
scroll to position [22, 0]
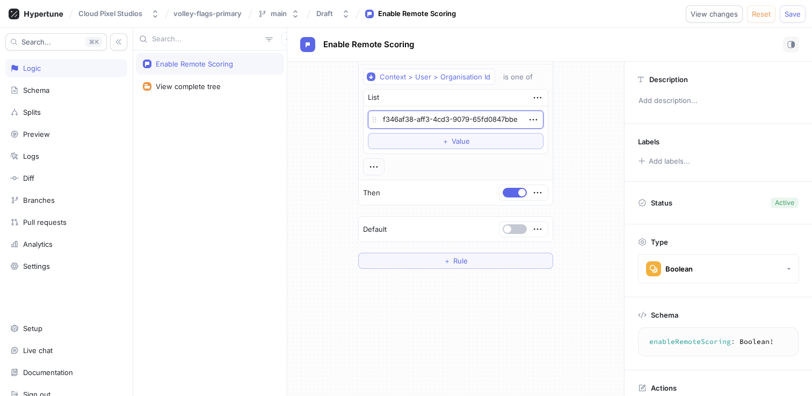
type textarea "x"
type textarea "f346af38-aff3-4cd3-9079-65fd0847bbe3"
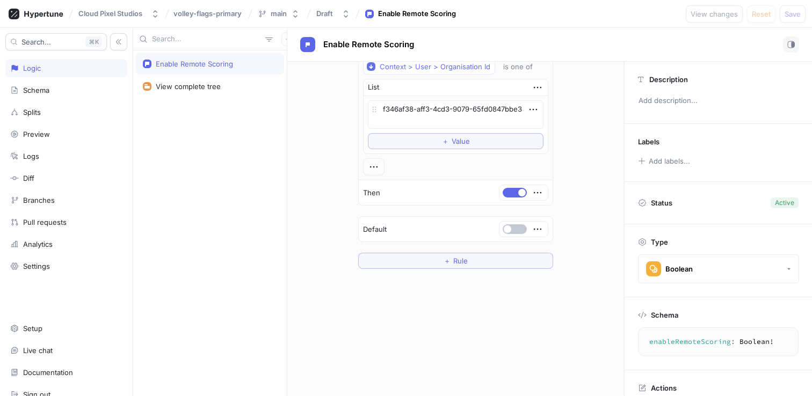
click at [741, 36] on div "Enable Remote Scoring" at bounding box center [549, 45] width 525 height 34
click at [483, 109] on textarea "f346af38-aff3-4cd3-9079-65fd0847bbe3" at bounding box center [456, 114] width 176 height 28
click at [519, 114] on textarea "f346af38-aff3-4cd3-9079-65fd0847bbe3" at bounding box center [456, 114] width 176 height 28
click at [689, 39] on div "Enable Remote Scoring" at bounding box center [549, 45] width 499 height 16
click at [423, 13] on div "Enable Remote Scoring" at bounding box center [417, 14] width 78 height 11
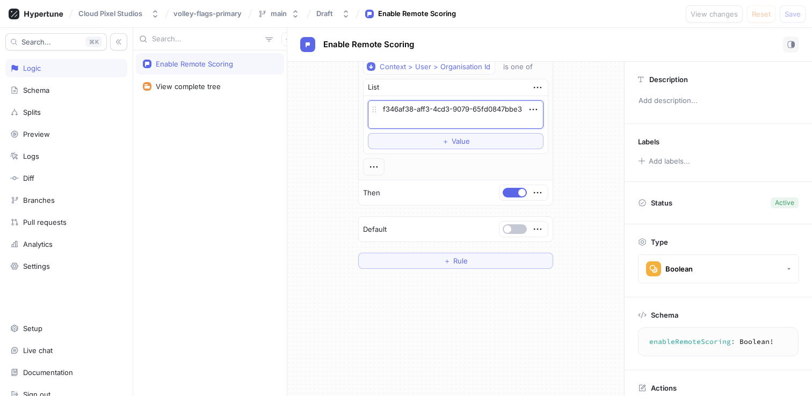
click at [463, 118] on textarea "f346af38-aff3-4cd3-9079-65fd0847bbe3" at bounding box center [456, 114] width 176 height 28
click at [496, 114] on textarea "f346af38-aff3-4cd3-9079-65fd0847bbe3" at bounding box center [456, 114] width 176 height 28
type textarea "x"
type textarea "f346af38-aff3-4cd3-9079-65fd0847bbe"
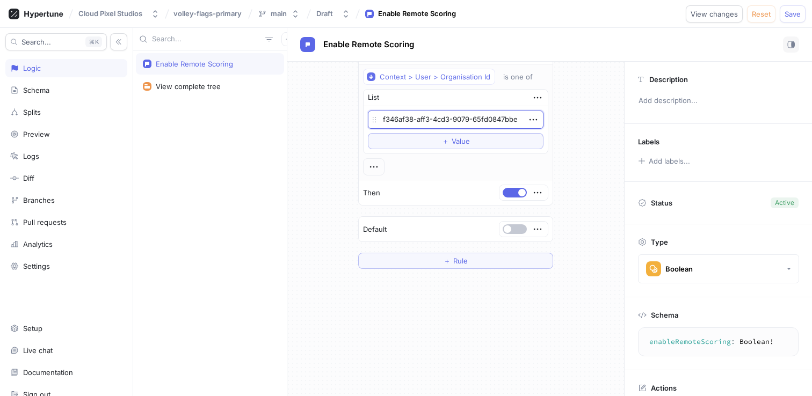
type textarea "x"
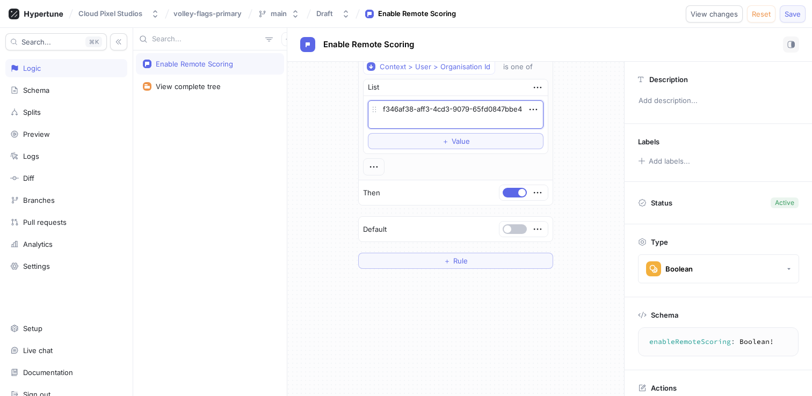
type textarea "f346af38-aff3-4cd3-9079-65fd0847bbe4"
click at [793, 11] on span "Save" at bounding box center [793, 14] width 16 height 6
click at [476, 126] on textarea "f346af38-aff3-4cd3-9079-65fd0847bbe4" at bounding box center [456, 114] width 176 height 28
paste textarea "3"
type textarea "x"
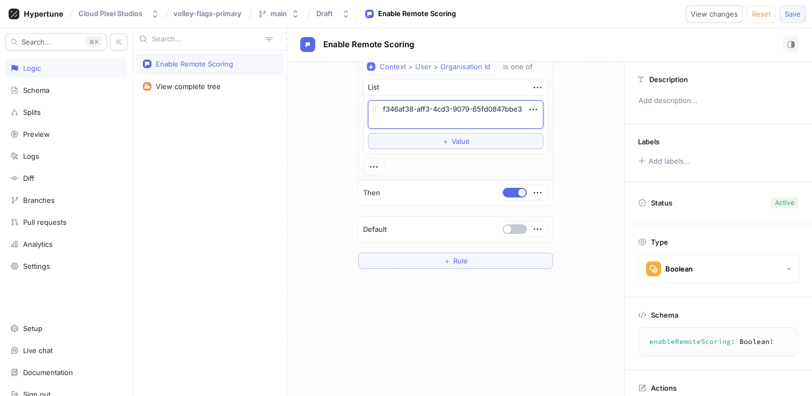
type textarea "f346af38-aff3-4cd3-9079-65fd0847bbe3"
click at [799, 15] on span "Save" at bounding box center [793, 14] width 16 height 6
click at [463, 122] on textarea "f346af38-aff3-4cd3-9079-65fd0847bbe3" at bounding box center [456, 114] width 176 height 28
type textarea "x"
type textarea "f346af38-aff3-4cd3-9079-65fd0847bbe"
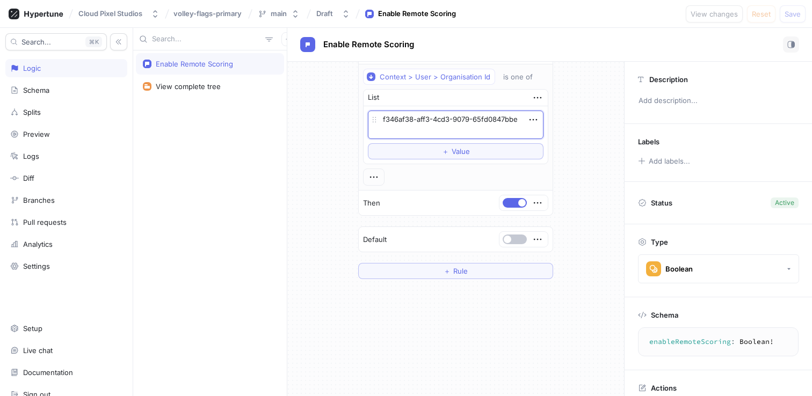
type textarea "x"
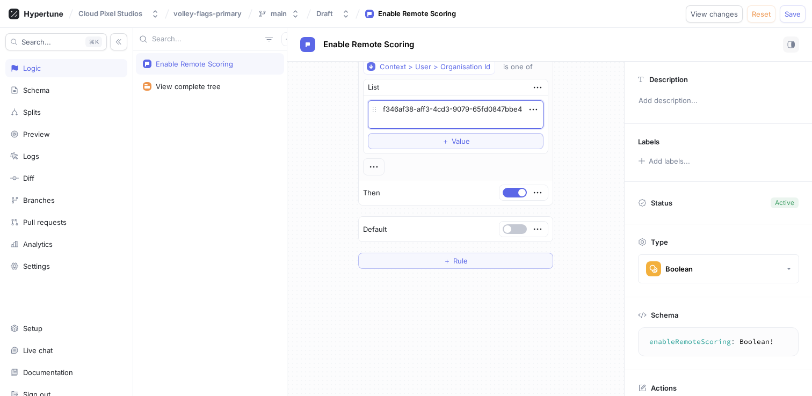
type textarea "f346af38-aff3-4cd3-9079-65fd0847bbe4"
click at [806, 16] on div "Cloud Pixel Studios volley-flags-primary main Draft Enable Remote Scoring View …" at bounding box center [406, 14] width 812 height 28
click at [804, 15] on button "Save" at bounding box center [793, 13] width 26 height 17
click at [463, 120] on textarea "f346af38-aff3-4cd3-9079-65fd0847bbe4" at bounding box center [456, 114] width 176 height 28
type textarea "x"
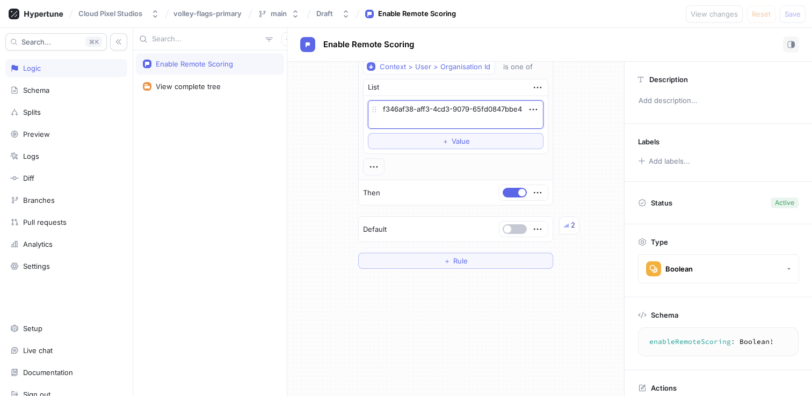
type textarea "f346af38-aff3-4cd3-9079-65fd0847bbe"
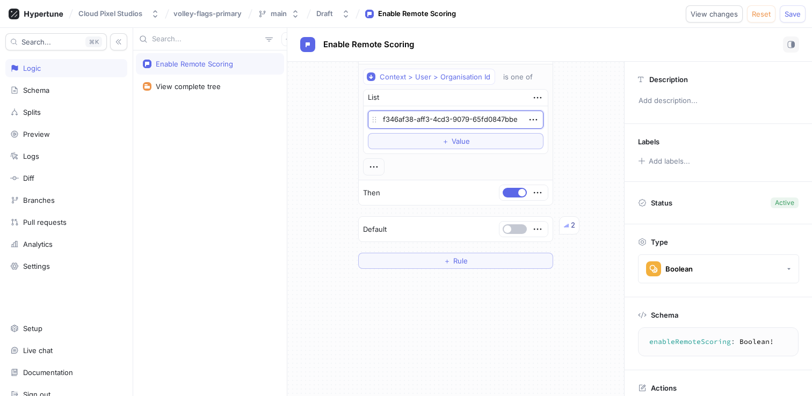
type textarea "x"
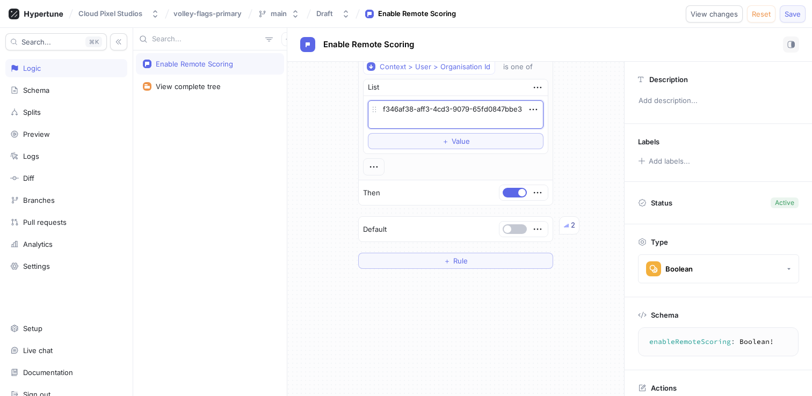
type textarea "f346af38-aff3-4cd3-9079-65fd0847bbe3"
click at [781, 9] on button "Save" at bounding box center [793, 13] width 26 height 17
click at [590, 124] on div "If Context > User > Organisation Id is one of List f346af38-aff3-4cd3-9079-65fd…" at bounding box center [455, 154] width 337 height 248
click at [83, 62] on div "Logic" at bounding box center [66, 68] width 122 height 18
click at [72, 64] on div "Logic" at bounding box center [66, 68] width 112 height 9
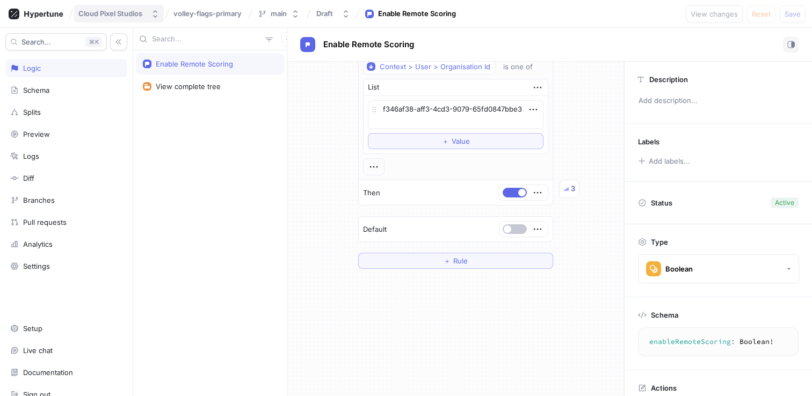
click at [116, 12] on div "Cloud Pixel Studios" at bounding box center [110, 13] width 64 height 9
click at [117, 13] on div "Cloud Pixel Studios" at bounding box center [110, 13] width 64 height 9
click at [93, 154] on div "Logs" at bounding box center [66, 156] width 112 height 9
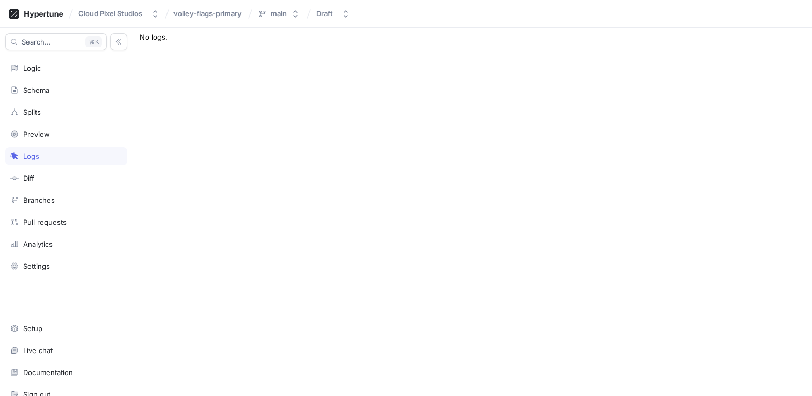
click at [93, 154] on div "Logs" at bounding box center [66, 156] width 112 height 9
click at [196, 18] on div "volley-flags-primary" at bounding box center [209, 13] width 74 height 11
click at [274, 9] on button "main" at bounding box center [279, 14] width 50 height 18
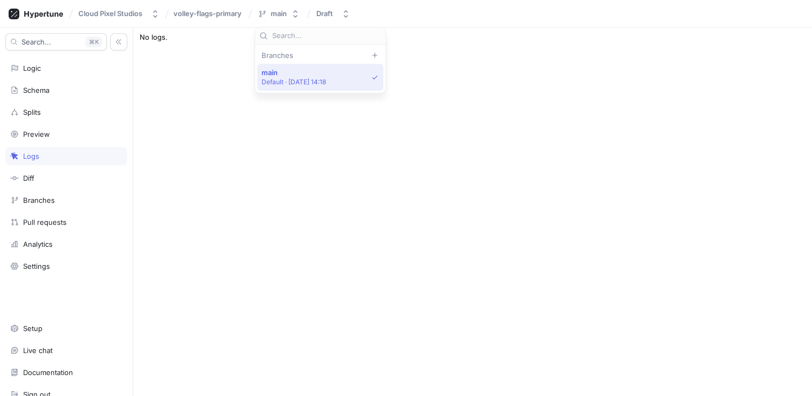
click at [290, 85] on p "Default ‧ 2025-08-25 at 14:18" at bounding box center [294, 81] width 65 height 9
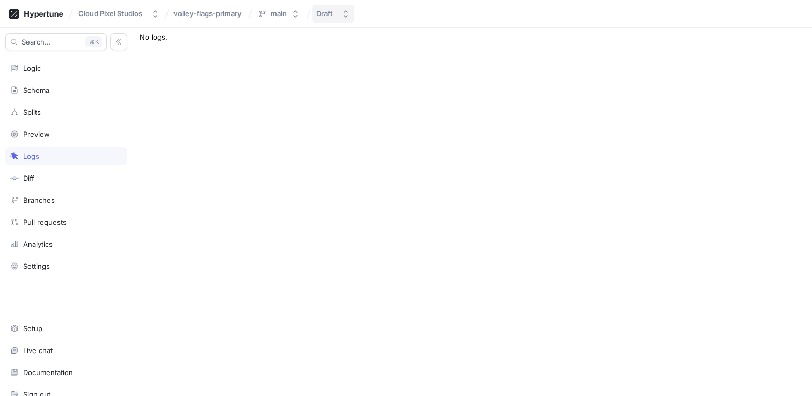
click at [350, 12] on icon "button" at bounding box center [346, 14] width 9 height 9
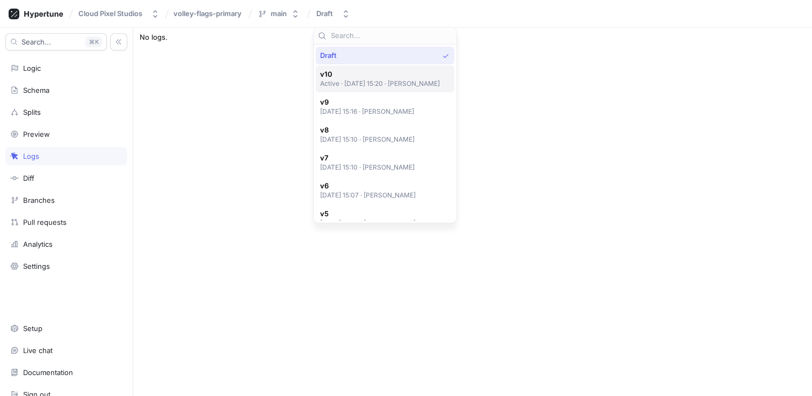
click at [363, 83] on p "Active ‧ 2025-08-25 at 15:20 ‧ Keegan" at bounding box center [380, 83] width 120 height 9
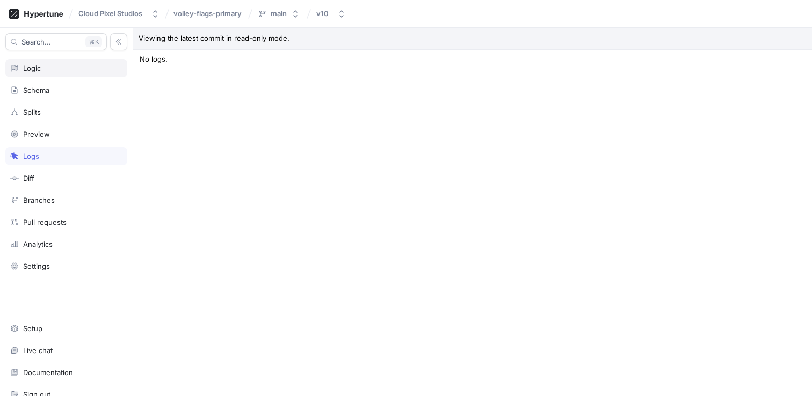
click at [70, 69] on div "Logic" at bounding box center [66, 68] width 112 height 9
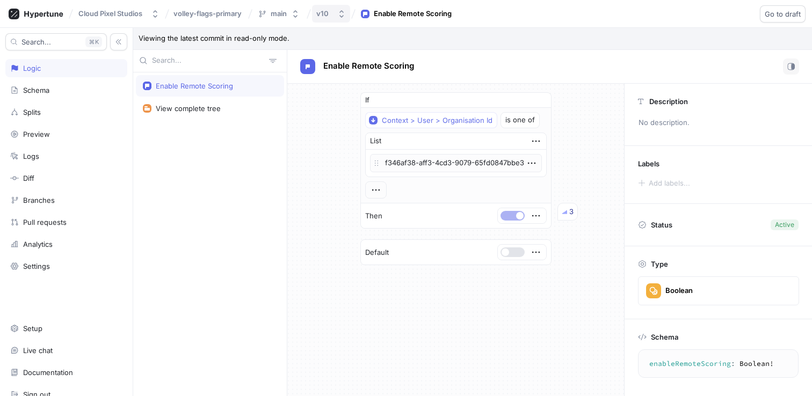
click at [324, 14] on div "v10" at bounding box center [322, 13] width 12 height 9
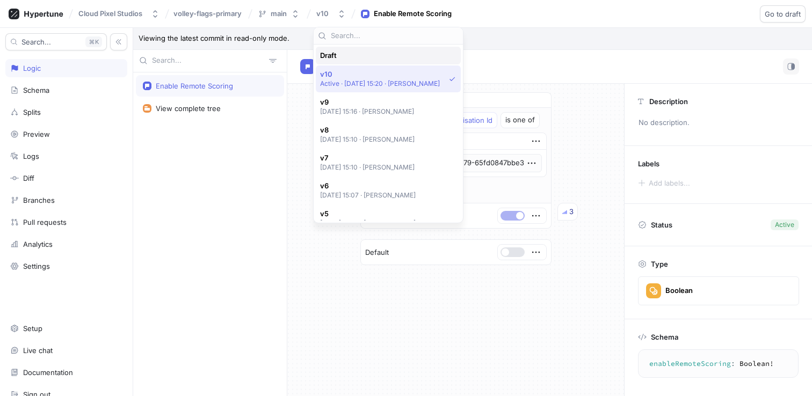
click at [344, 54] on div "Draft" at bounding box center [385, 55] width 131 height 9
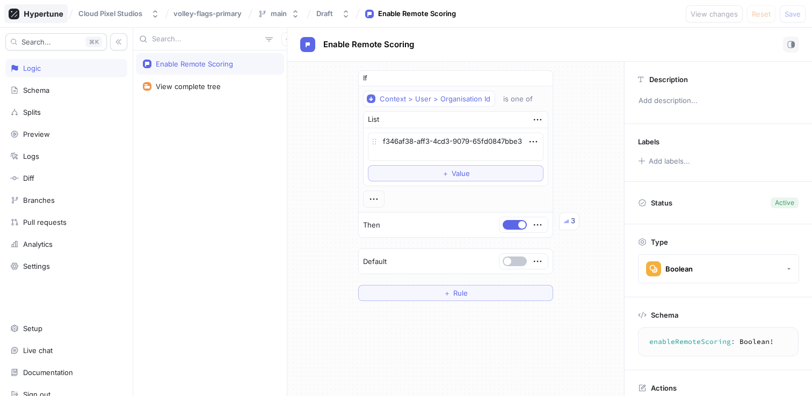
click at [60, 10] on icon at bounding box center [36, 14] width 55 height 11
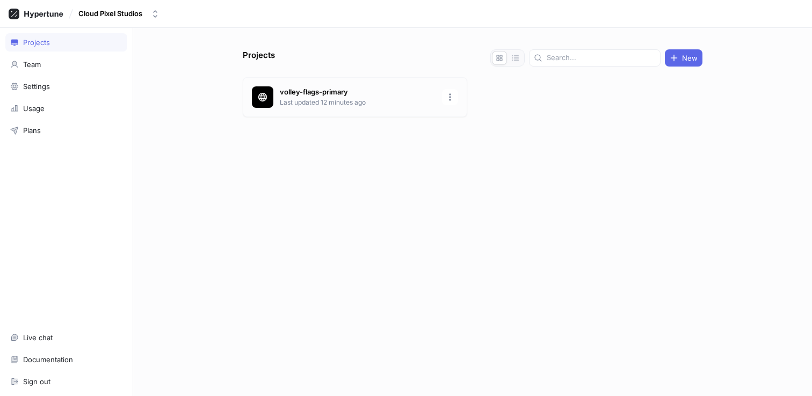
click at [319, 91] on p "volley-flags-primary" at bounding box center [358, 92] width 156 height 11
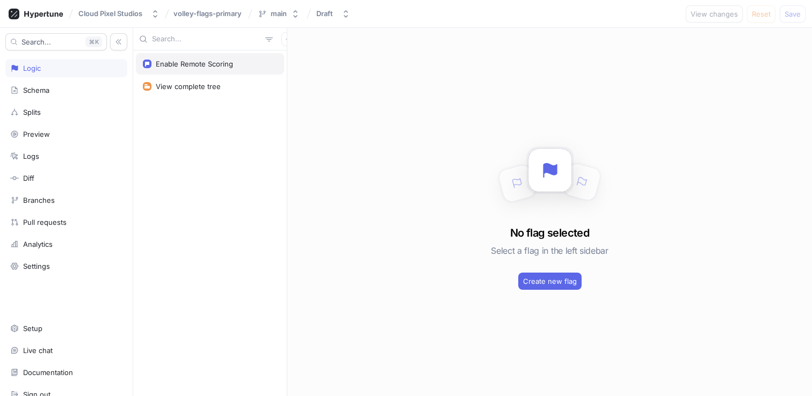
click at [237, 69] on div "Enable Remote Scoring" at bounding box center [210, 63] width 148 height 21
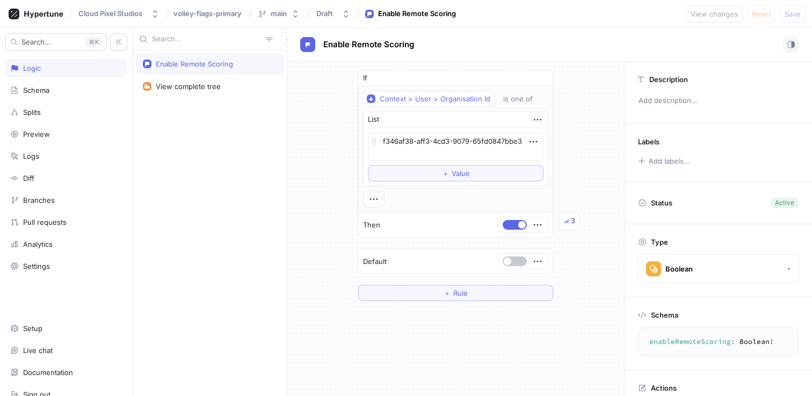
click at [237, 69] on div "Enable Remote Scoring" at bounding box center [210, 63] width 148 height 21
click at [229, 85] on div "View complete tree" at bounding box center [210, 86] width 134 height 9
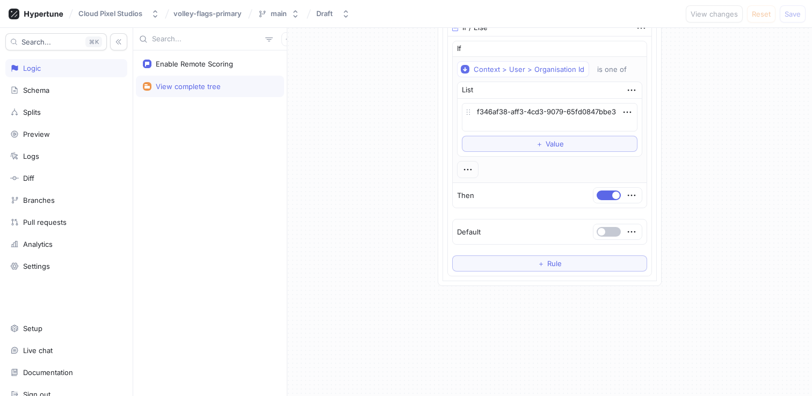
scroll to position [145, 0]
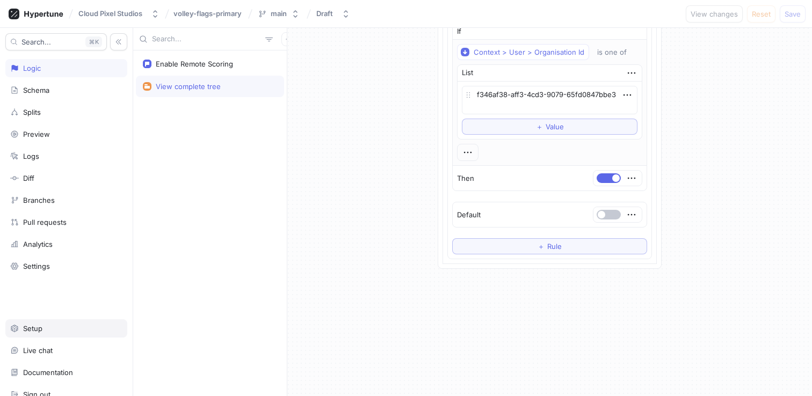
click at [69, 330] on div "Setup" at bounding box center [66, 328] width 112 height 9
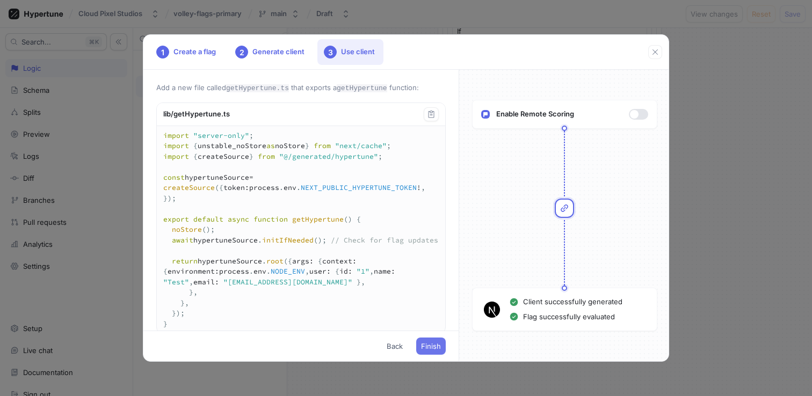
click at [437, 352] on button "Finish" at bounding box center [431, 346] width 30 height 17
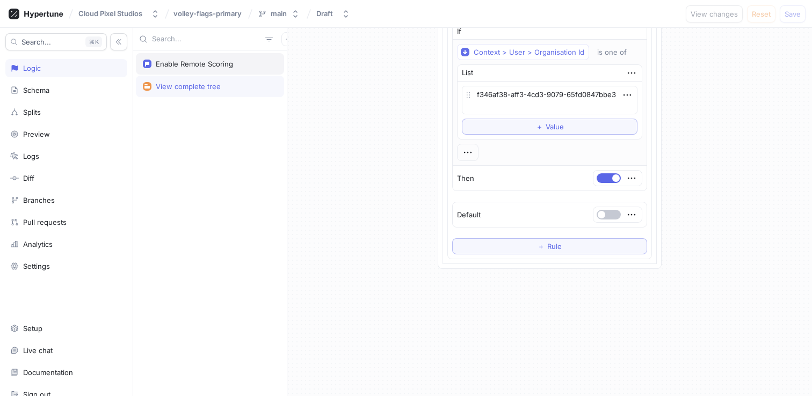
click at [239, 66] on div "Enable Remote Scoring" at bounding box center [210, 64] width 134 height 9
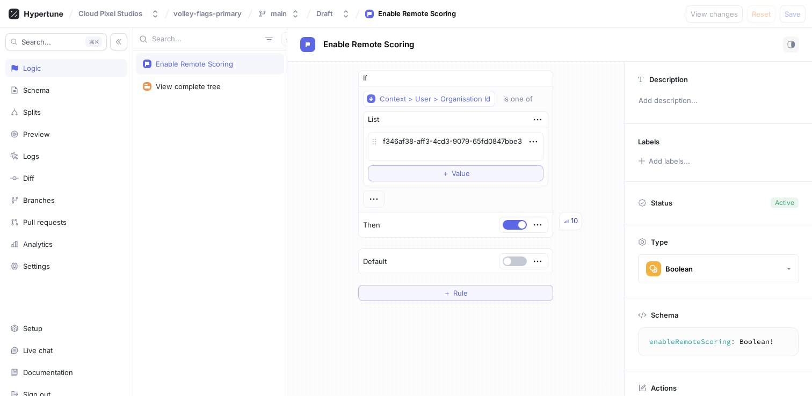
type textarea "x"
click at [444, 156] on textarea "f346af38-aff3-4cd3-9079-65fd0847bbe3" at bounding box center [456, 147] width 176 height 28
type textarea "x"
type textarea "f346af38-aff3-4cd3-9079-65fd0847bbe"
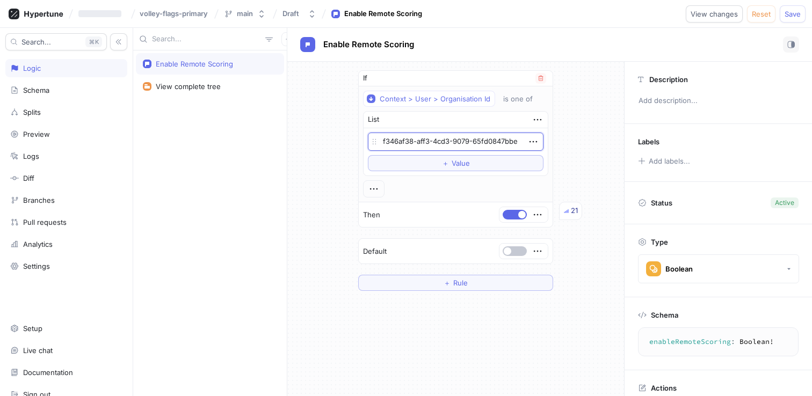
type textarea "x"
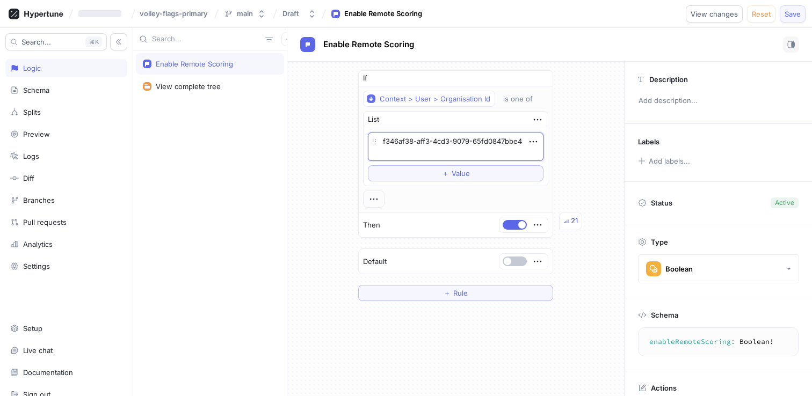
type textarea "f346af38-aff3-4cd3-9079-65fd0847bbe4"
click at [782, 13] on button "Save" at bounding box center [793, 13] width 26 height 17
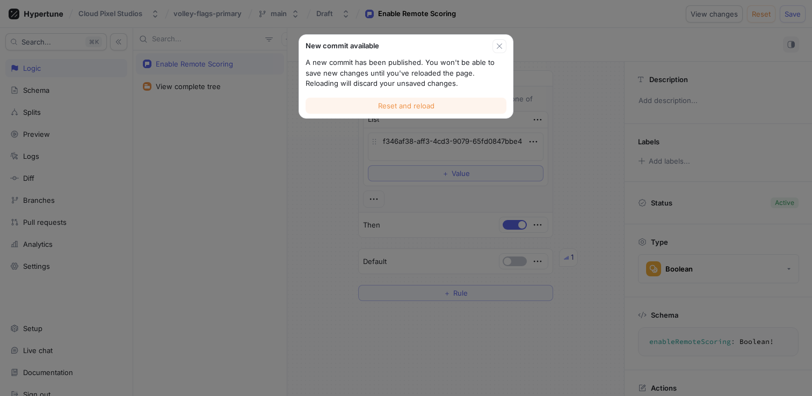
click at [447, 103] on button "Reset and reload" at bounding box center [406, 106] width 201 height 16
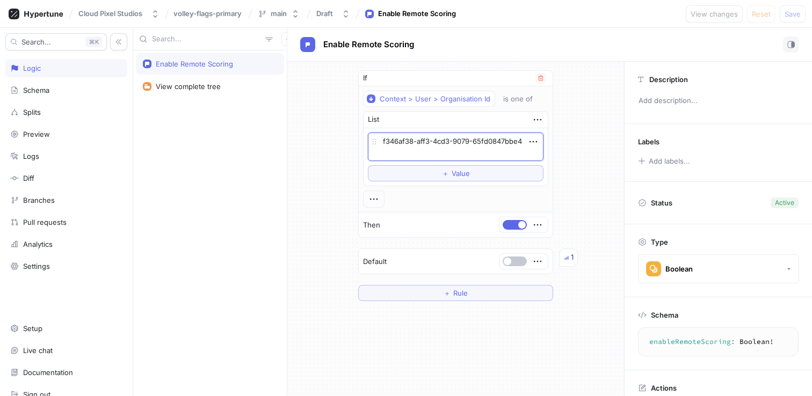
click at [453, 151] on textarea "f346af38-aff3-4cd3-9079-65fd0847bbe4" at bounding box center [456, 147] width 176 height 28
type textarea "x"
type textarea "f346af38-aff3-4cd3-9079-65fd0847bbe"
type textarea "x"
type textarea "f346af38-aff3-4cd3-9079-65fd0847bbe3"
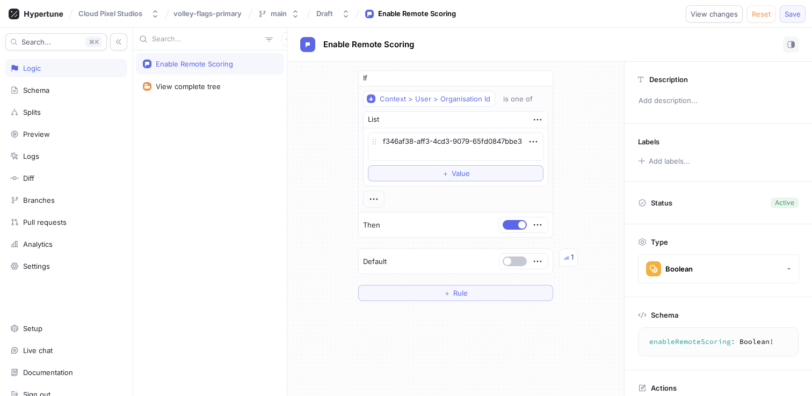
click at [785, 14] on span "Save" at bounding box center [793, 14] width 16 height 6
type textarea "x"
